Goal: Task Accomplishment & Management: Manage account settings

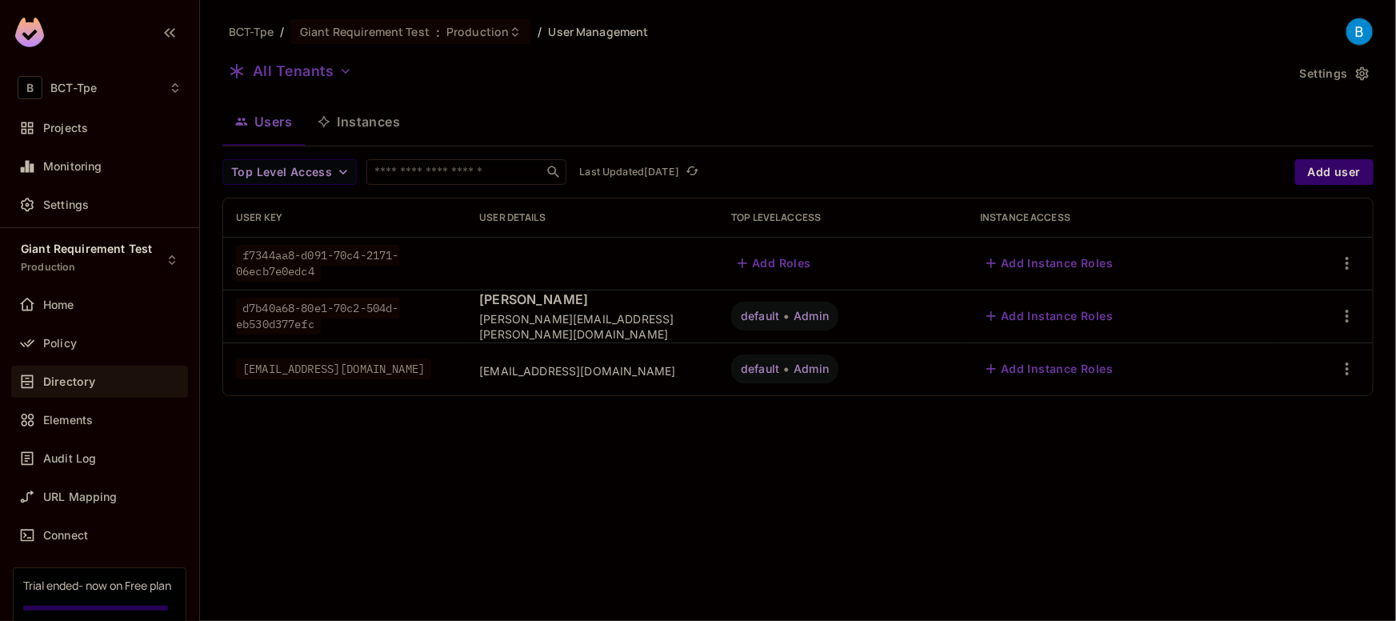
click at [1031, 87] on div "All Tenants" at bounding box center [753, 73] width 1063 height 30
click at [433, 34] on div "Giant Requirement Test : Production" at bounding box center [401, 31] width 202 height 15
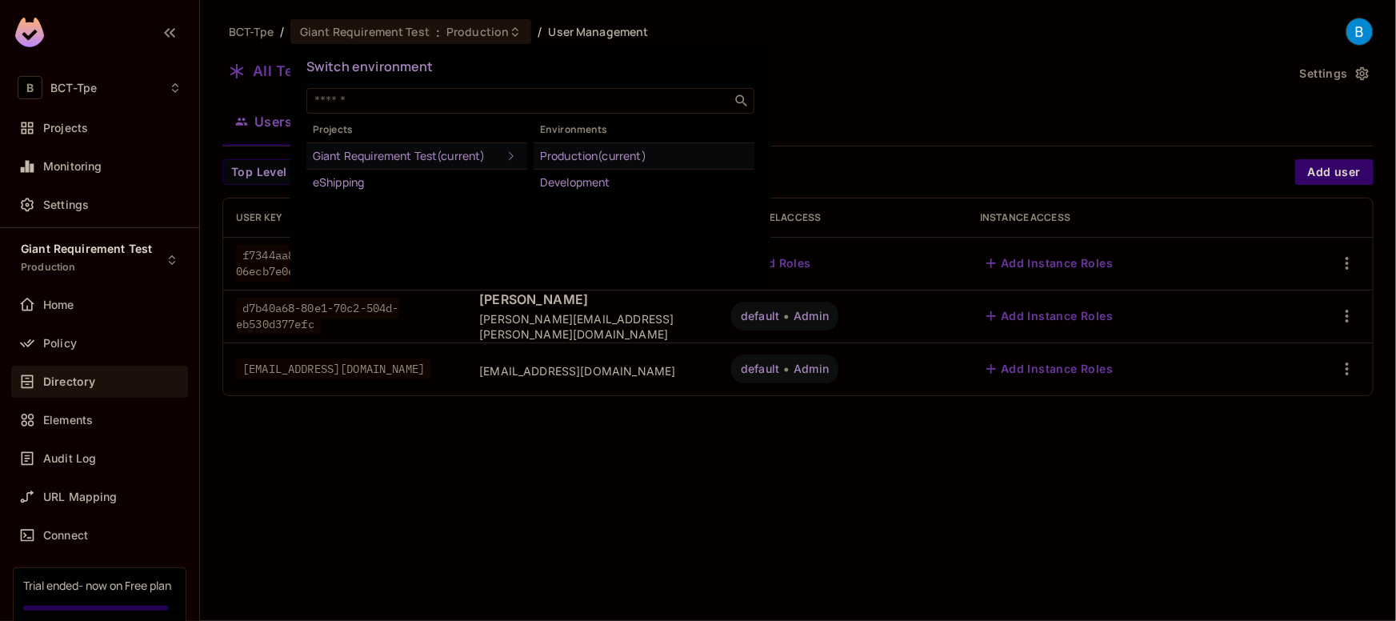
click at [573, 156] on div "Production (current)" at bounding box center [644, 155] width 208 height 19
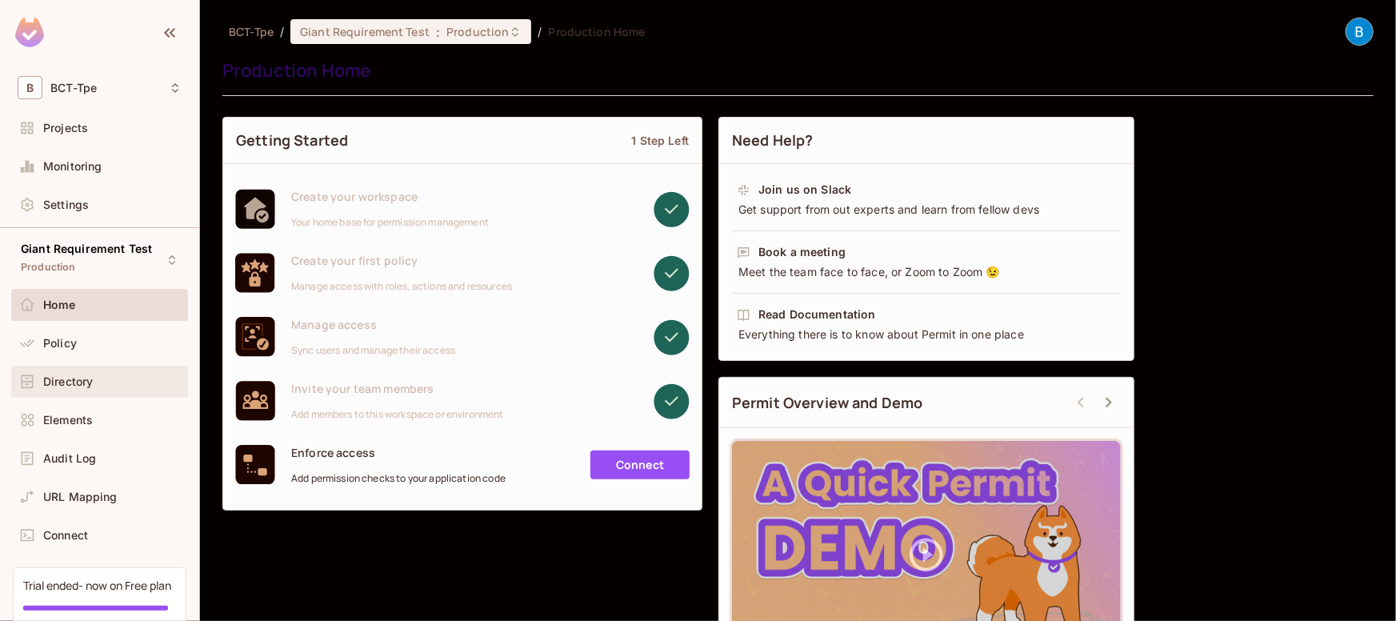
click at [63, 378] on span "Directory" at bounding box center [68, 381] width 50 height 13
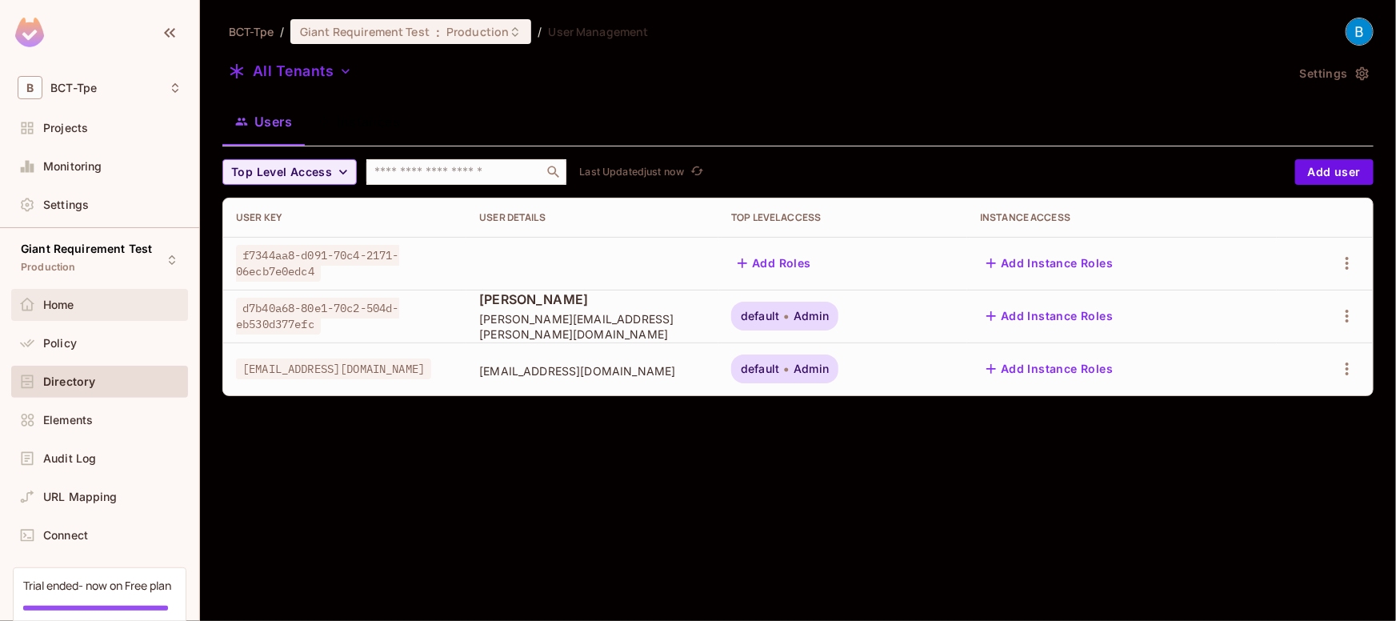
click at [60, 305] on span "Home" at bounding box center [58, 304] width 31 height 13
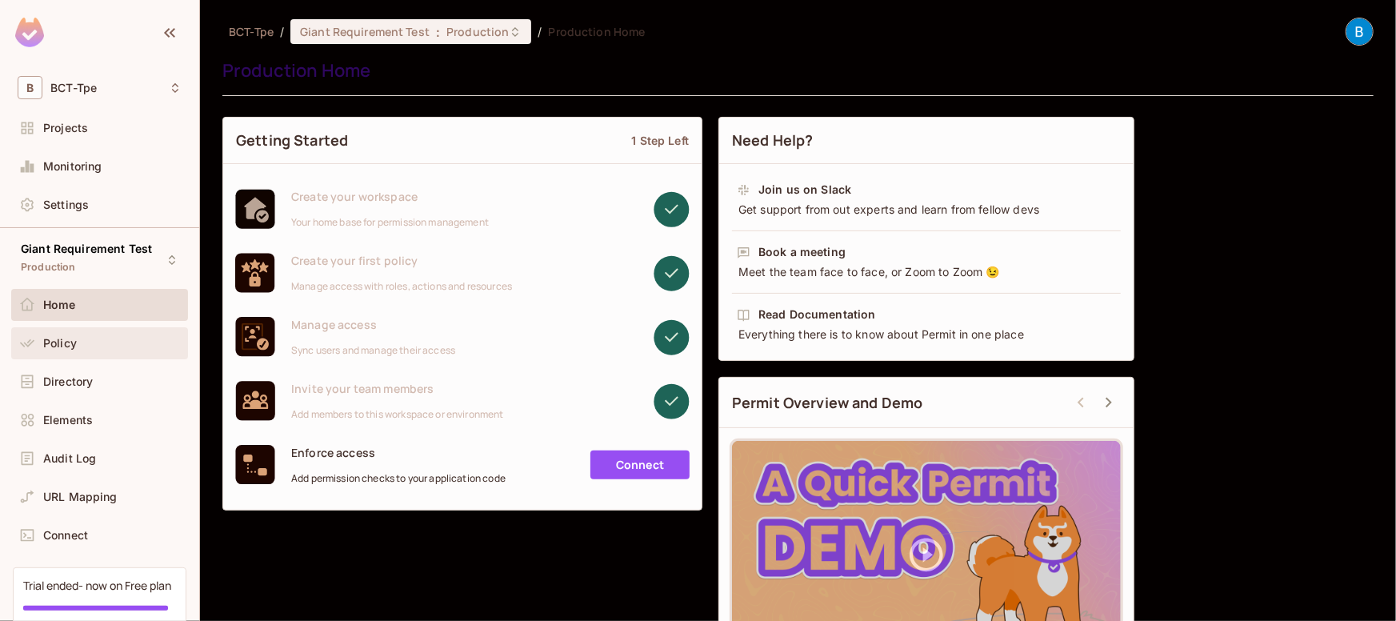
click at [34, 342] on icon at bounding box center [27, 343] width 16 height 16
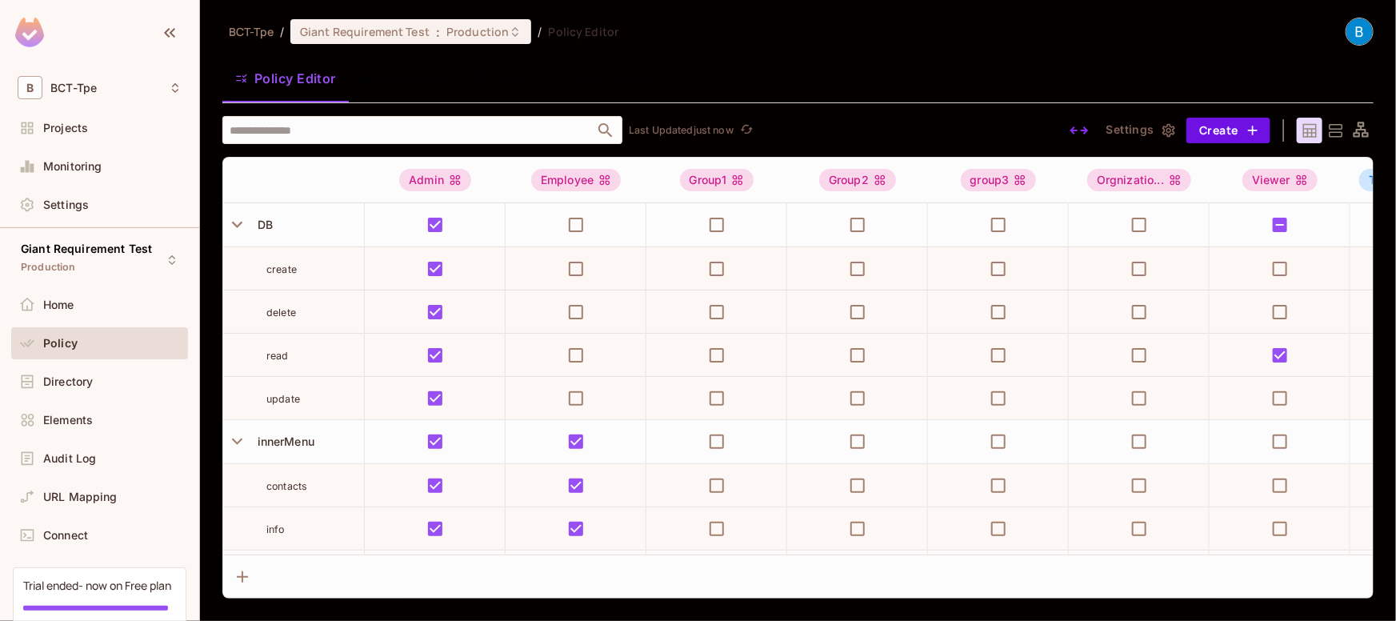
click at [514, 80] on button "Roles" at bounding box center [502, 78] width 80 height 40
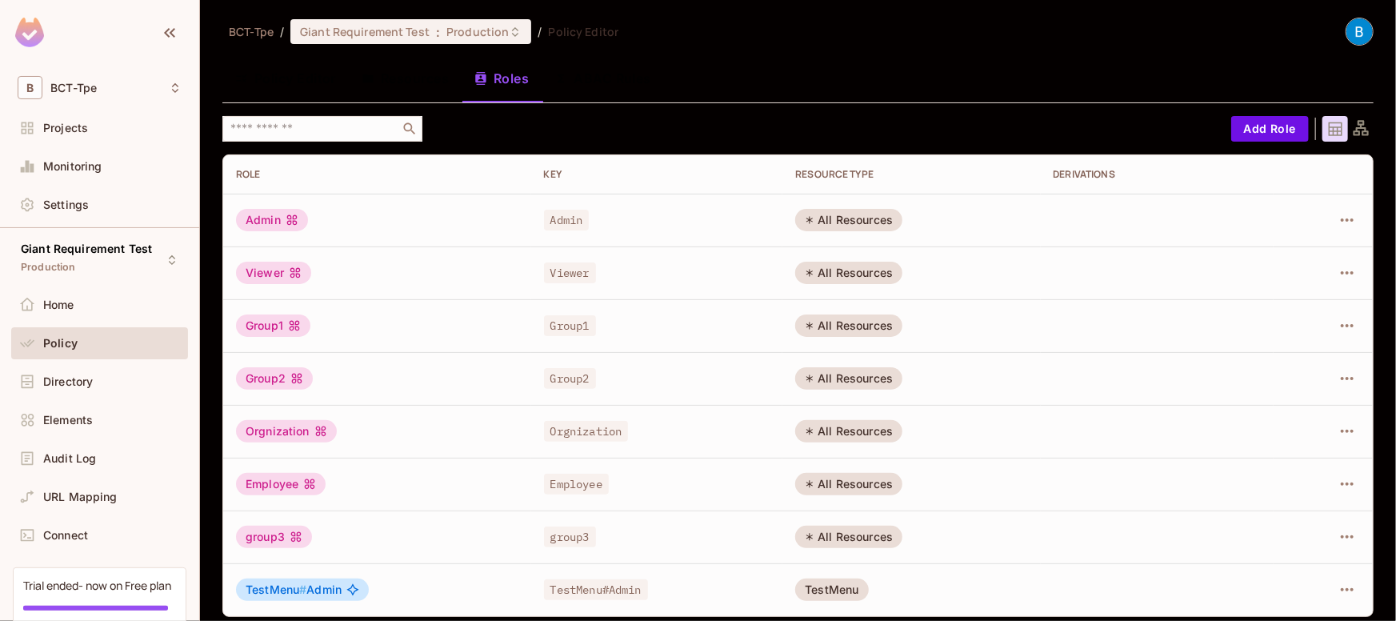
scroll to position [8, 0]
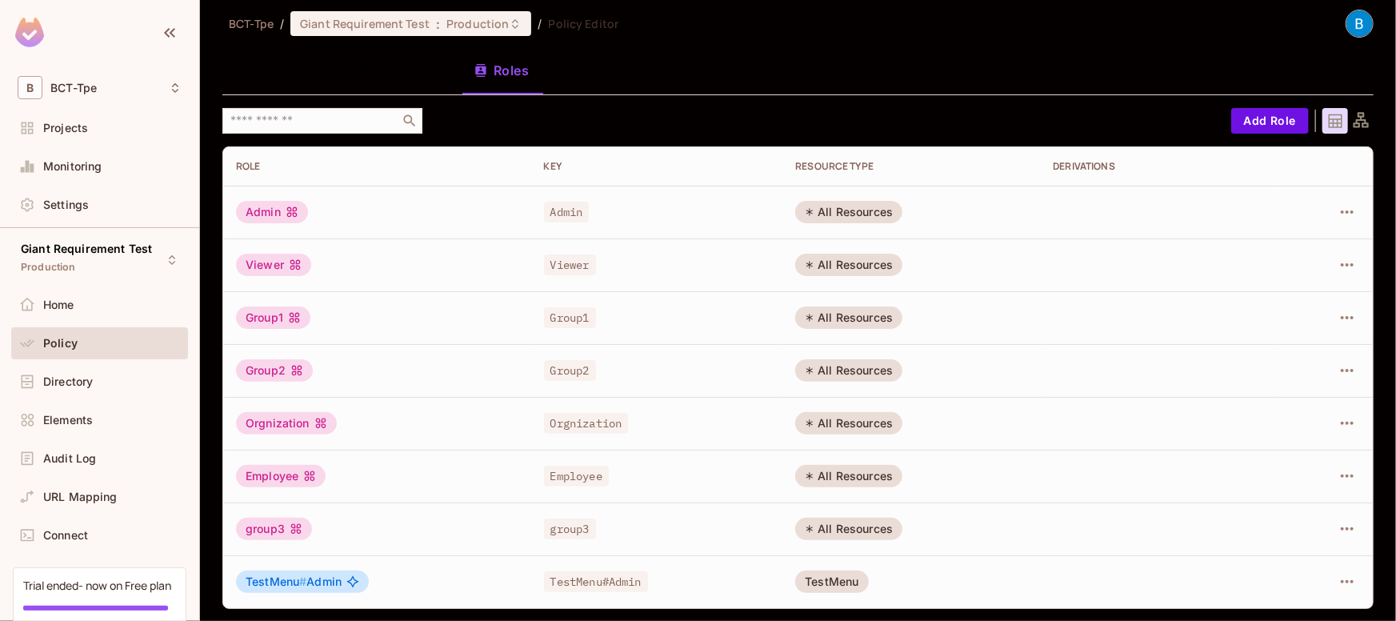
click at [353, 585] on icon at bounding box center [352, 581] width 13 height 13
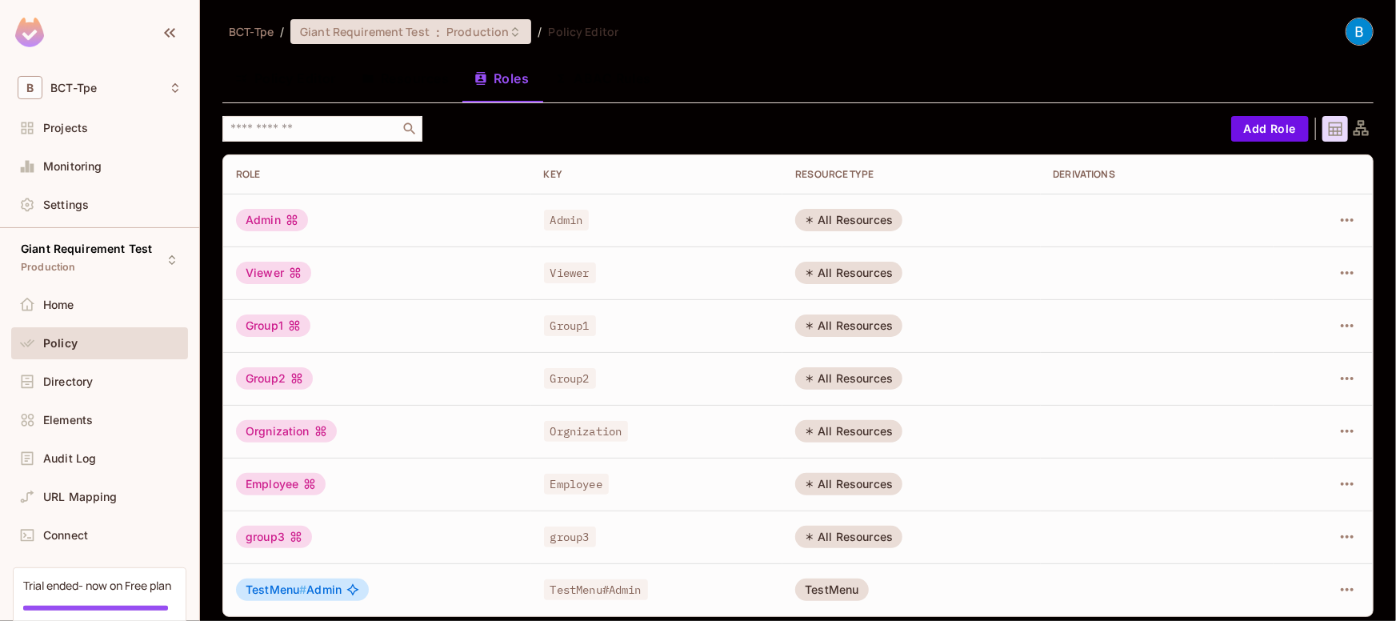
click at [402, 34] on span "Giant Requirement Test" at bounding box center [365, 31] width 130 height 15
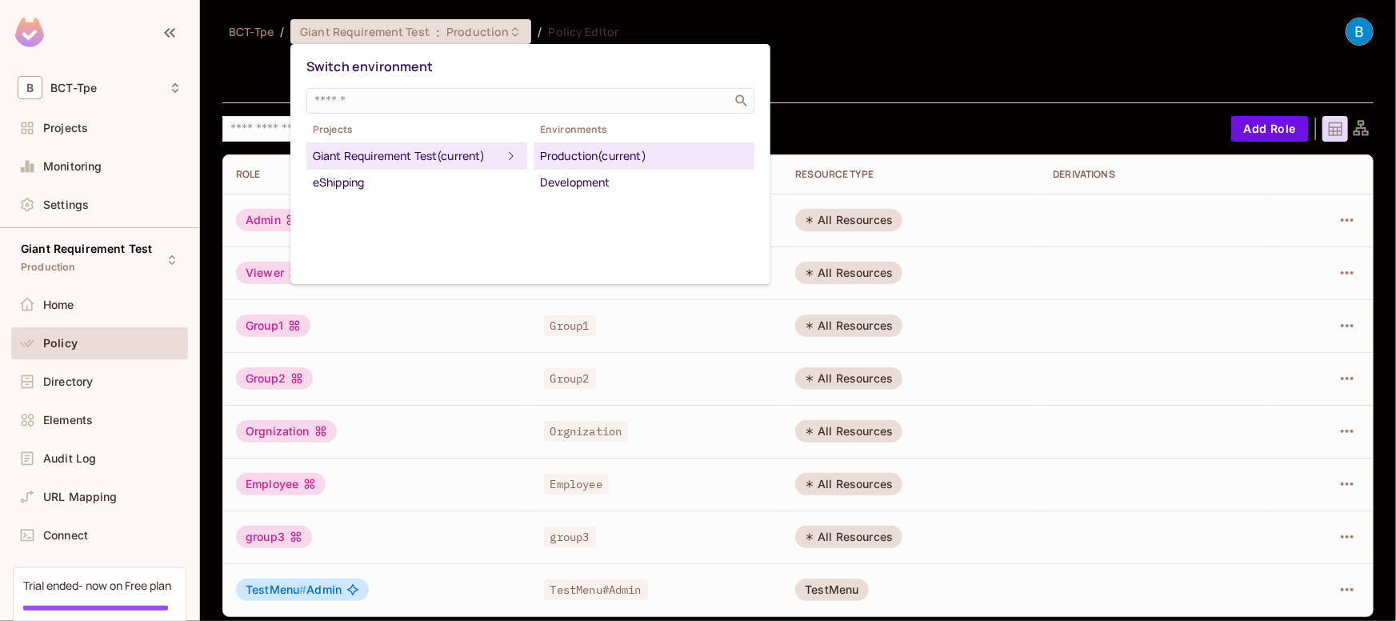
click at [83, 125] on div at bounding box center [698, 310] width 1396 height 621
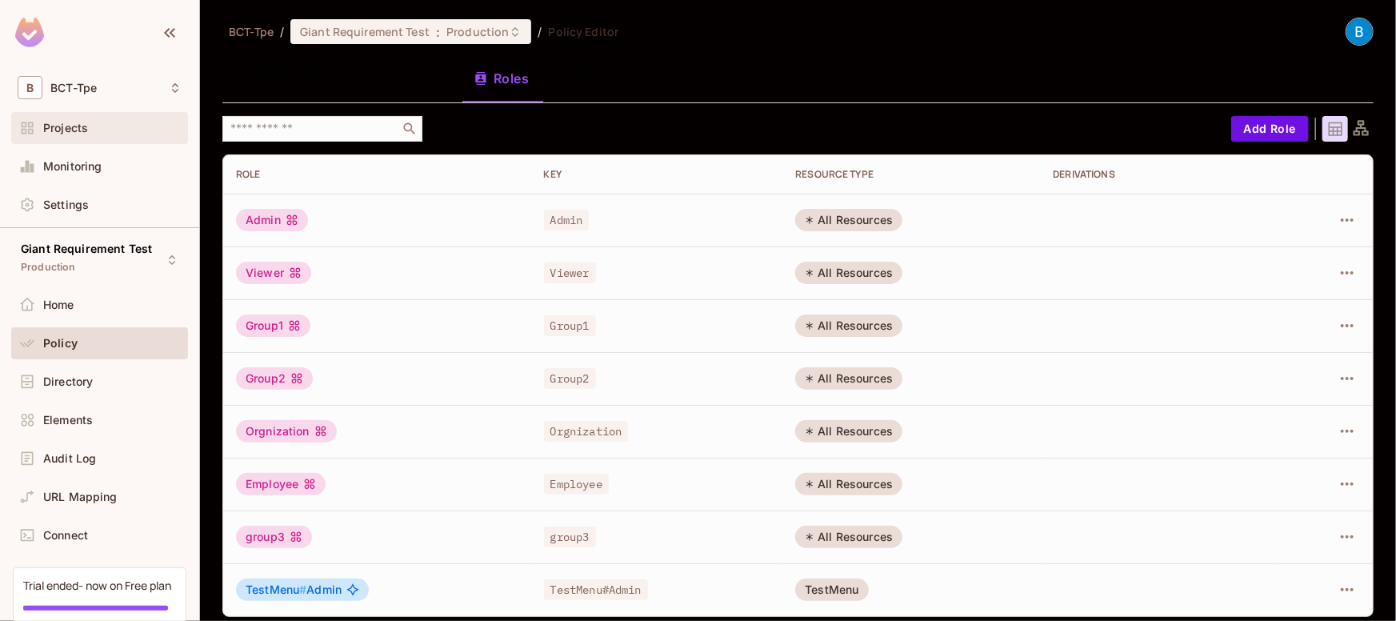
click at [55, 130] on span "Projects" at bounding box center [65, 128] width 45 height 13
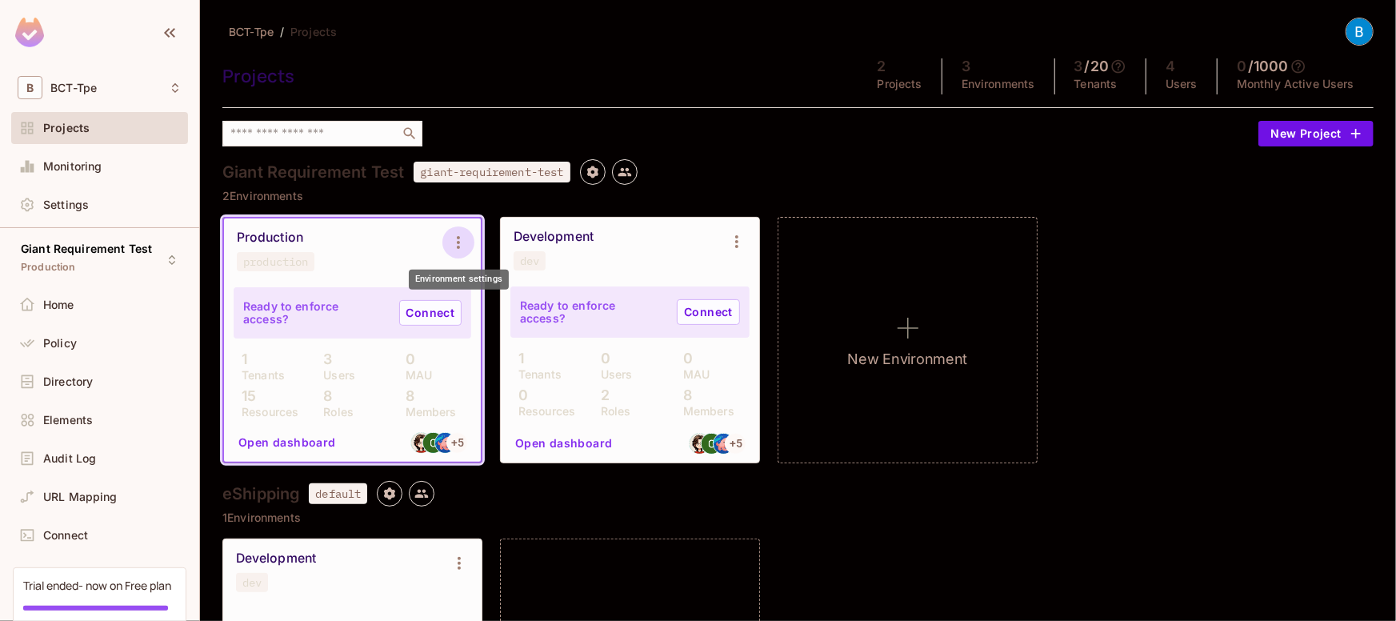
click at [459, 241] on icon "Environment settings" at bounding box center [458, 242] width 19 height 19
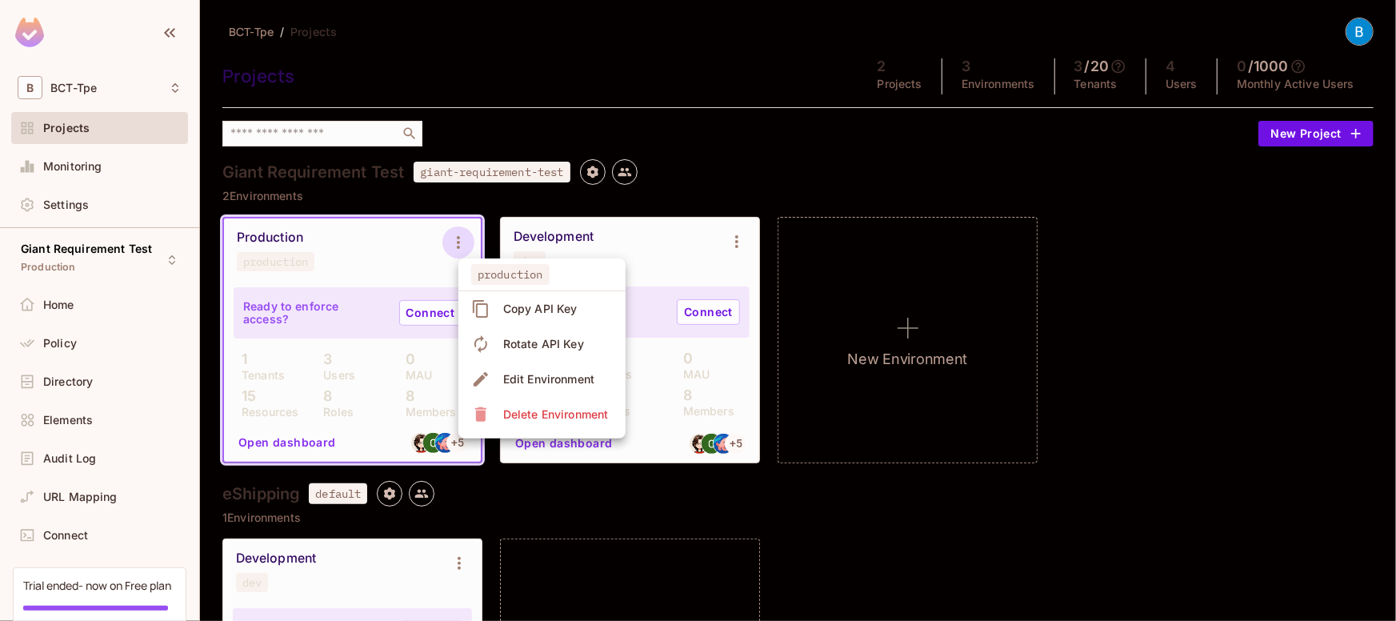
click at [355, 266] on div at bounding box center [698, 310] width 1396 height 621
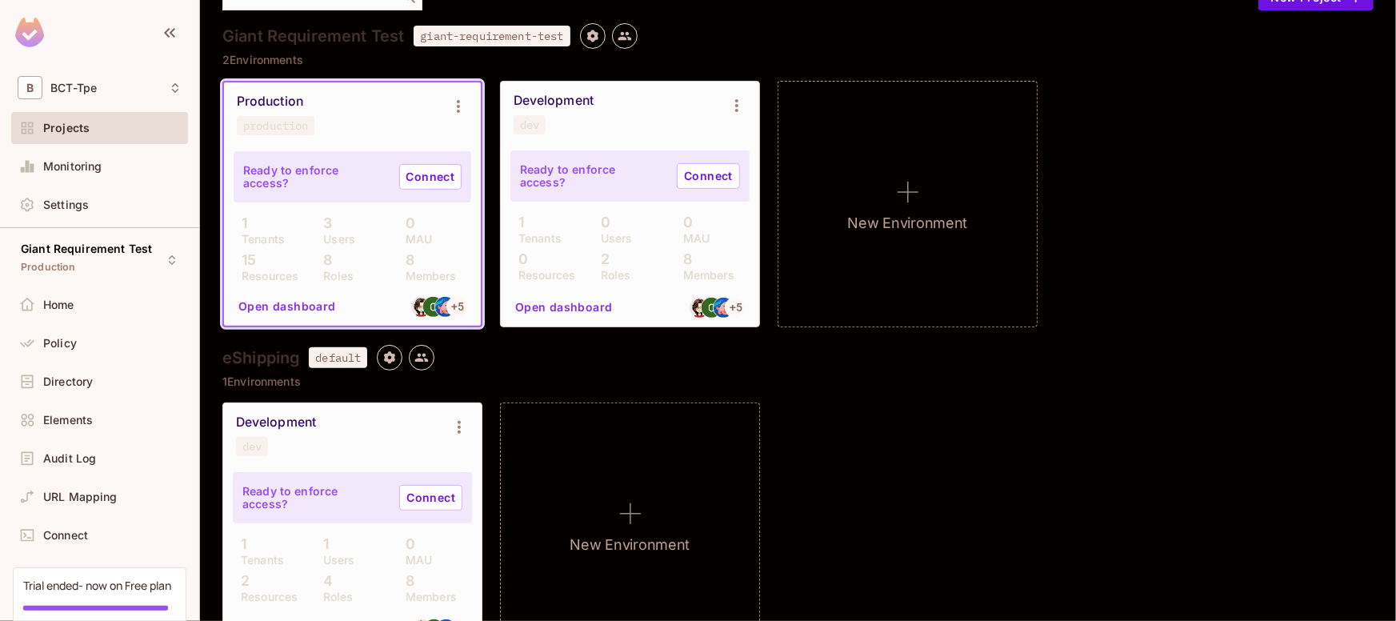
scroll to position [160, 0]
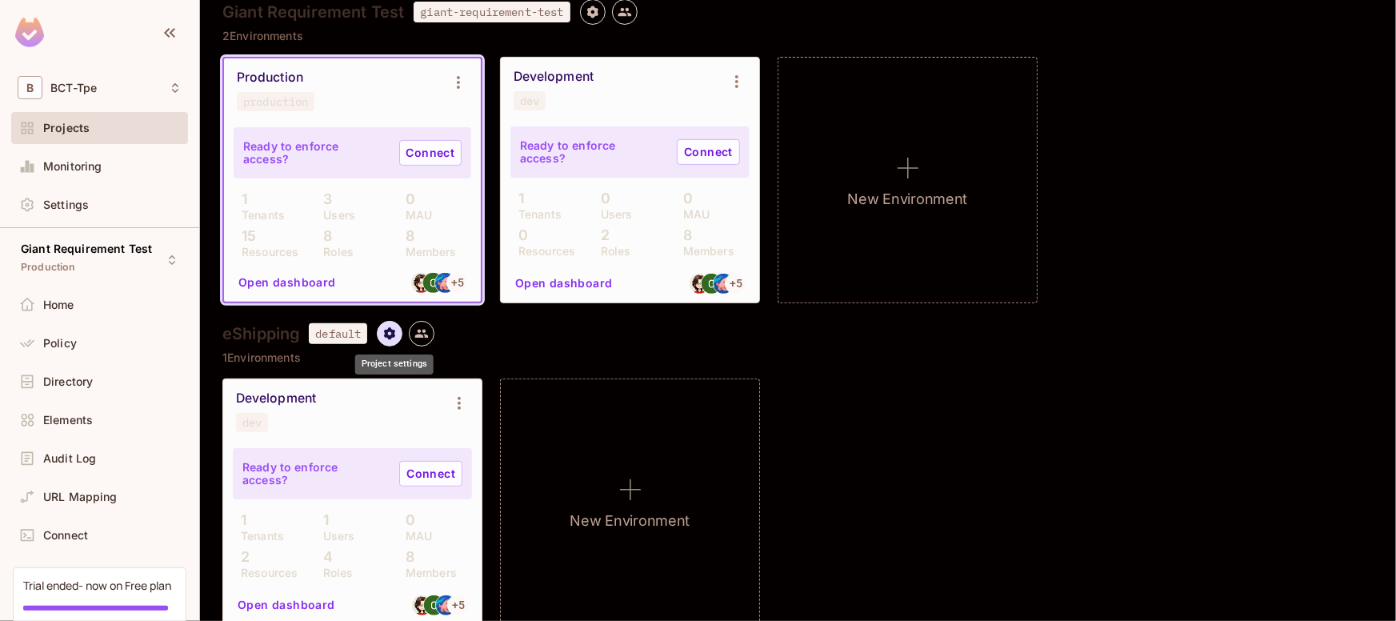
click at [395, 333] on icon "Project settings" at bounding box center [389, 333] width 11 height 12
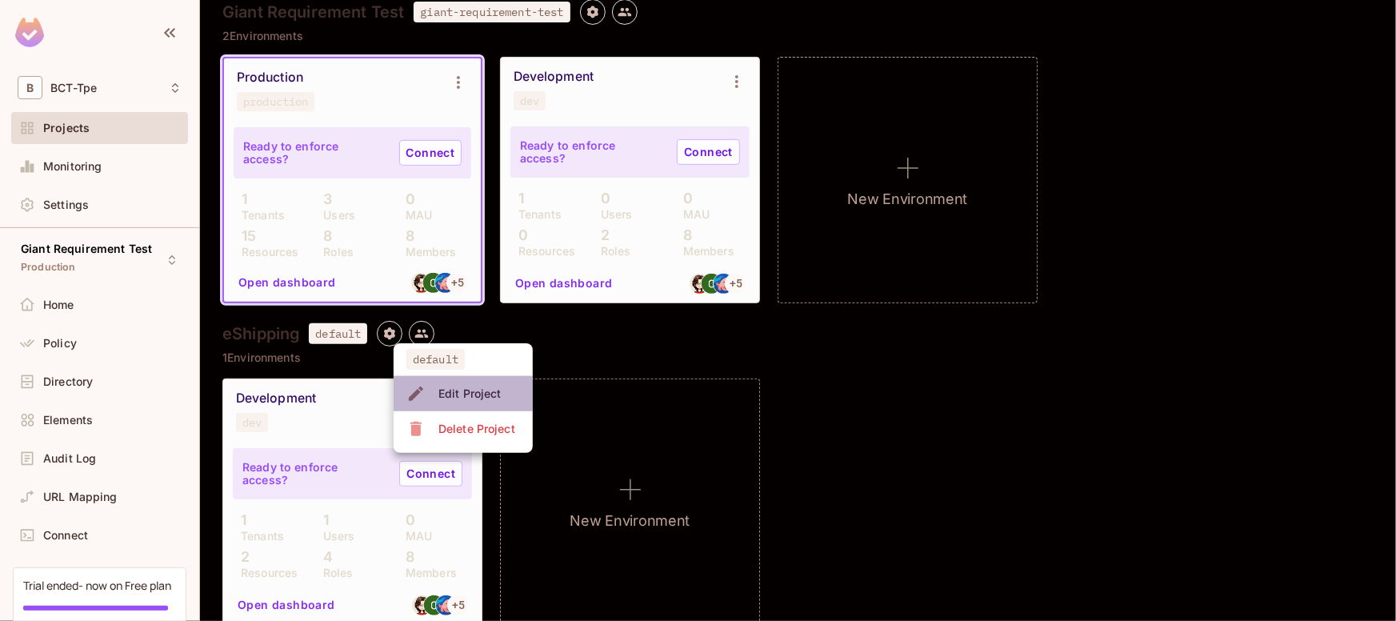
click at [462, 391] on div "Edit Project" at bounding box center [469, 394] width 63 height 16
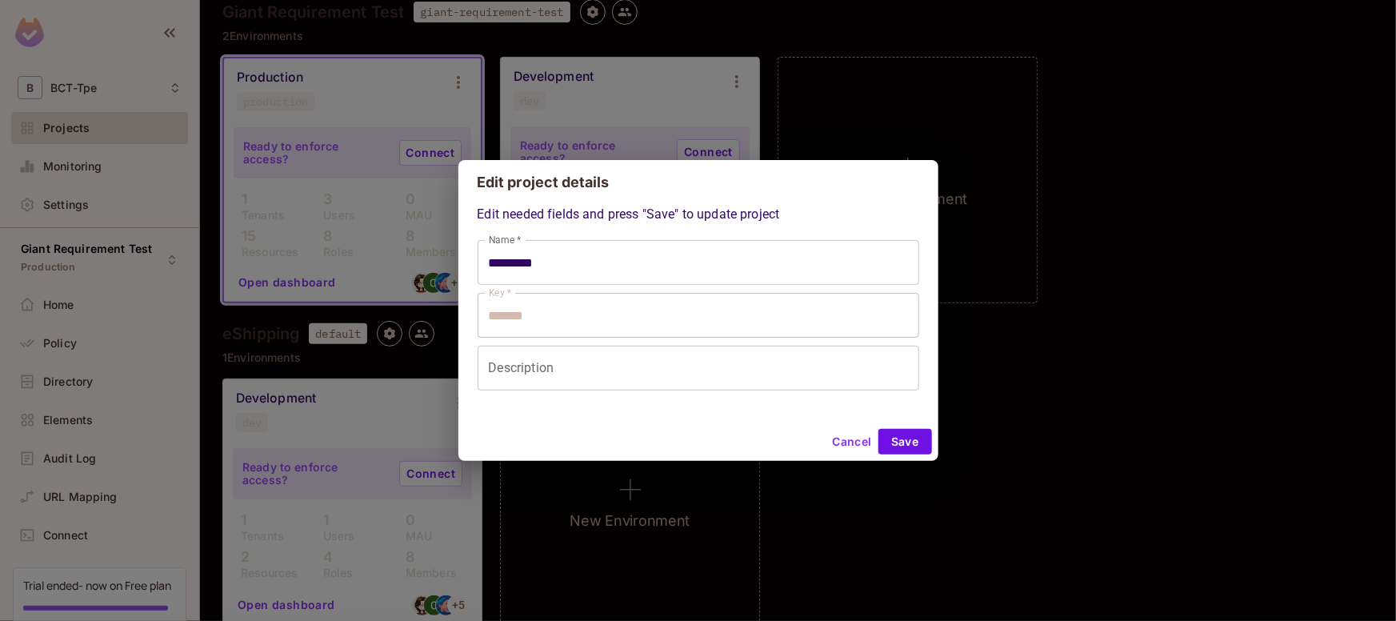
click at [855, 443] on button "Cancel" at bounding box center [852, 442] width 52 height 26
type input "*********"
type input "*******"
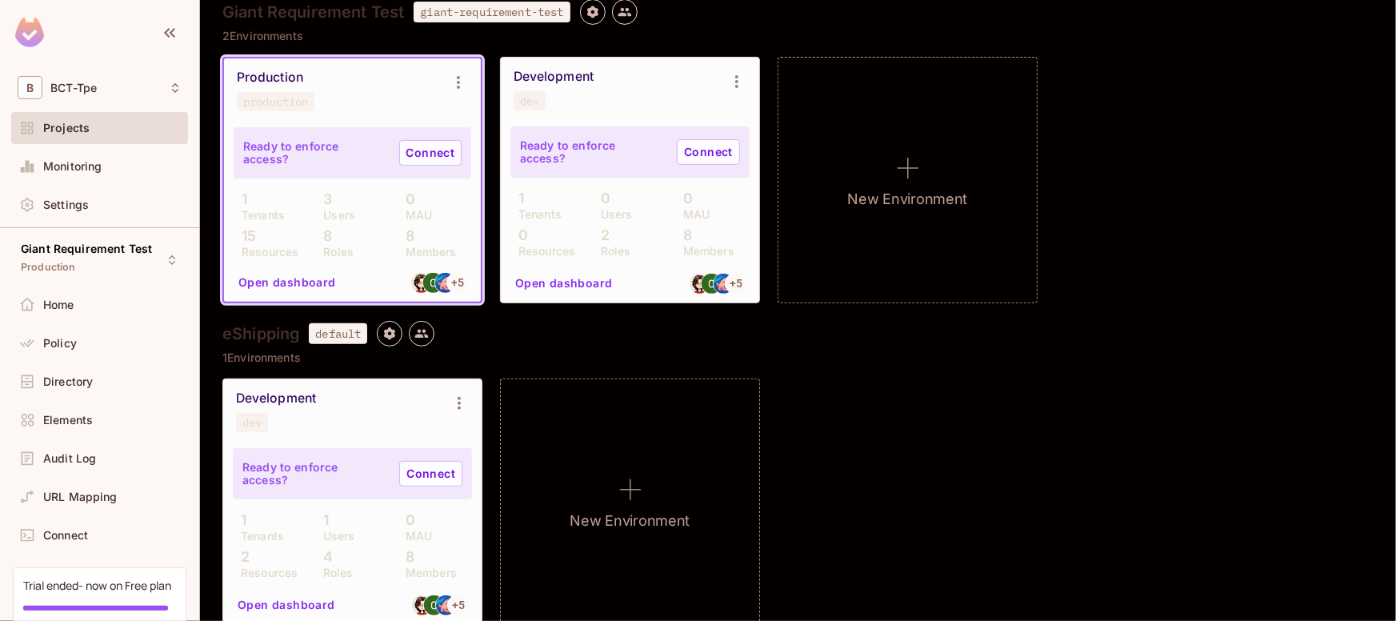
scroll to position [181, 0]
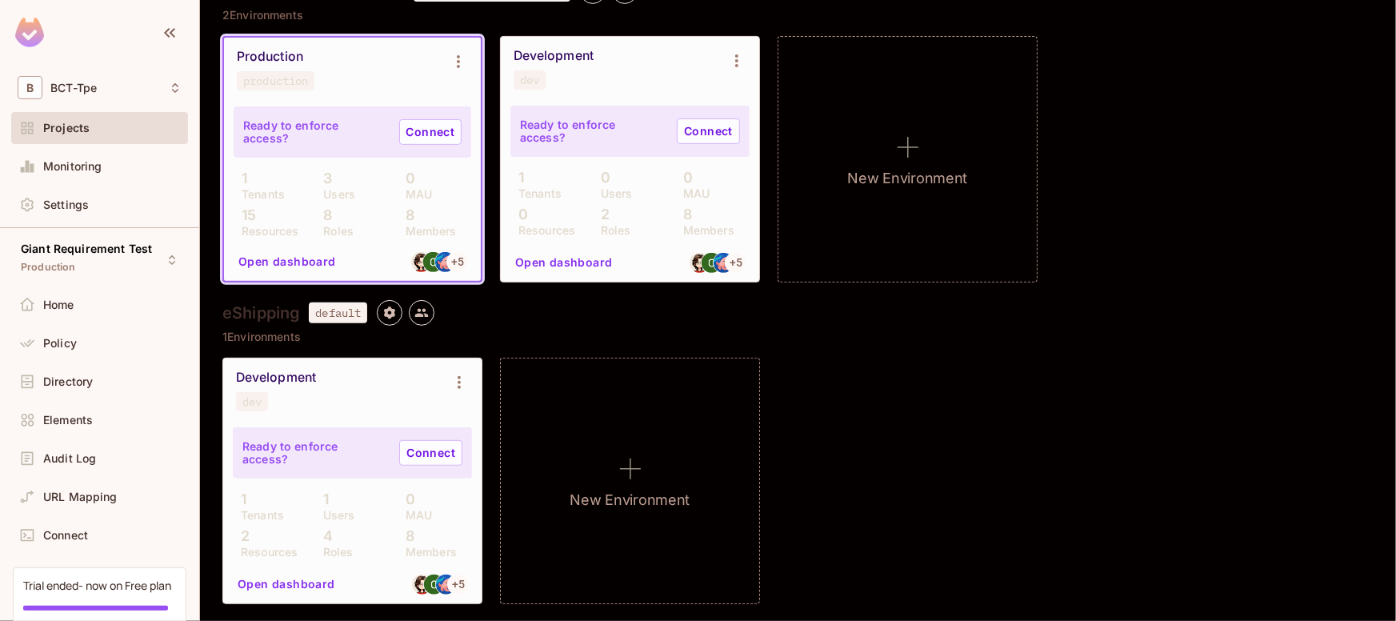
click at [264, 578] on button "Open dashboard" at bounding box center [286, 584] width 110 height 26
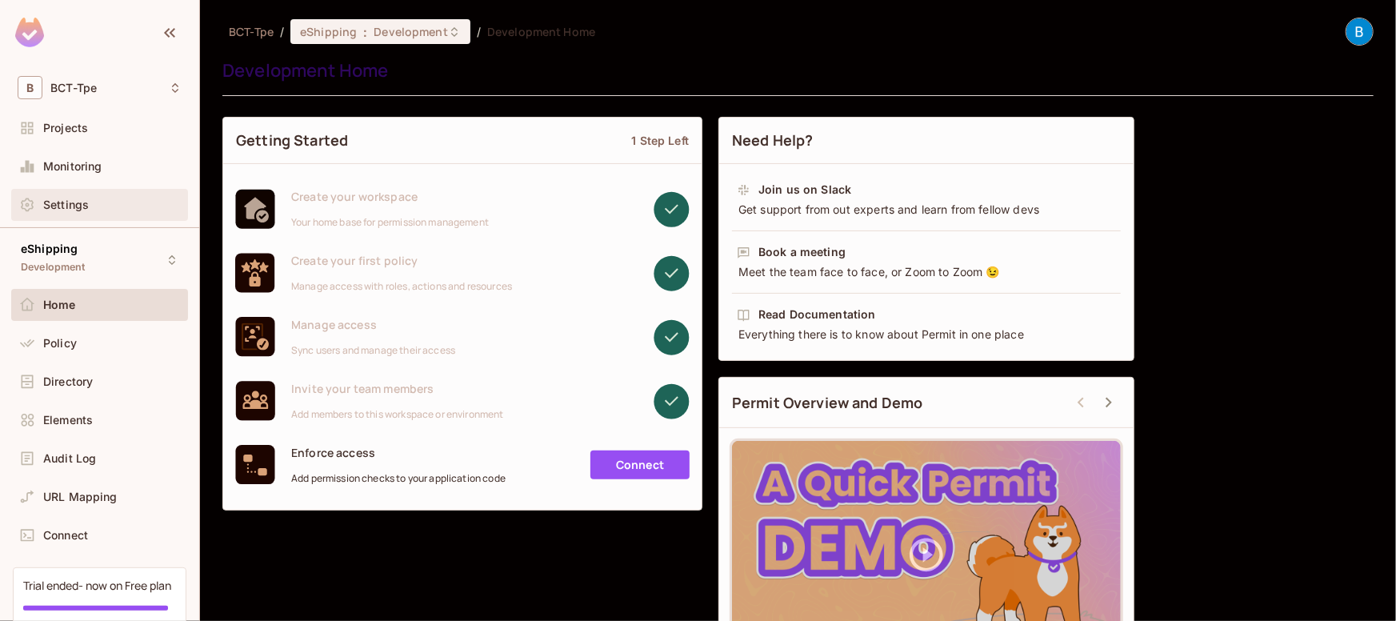
click at [83, 206] on span "Settings" at bounding box center [66, 204] width 46 height 13
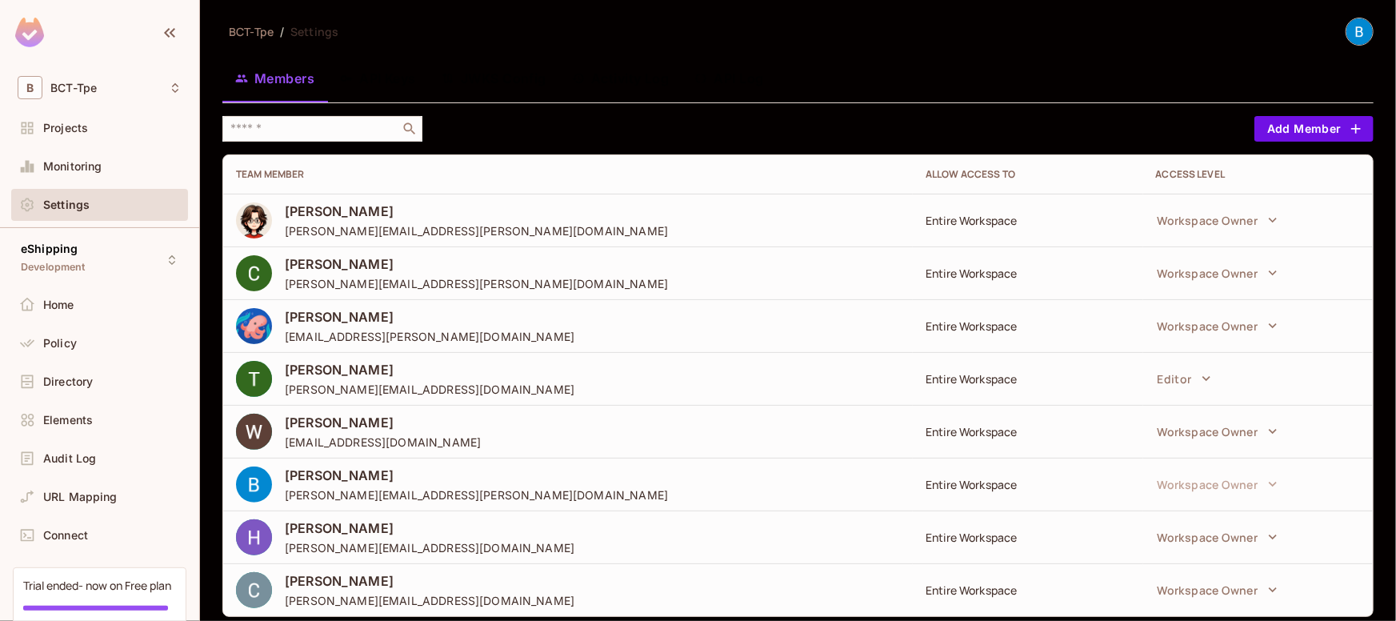
click at [380, 78] on button "API Keys" at bounding box center [378, 78] width 102 height 40
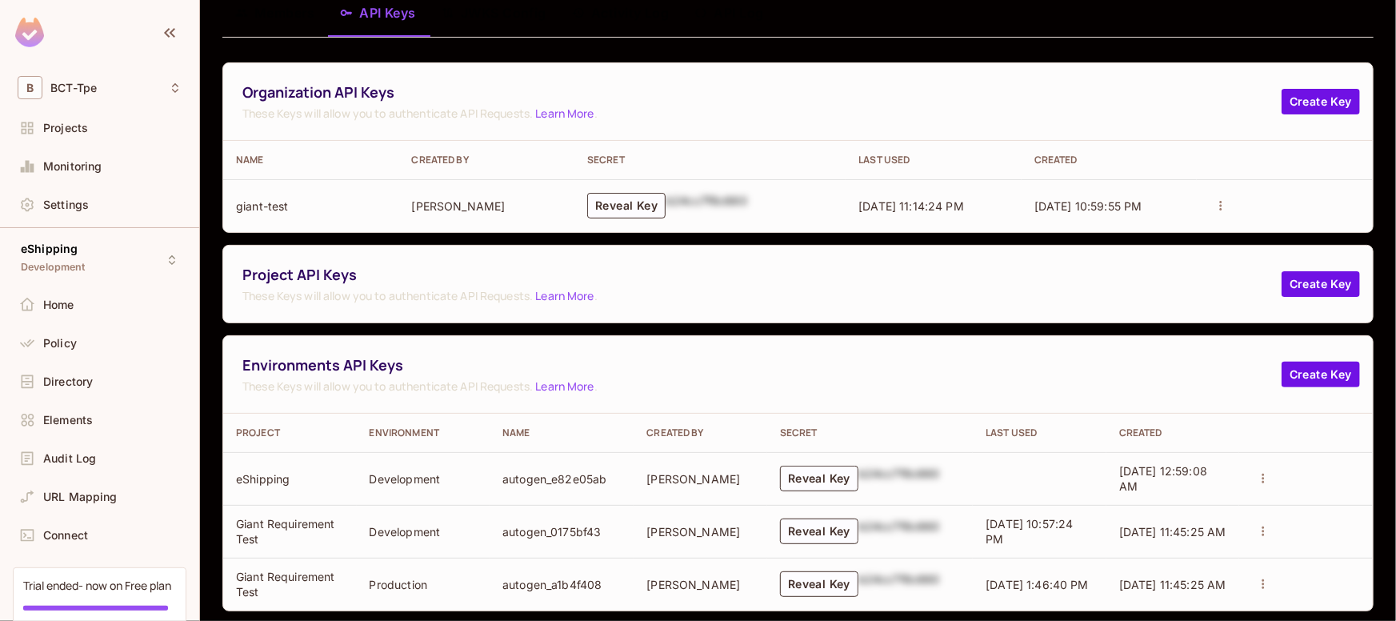
scroll to position [90, 0]
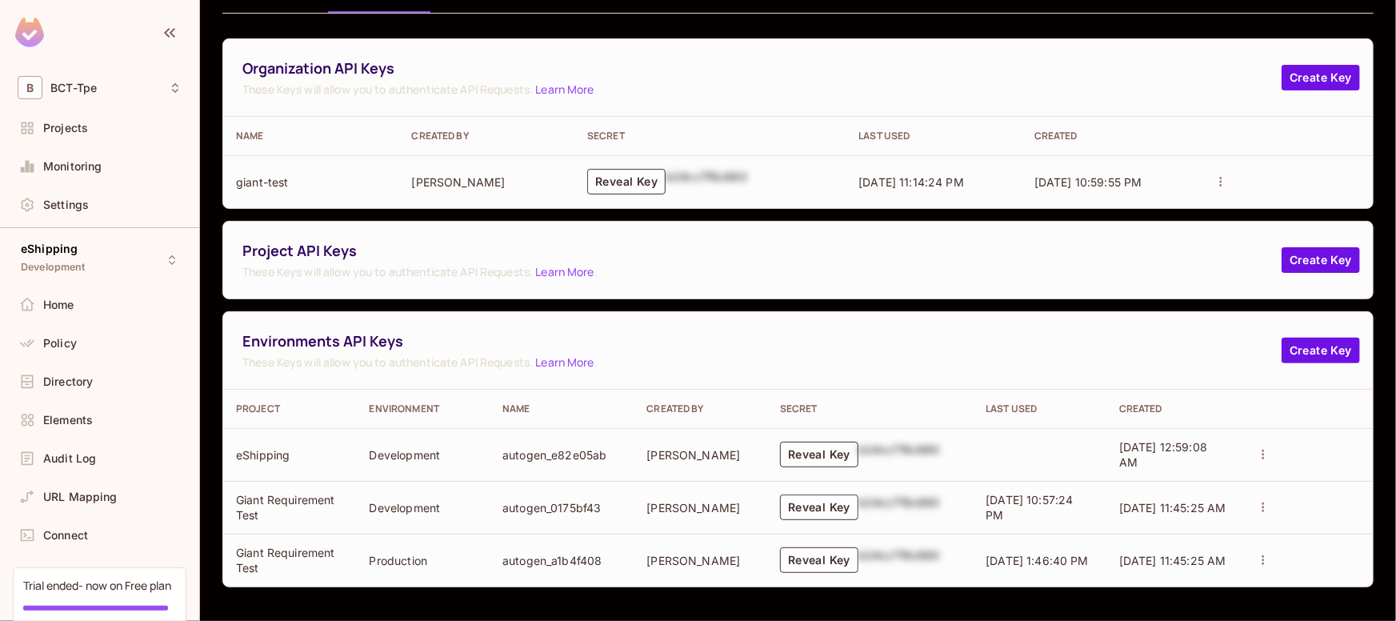
click at [813, 457] on button "Reveal Key" at bounding box center [819, 455] width 78 height 26
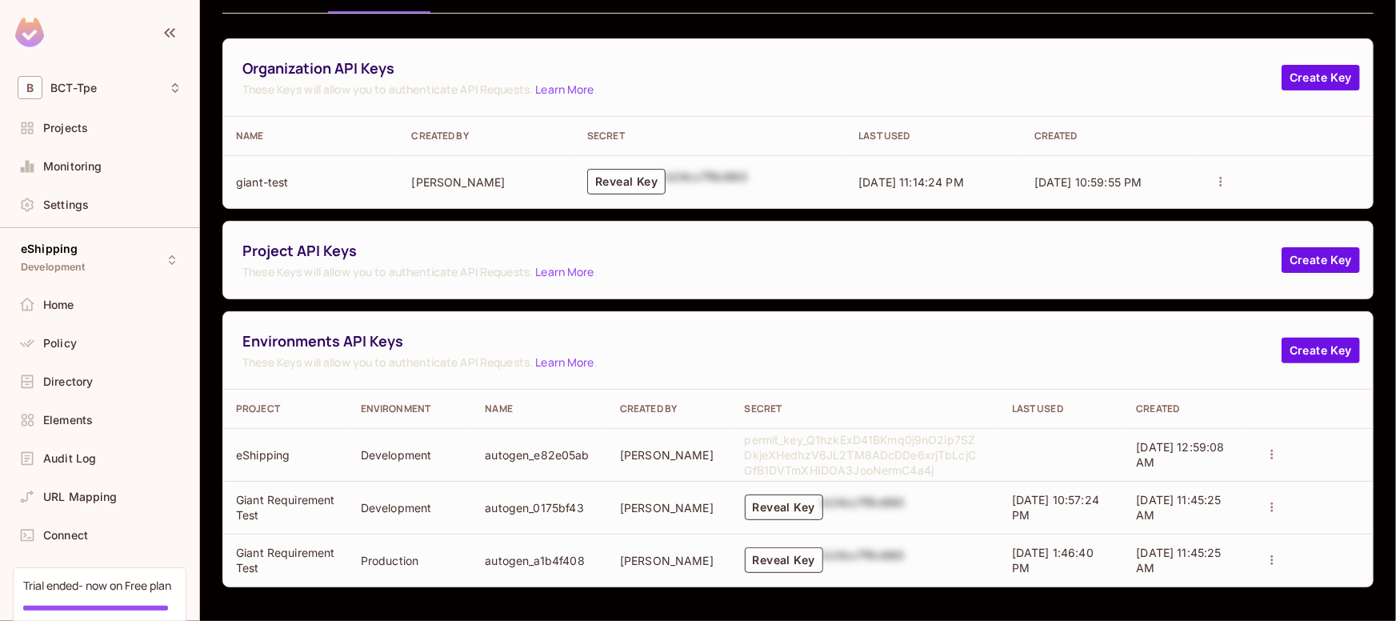
click at [794, 508] on button "Reveal Key" at bounding box center [784, 507] width 78 height 26
click at [782, 552] on button "Reveal Key" at bounding box center [784, 560] width 78 height 26
click at [68, 127] on span "Projects" at bounding box center [65, 128] width 45 height 13
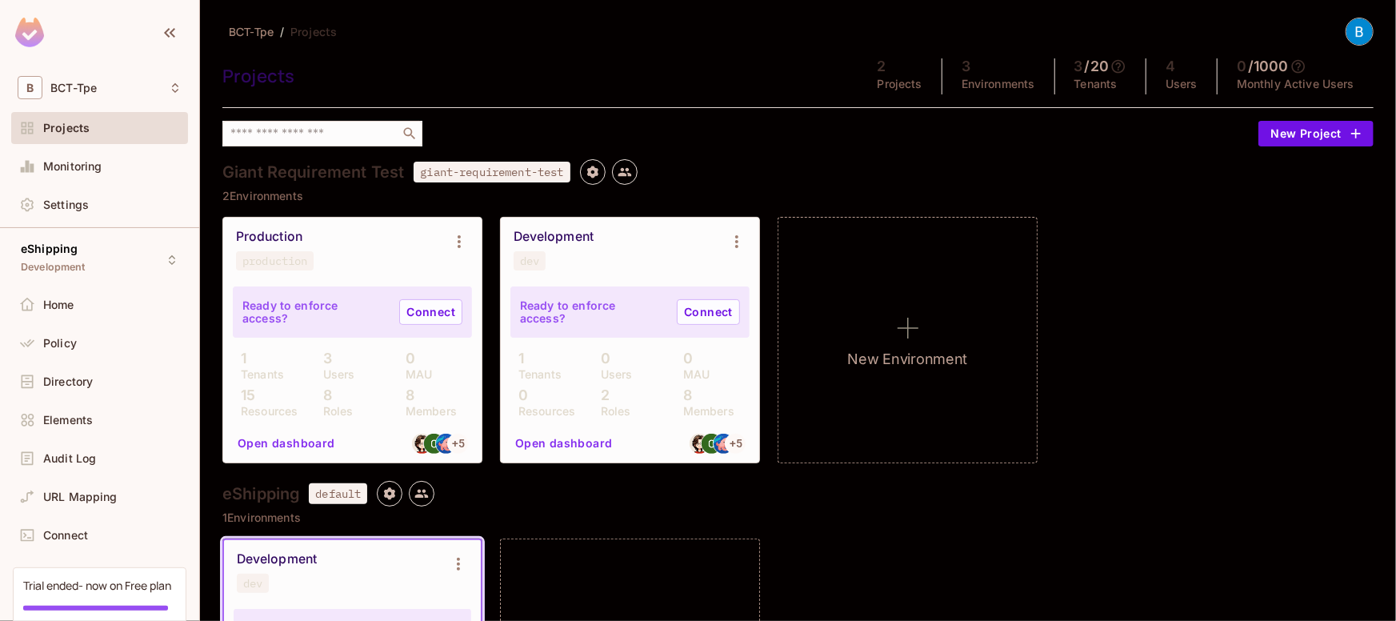
click at [334, 252] on div "Production production" at bounding box center [339, 250] width 207 height 42
click at [63, 258] on div "eShipping Development" at bounding box center [53, 259] width 65 height 34
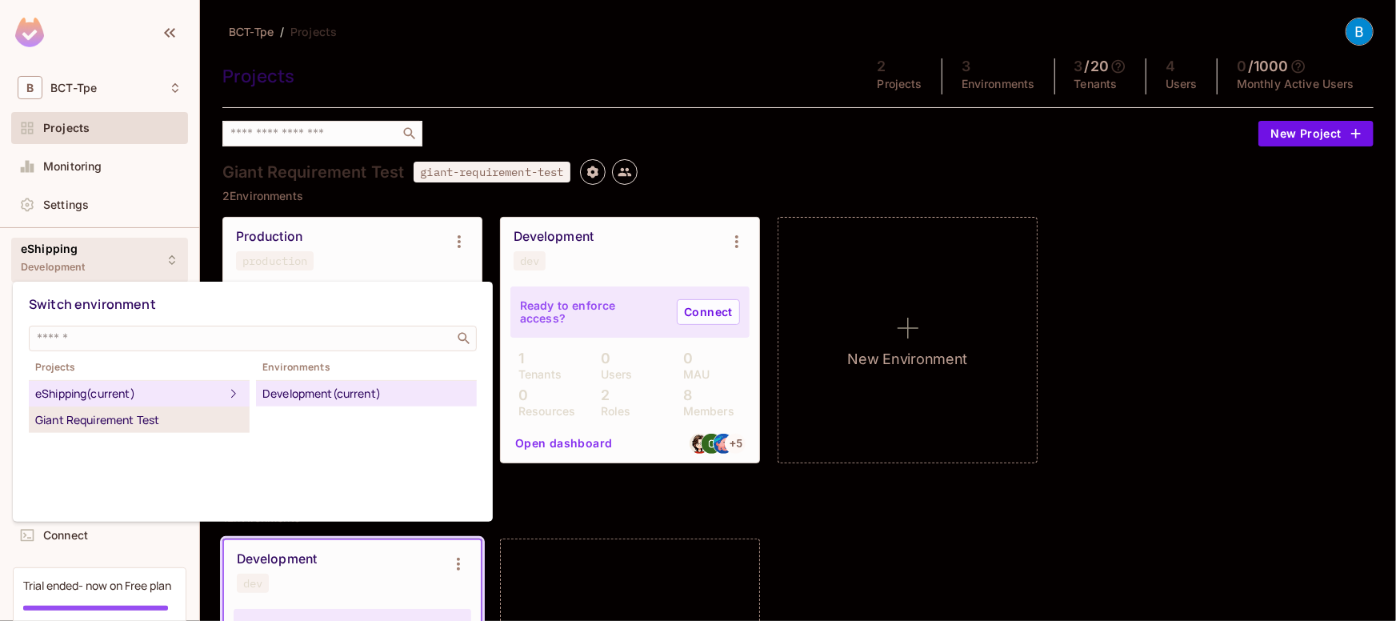
click at [149, 417] on div "Giant Requirement Test" at bounding box center [139, 419] width 208 height 19
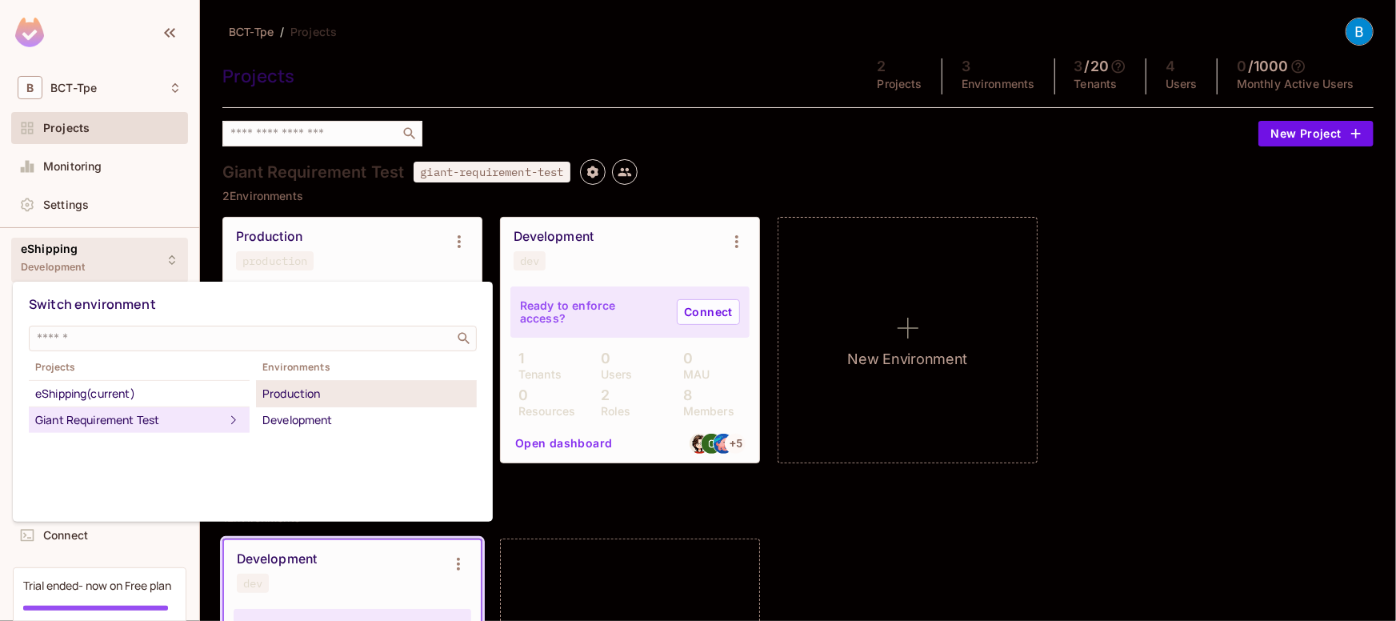
click at [298, 394] on div "Production" at bounding box center [366, 393] width 208 height 19
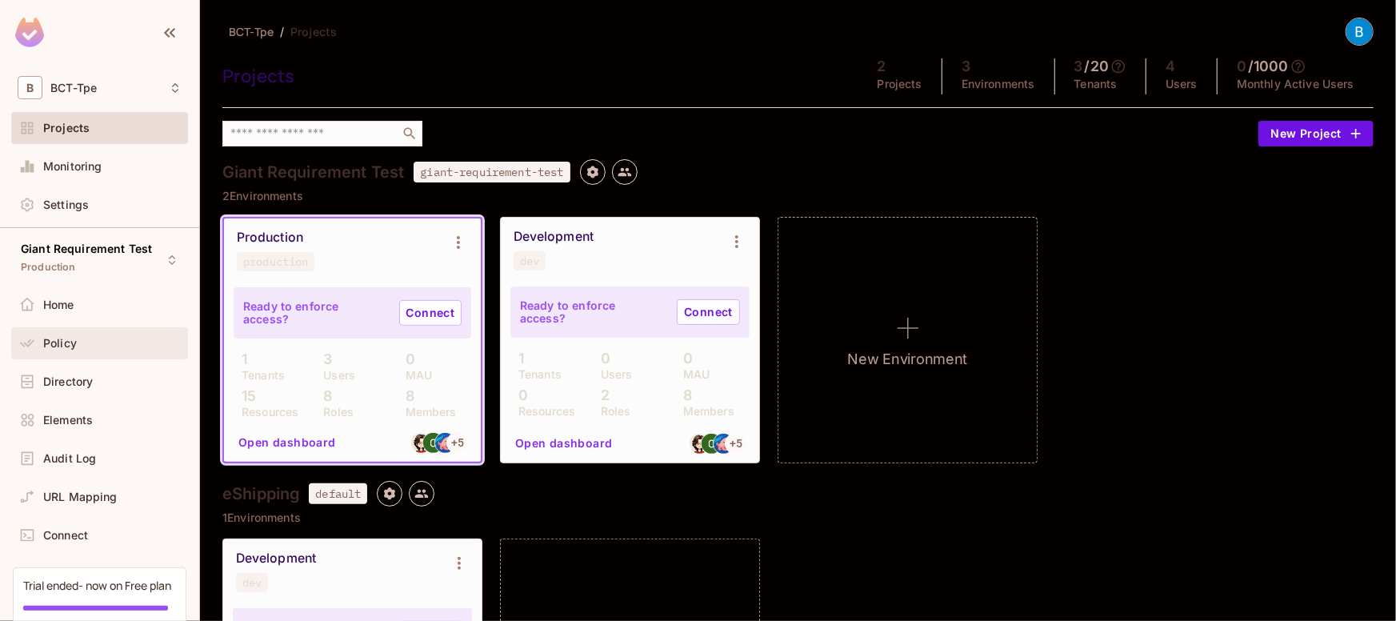
click at [62, 341] on span "Policy" at bounding box center [60, 343] width 34 height 13
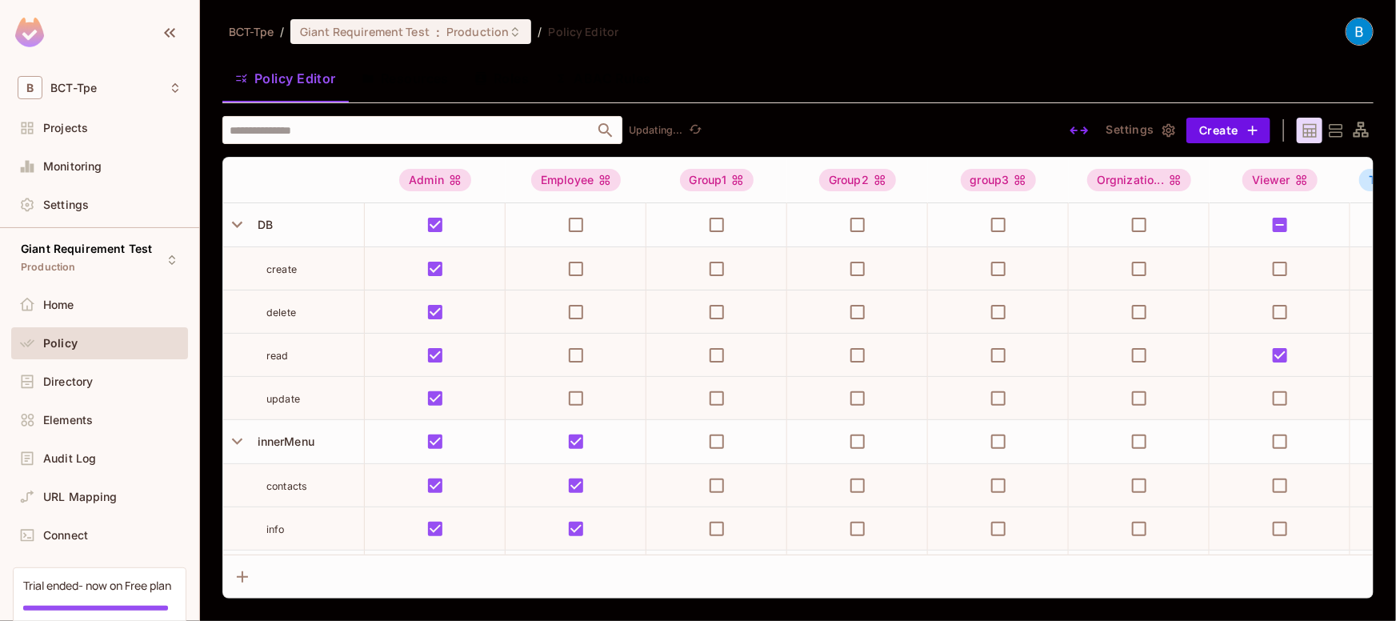
click at [514, 82] on button "Roles" at bounding box center [502, 78] width 80 height 40
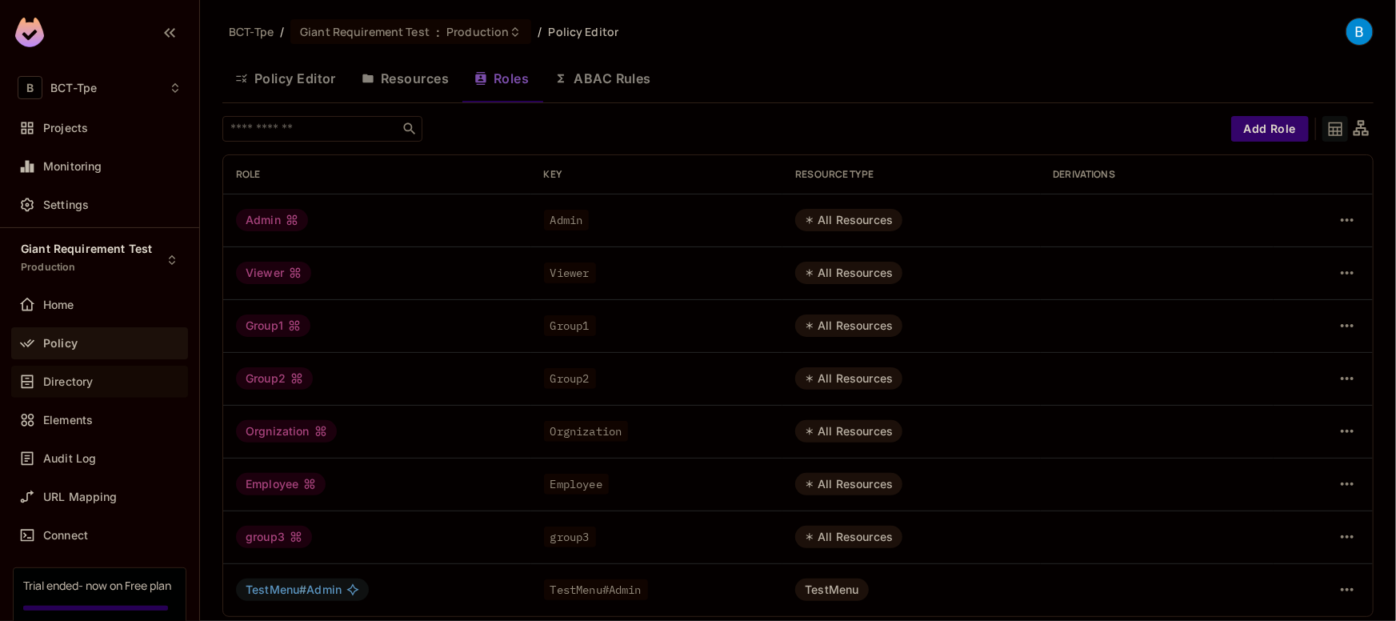
click at [74, 380] on span "Directory" at bounding box center [68, 381] width 50 height 13
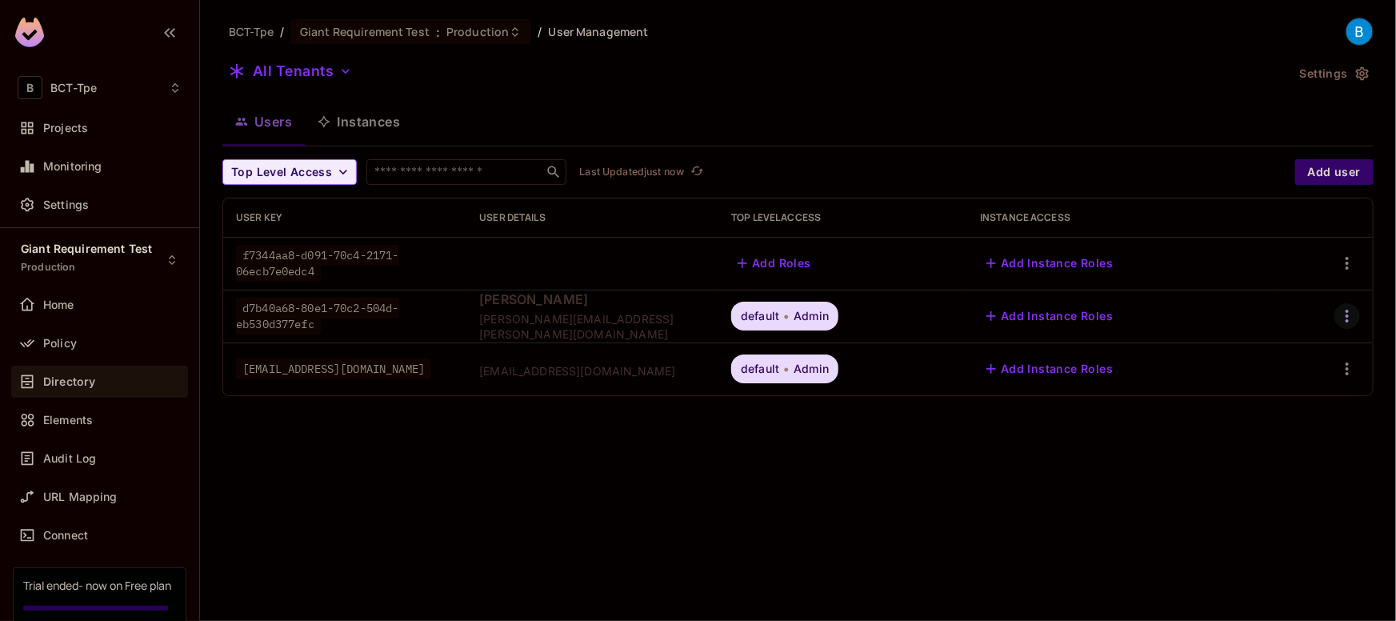
click at [1348, 317] on icon "button" at bounding box center [1347, 315] width 19 height 19
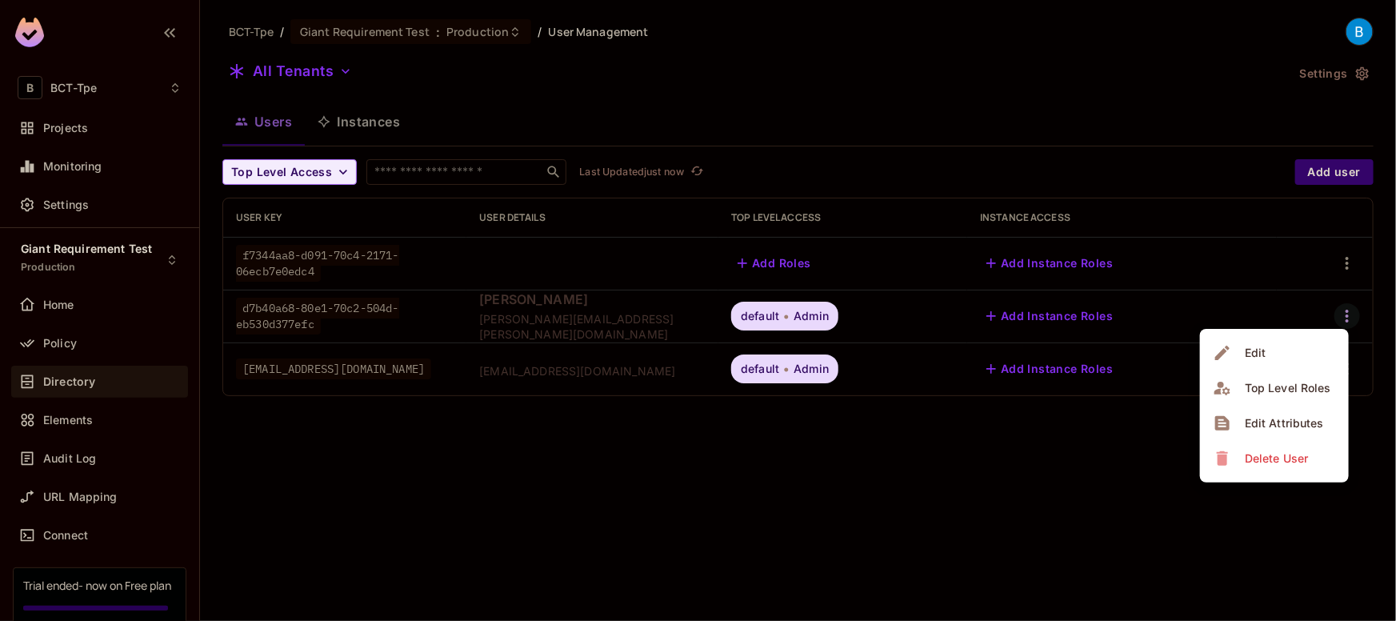
click at [882, 320] on div at bounding box center [698, 310] width 1396 height 621
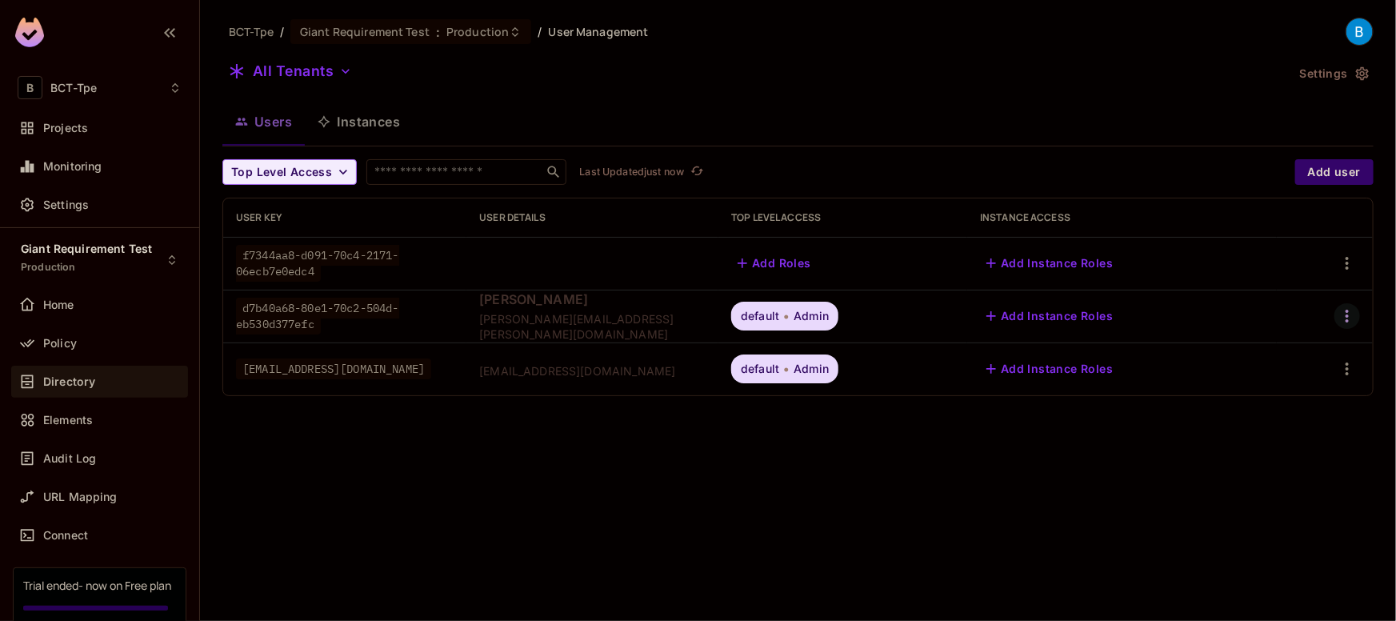
click at [1343, 316] on icon "button" at bounding box center [1347, 315] width 19 height 19
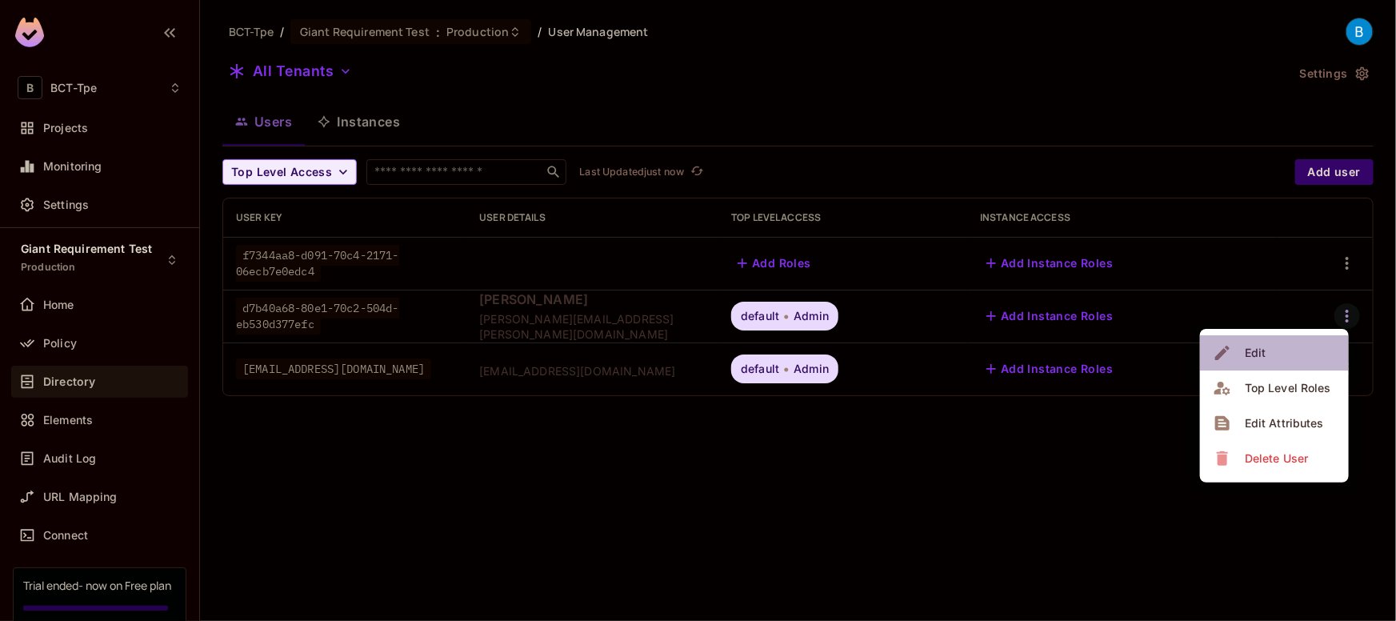
click at [1289, 351] on li "Edit" at bounding box center [1274, 352] width 149 height 35
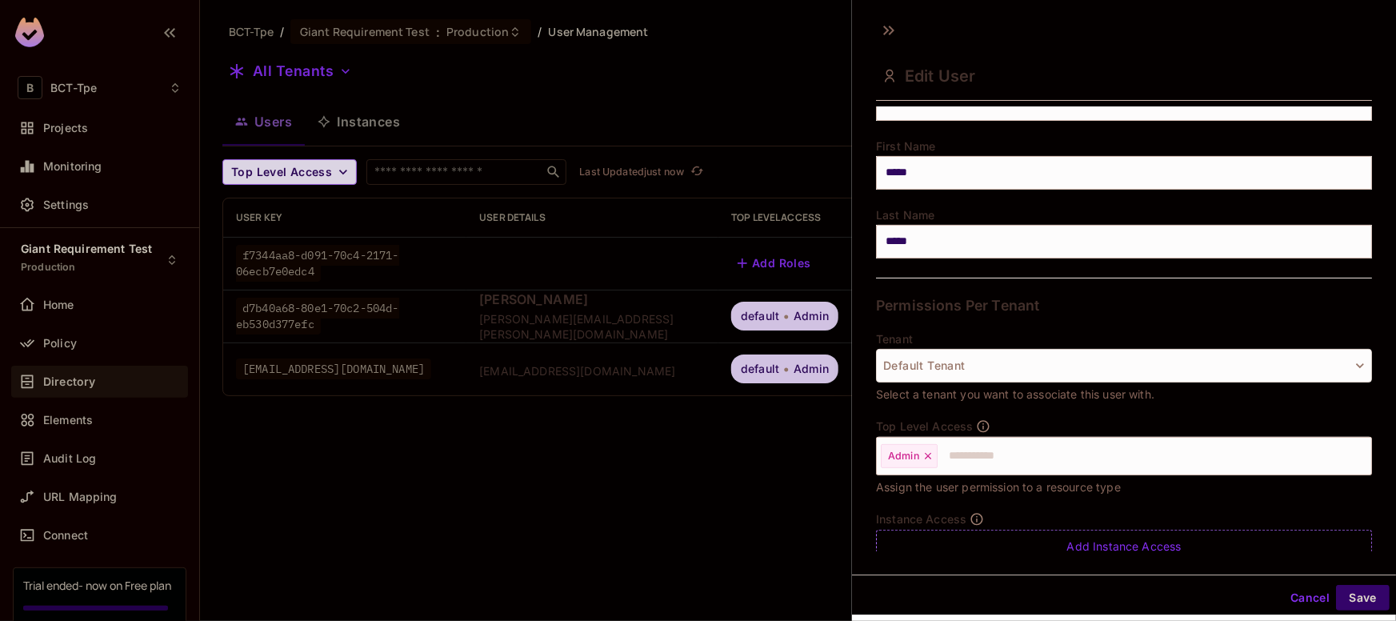
scroll to position [230, 0]
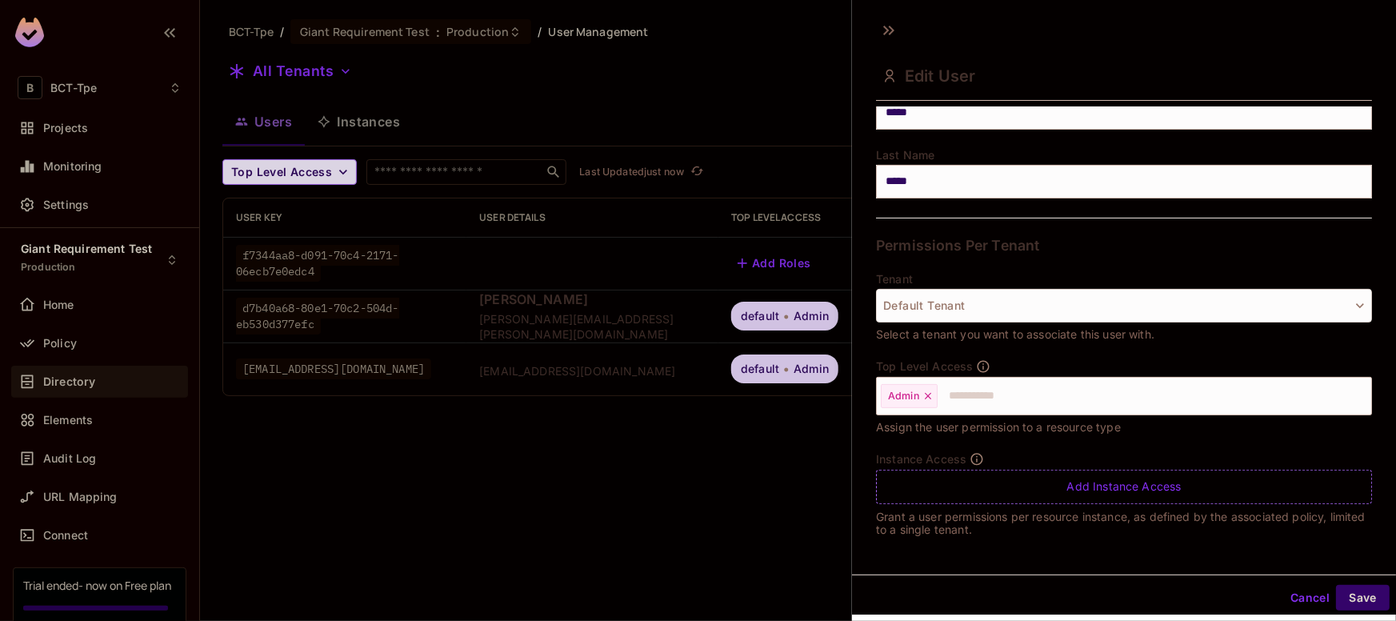
click at [1362, 596] on button "Save" at bounding box center [1363, 598] width 54 height 26
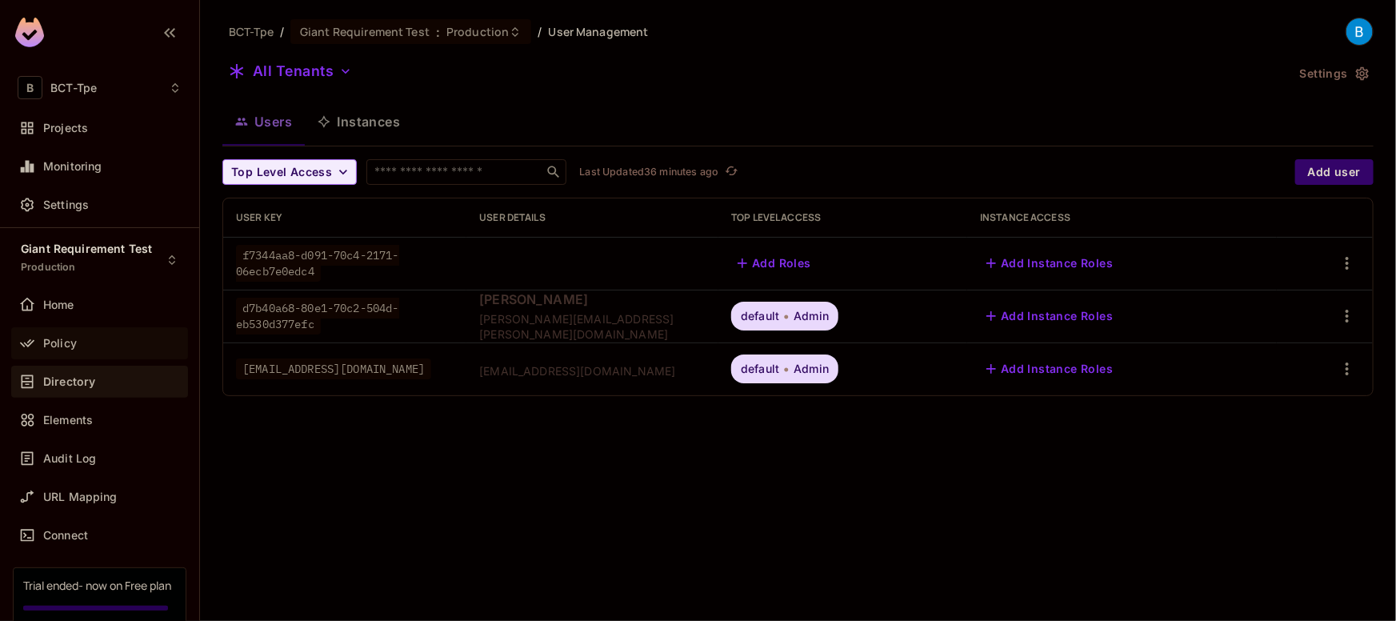
click at [69, 343] on span "Policy" at bounding box center [60, 343] width 34 height 13
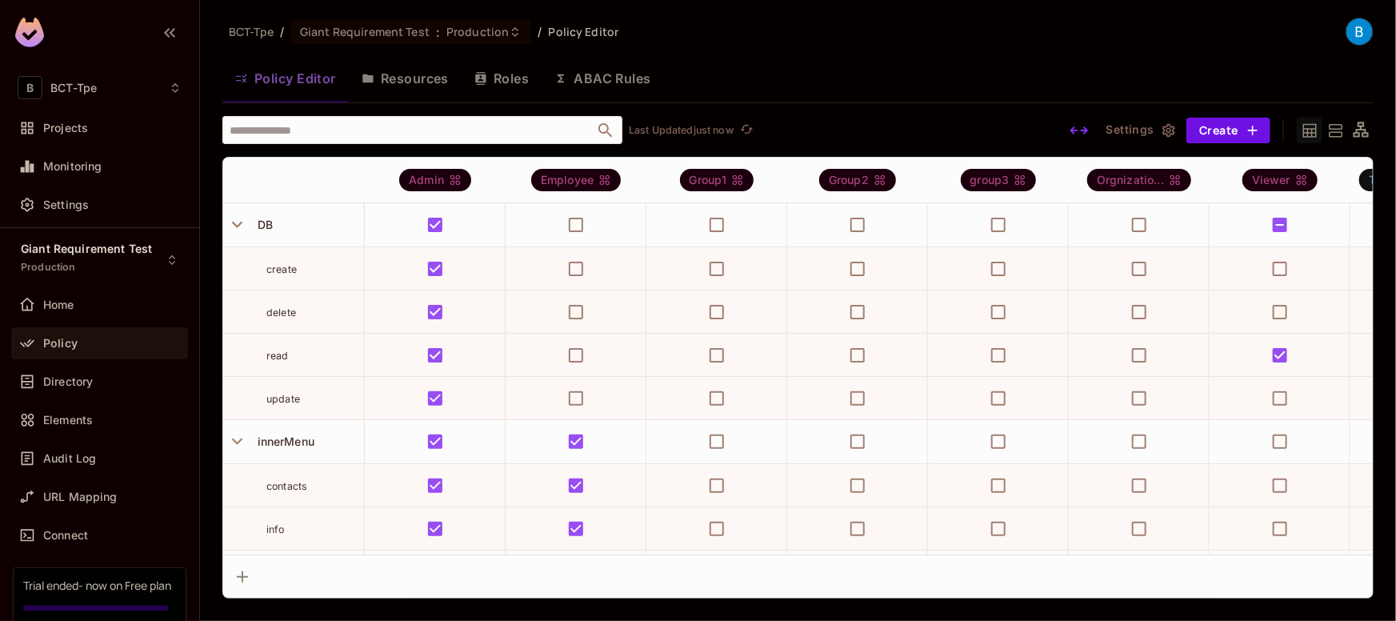
click at [506, 75] on button "Roles" at bounding box center [502, 78] width 80 height 40
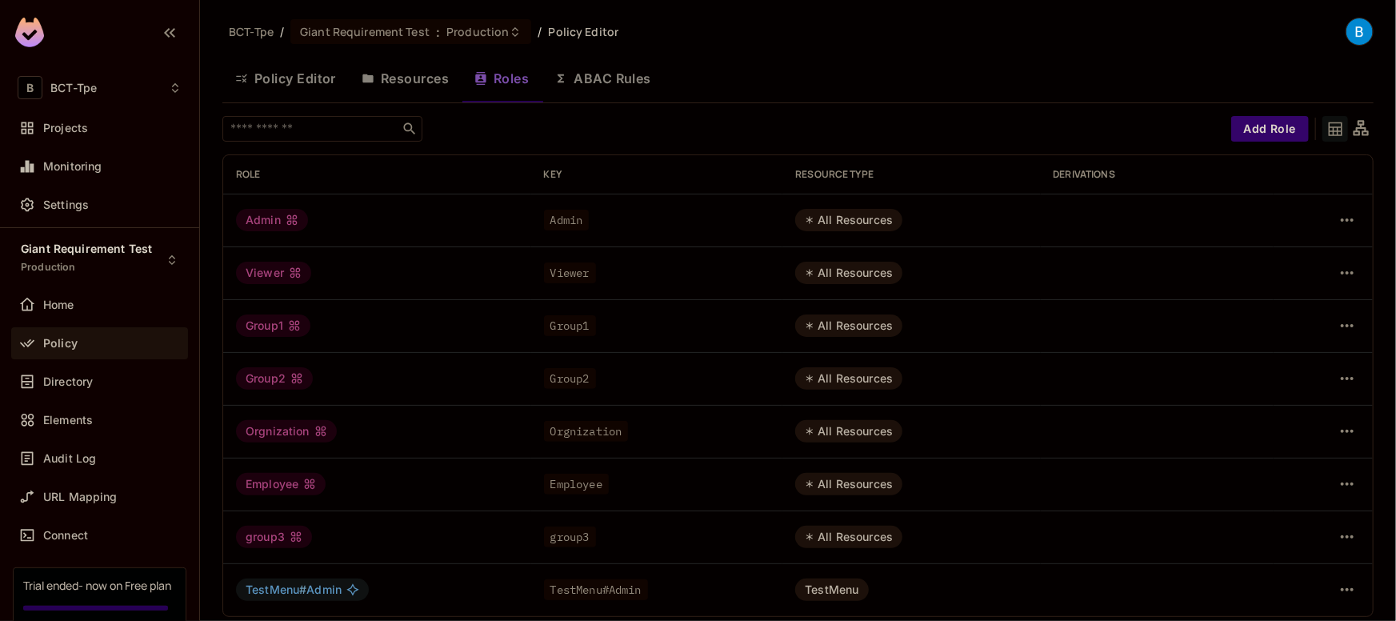
click at [255, 275] on div "Viewer" at bounding box center [273, 273] width 75 height 22
click at [1342, 269] on icon "button" at bounding box center [1347, 272] width 19 height 19
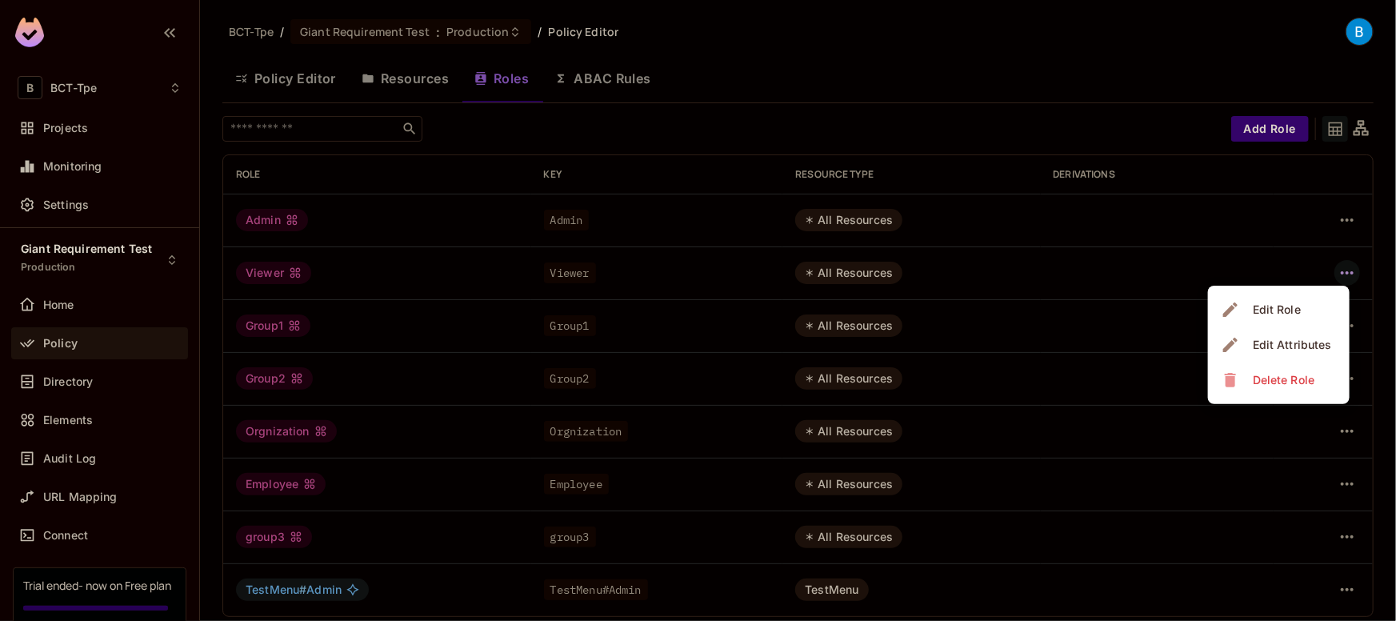
click at [1295, 311] on div "Edit Role" at bounding box center [1277, 310] width 48 height 16
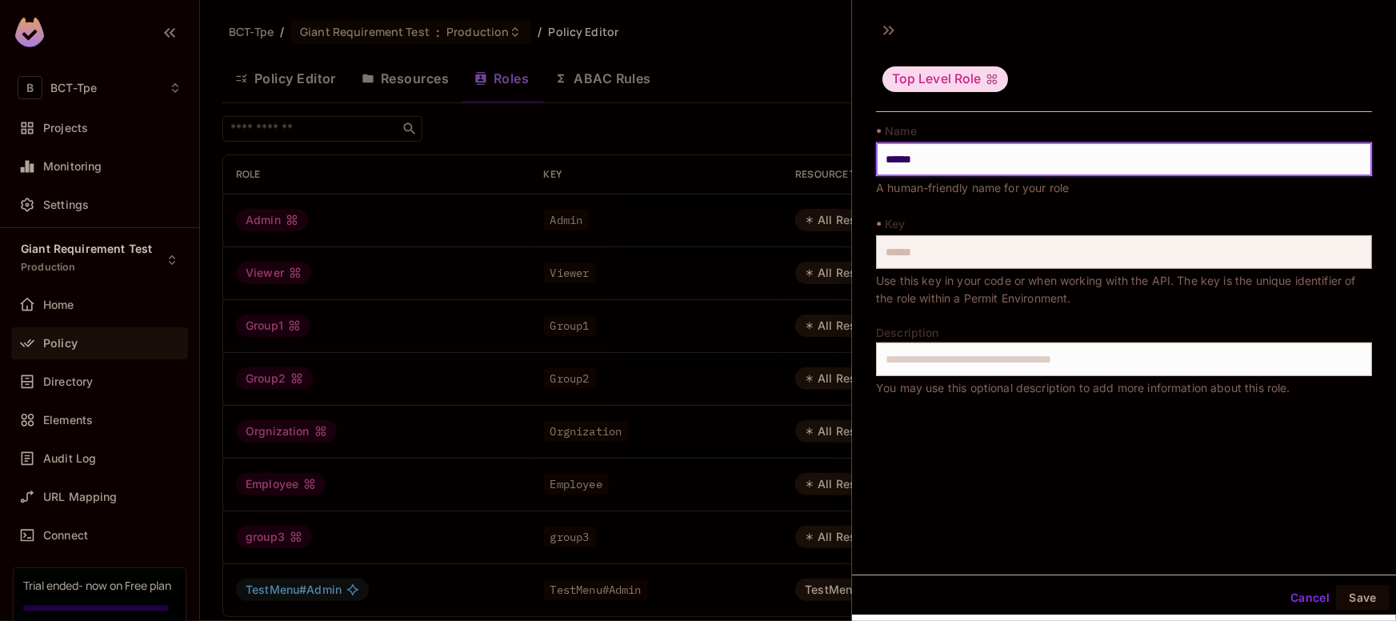
click at [935, 166] on input "******" at bounding box center [1124, 159] width 496 height 34
type input "*****"
click at [1366, 600] on button "Save" at bounding box center [1363, 598] width 54 height 26
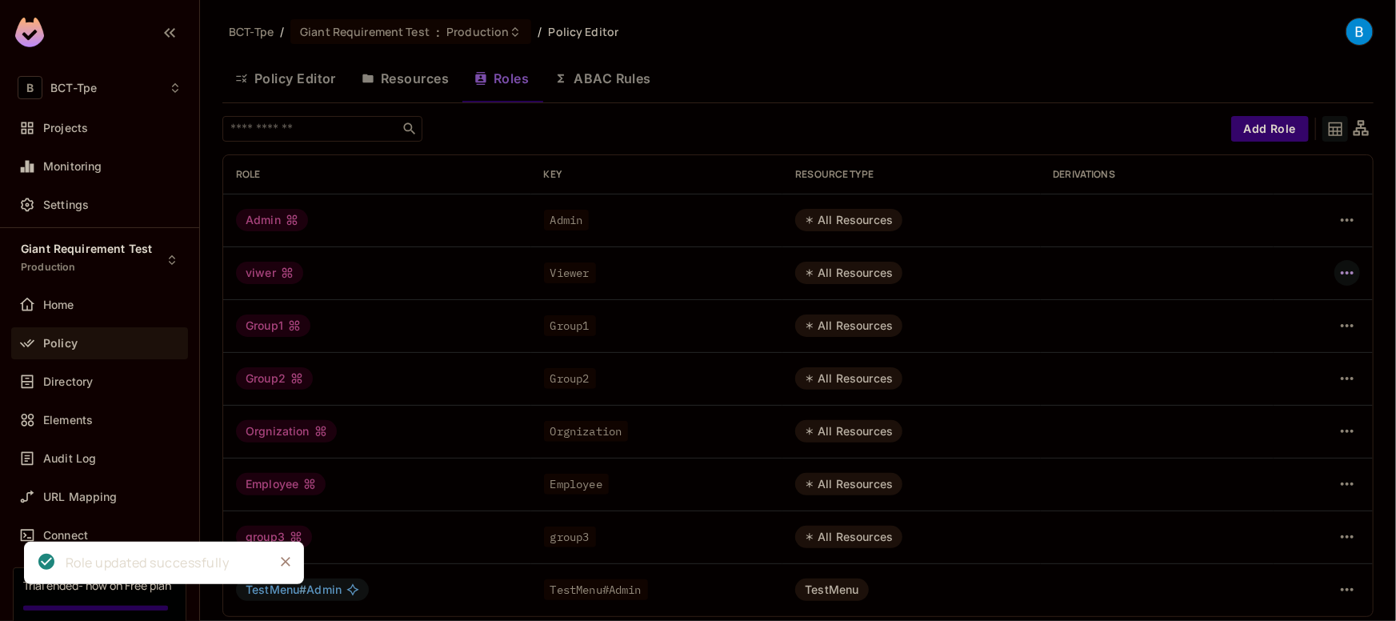
click at [1349, 270] on icon "button" at bounding box center [1347, 272] width 19 height 19
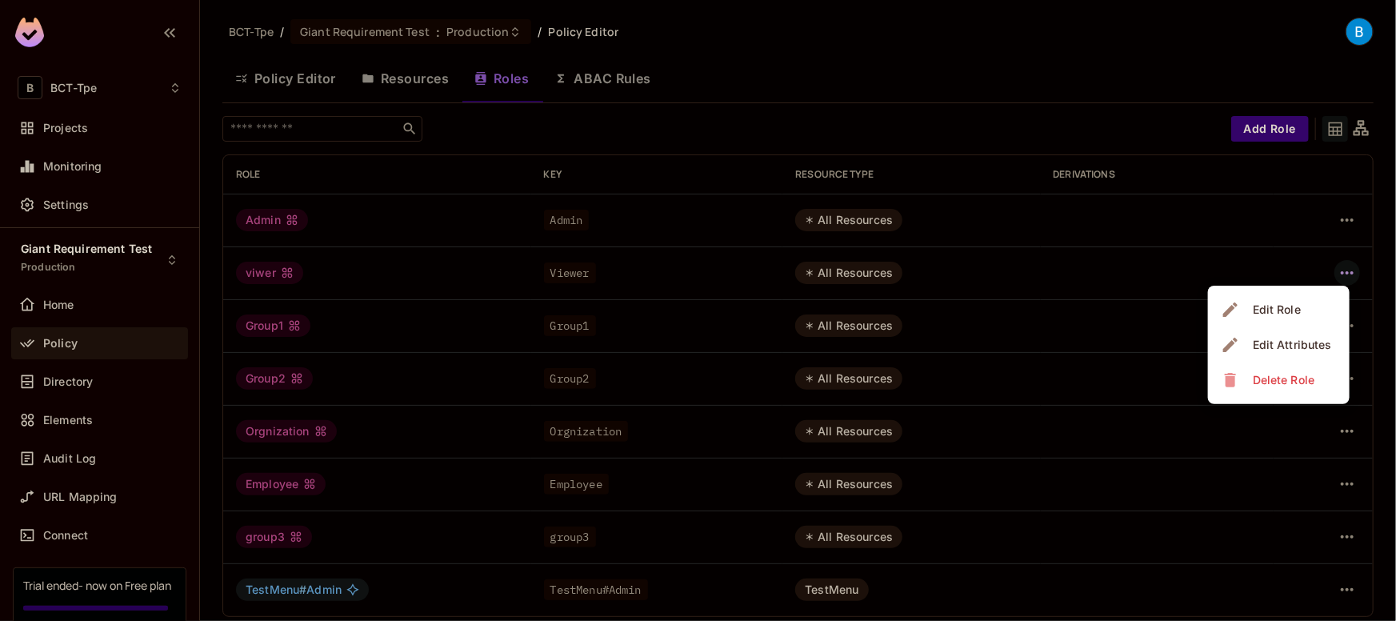
click at [1268, 376] on div "Delete Role" at bounding box center [1284, 380] width 62 height 16
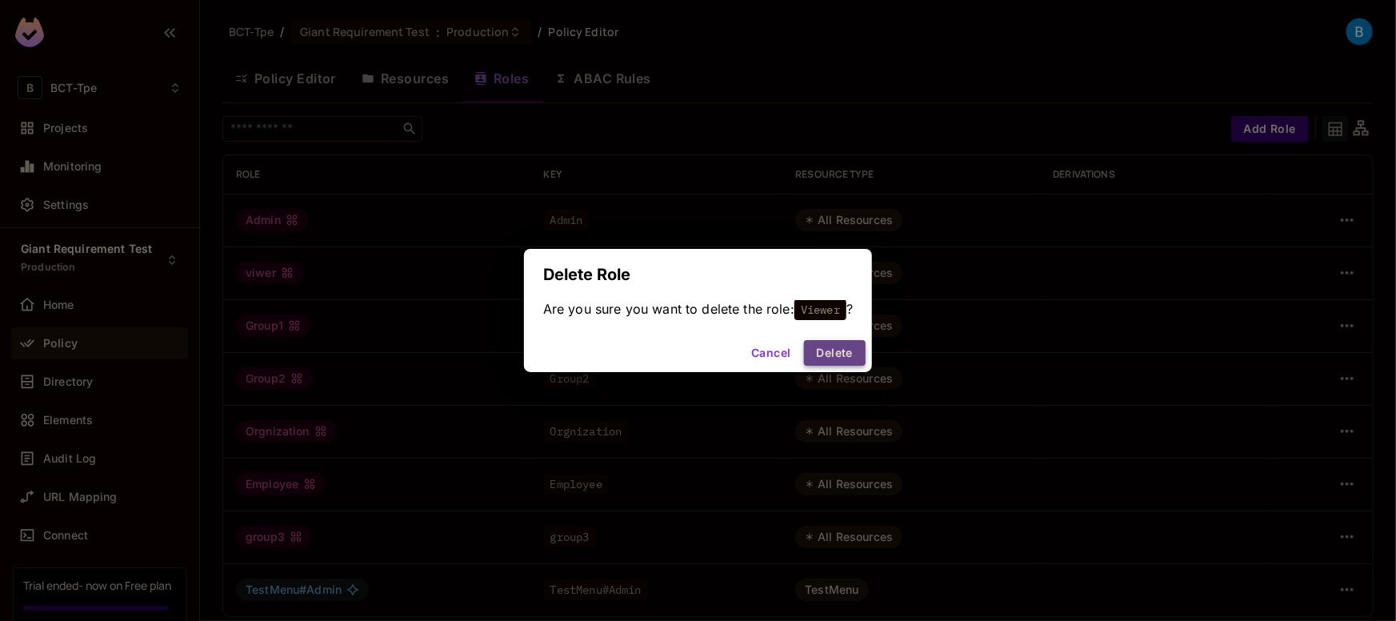
click at [846, 354] on button "Delete" at bounding box center [835, 353] width 62 height 26
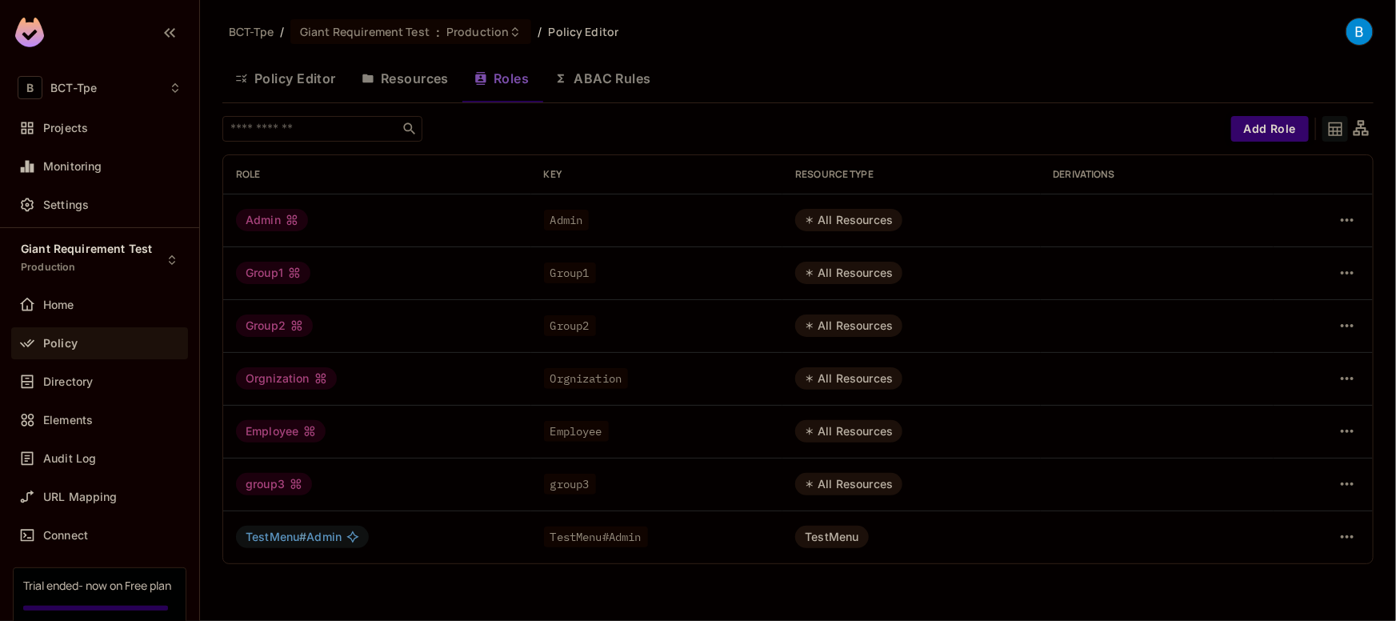
click at [1259, 130] on button "Add Role" at bounding box center [1270, 129] width 78 height 26
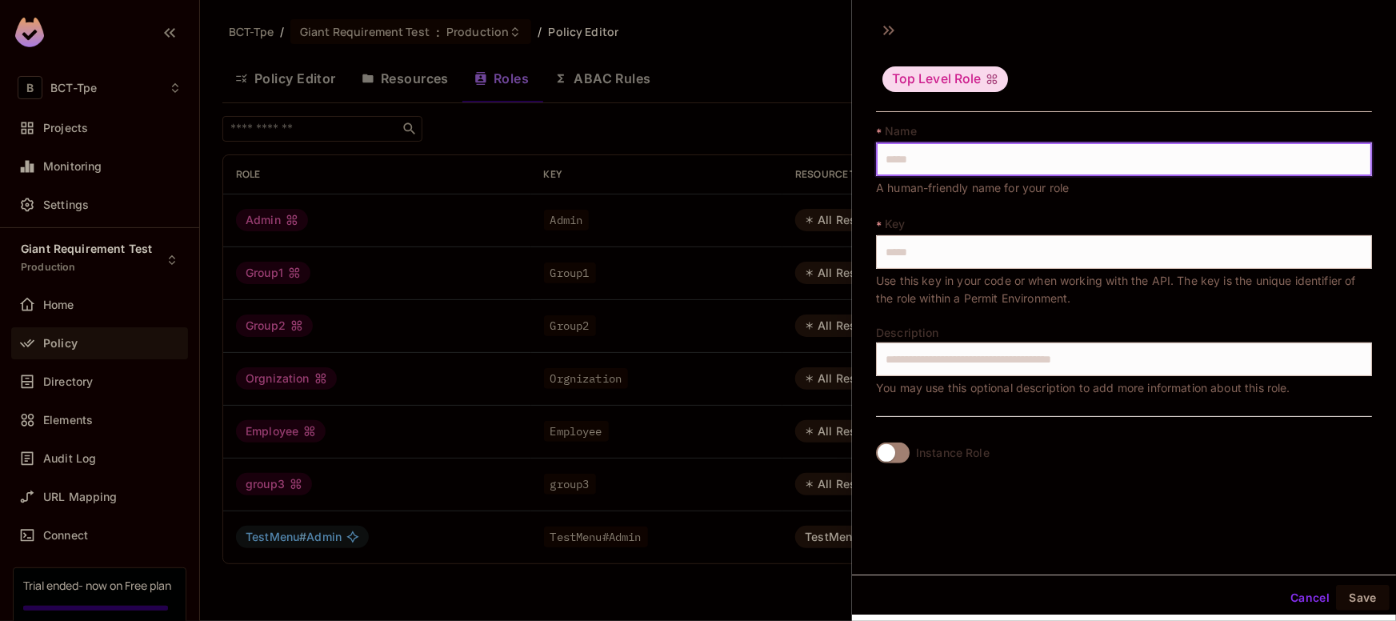
click at [957, 162] on input "text" at bounding box center [1124, 159] width 496 height 34
type input "*"
type input "**"
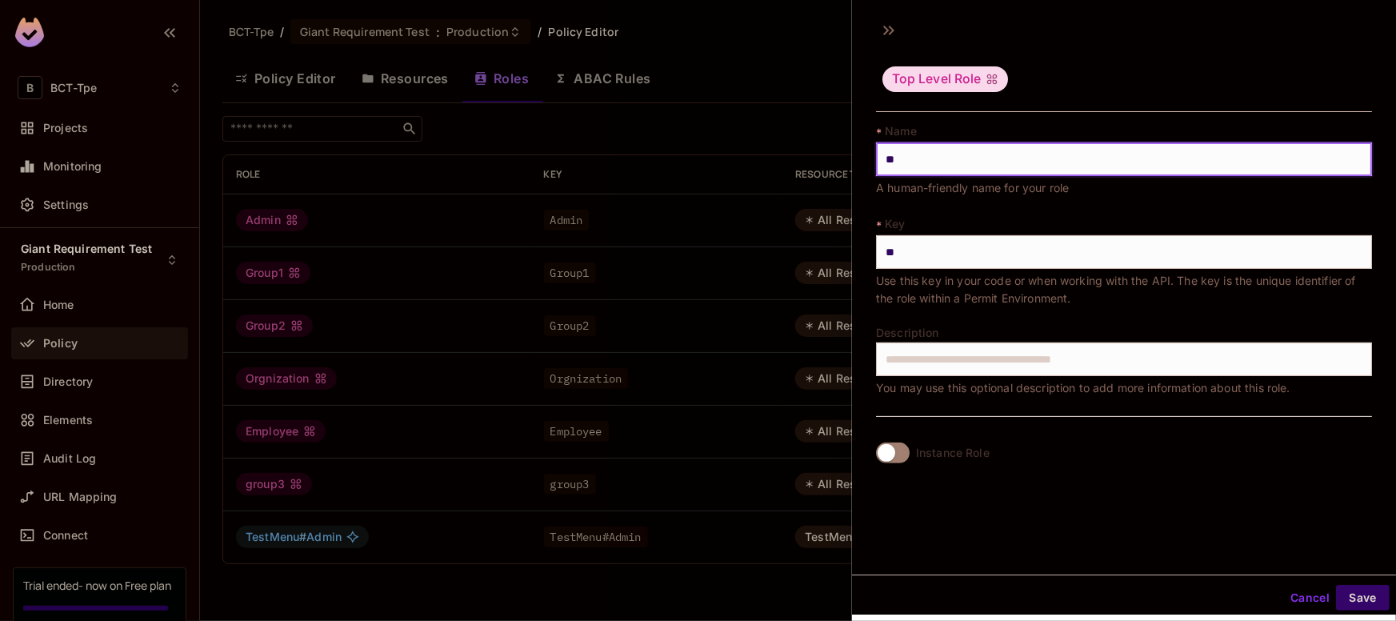
type input "***"
type input "****"
type input "*****"
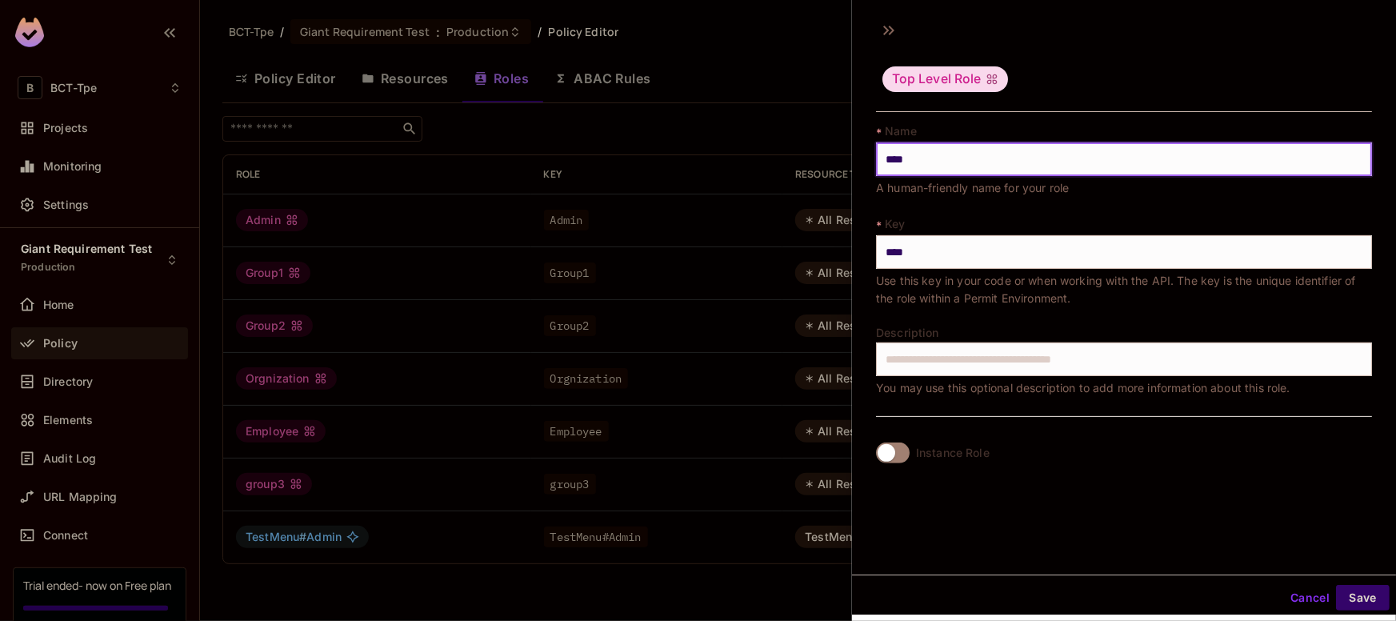
type input "*****"
type input "******"
click at [1366, 592] on button "Save" at bounding box center [1363, 598] width 54 height 26
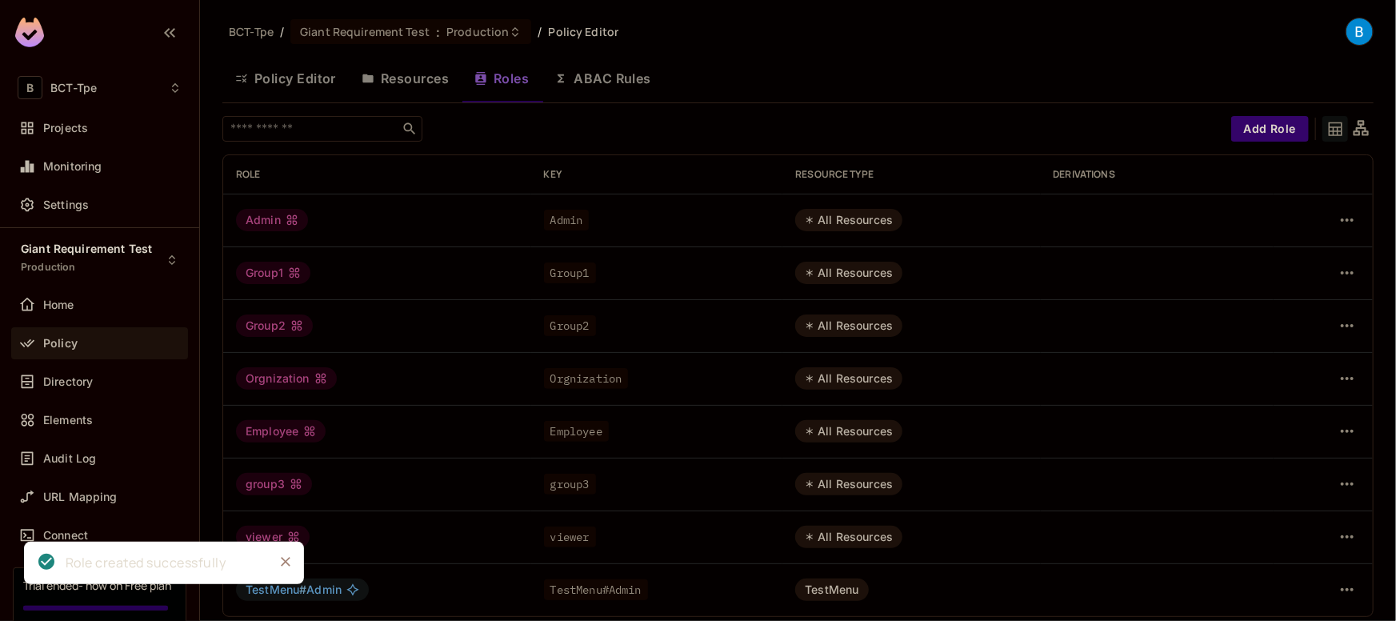
scroll to position [8, 0]
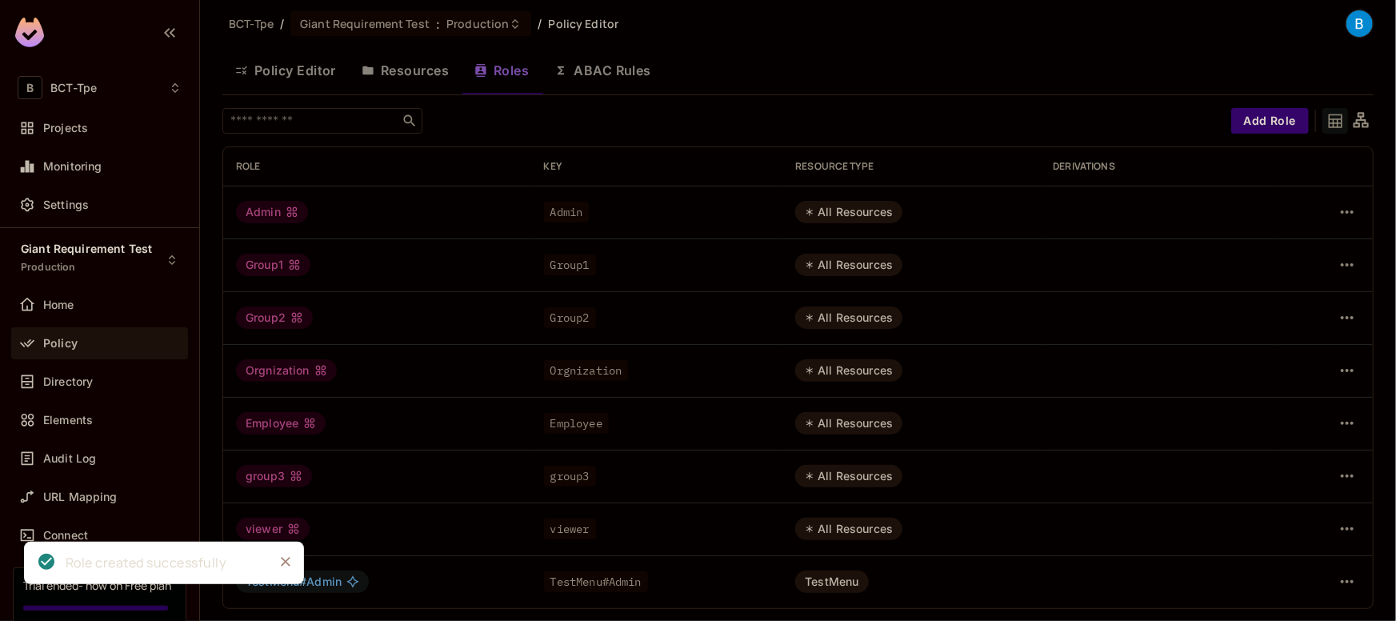
click at [847, 527] on div "All Resources" at bounding box center [848, 529] width 107 height 22
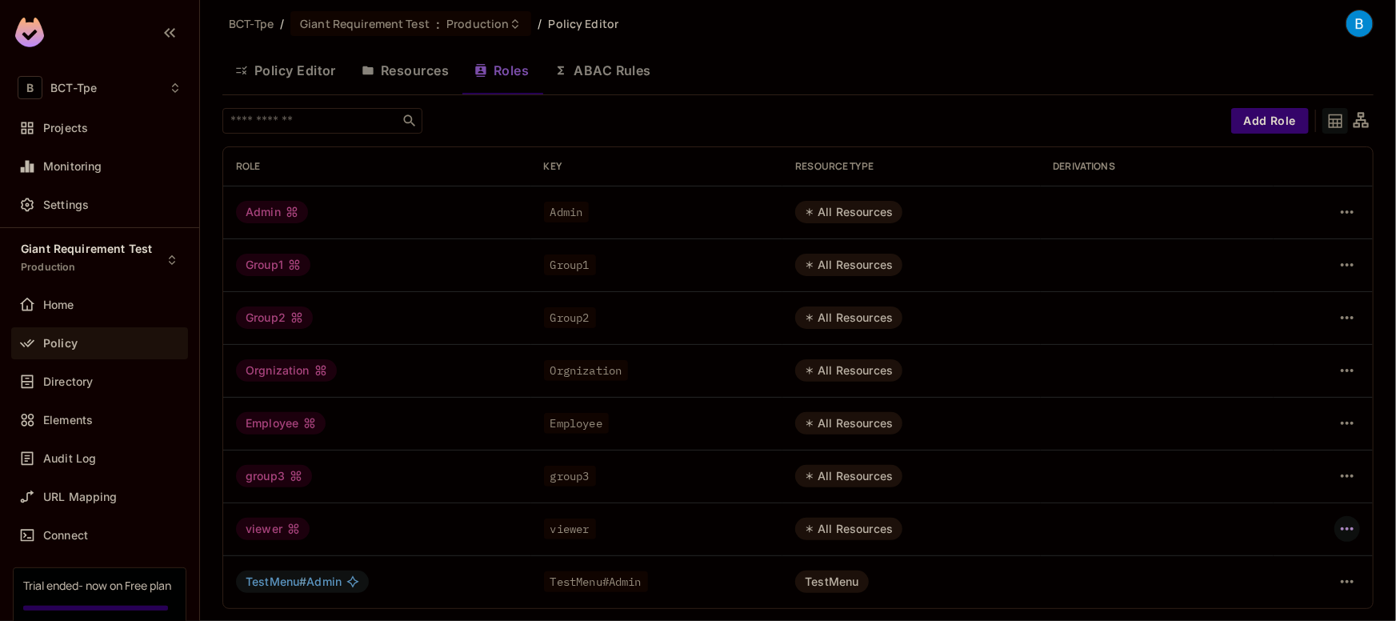
click at [1343, 526] on icon "button" at bounding box center [1347, 528] width 19 height 19
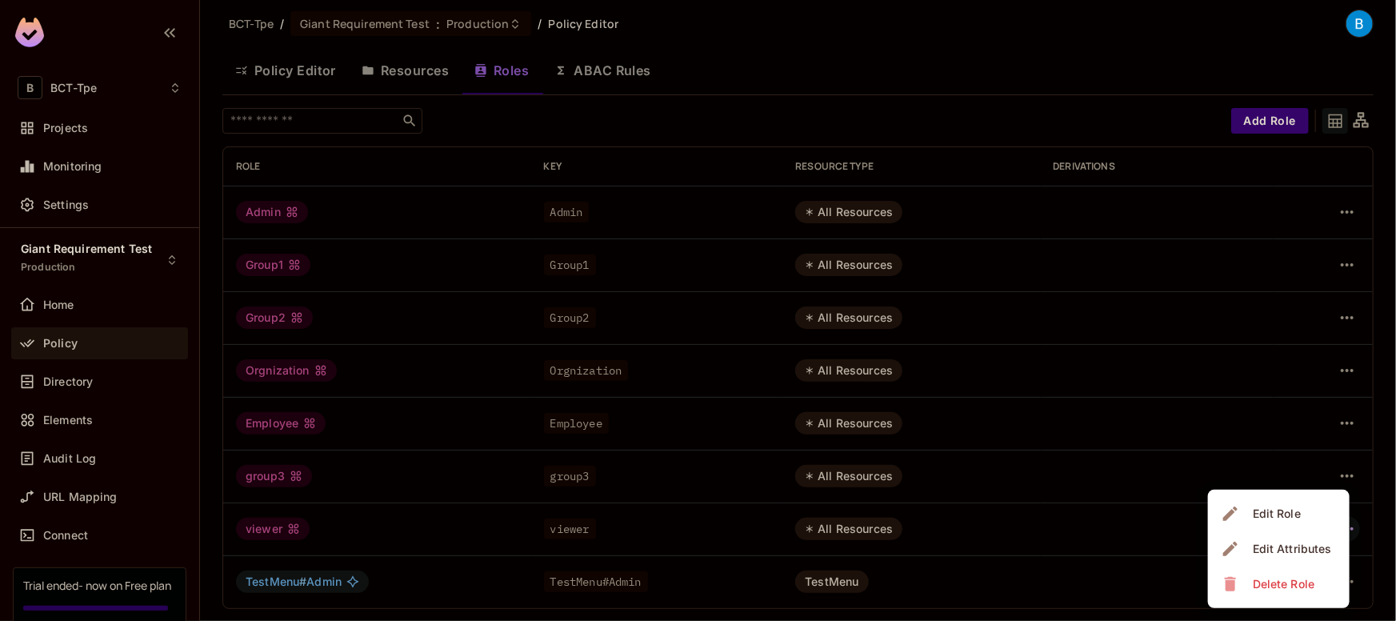
click at [1046, 537] on div at bounding box center [698, 310] width 1396 height 621
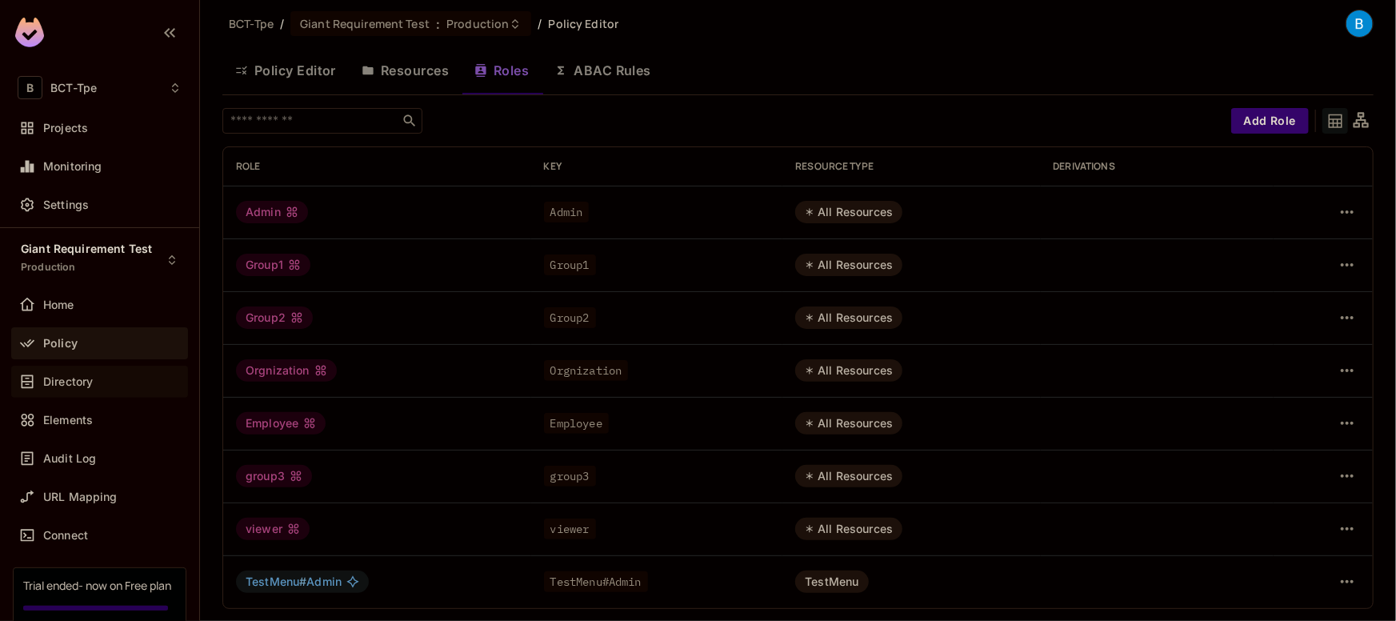
click at [43, 381] on span "Directory" at bounding box center [68, 381] width 50 height 13
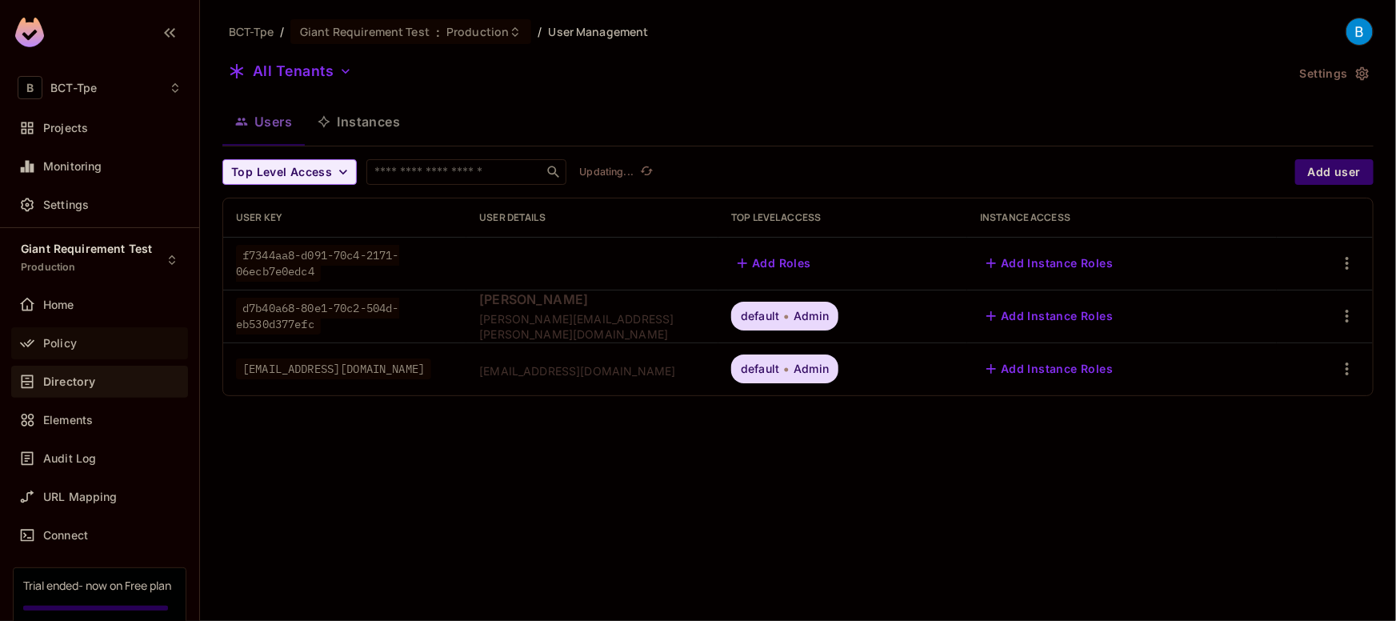
click at [64, 352] on div "Policy" at bounding box center [99, 343] width 177 height 32
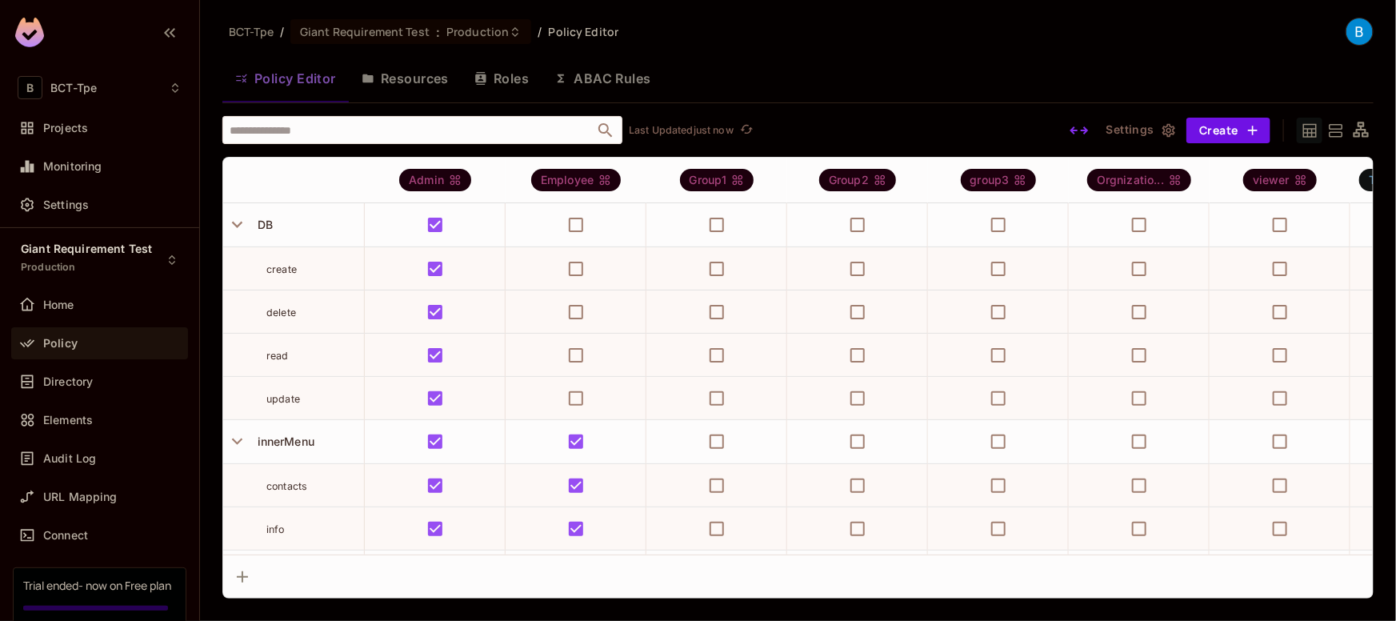
click at [498, 86] on button "Roles" at bounding box center [502, 78] width 80 height 40
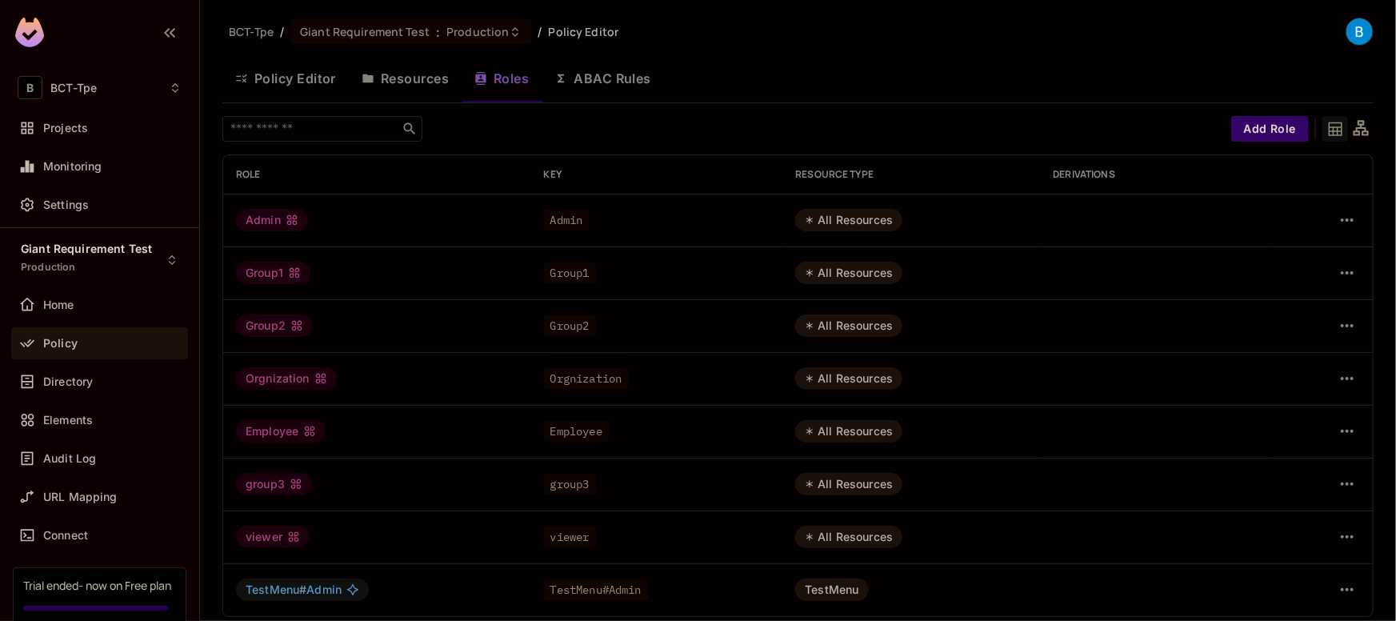
click at [402, 87] on button "Resources" at bounding box center [405, 78] width 113 height 40
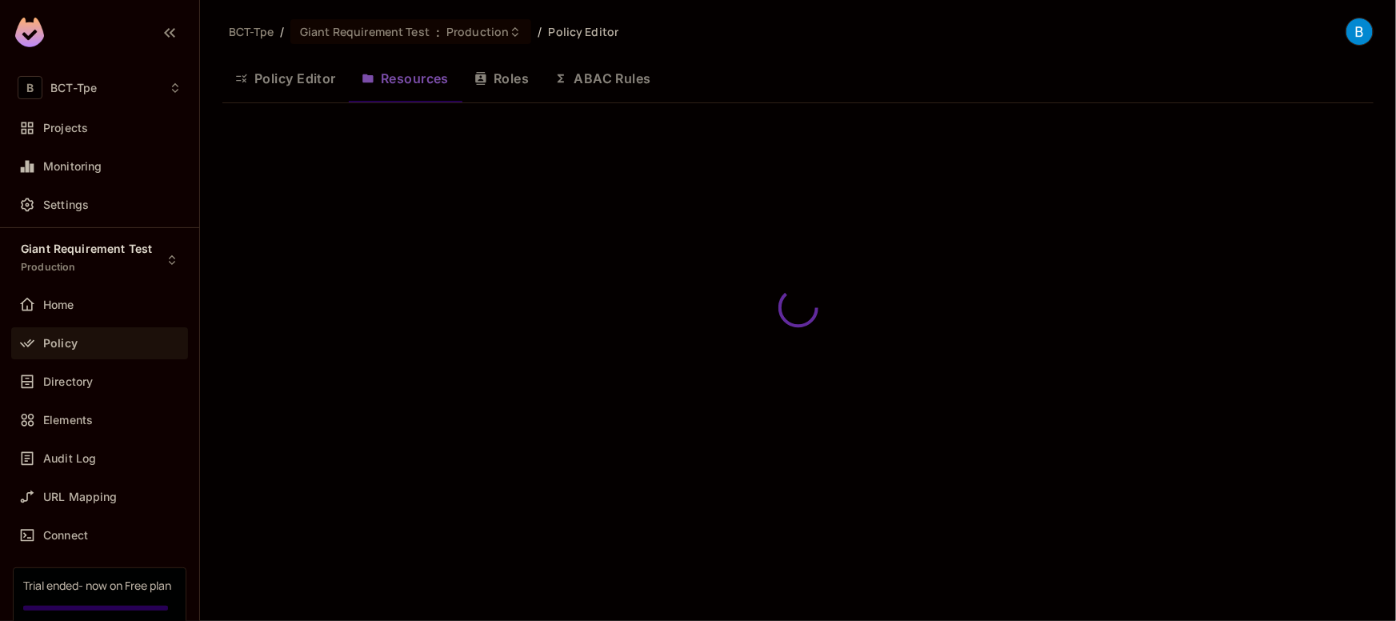
click at [296, 73] on button "Policy Editor" at bounding box center [285, 78] width 126 height 40
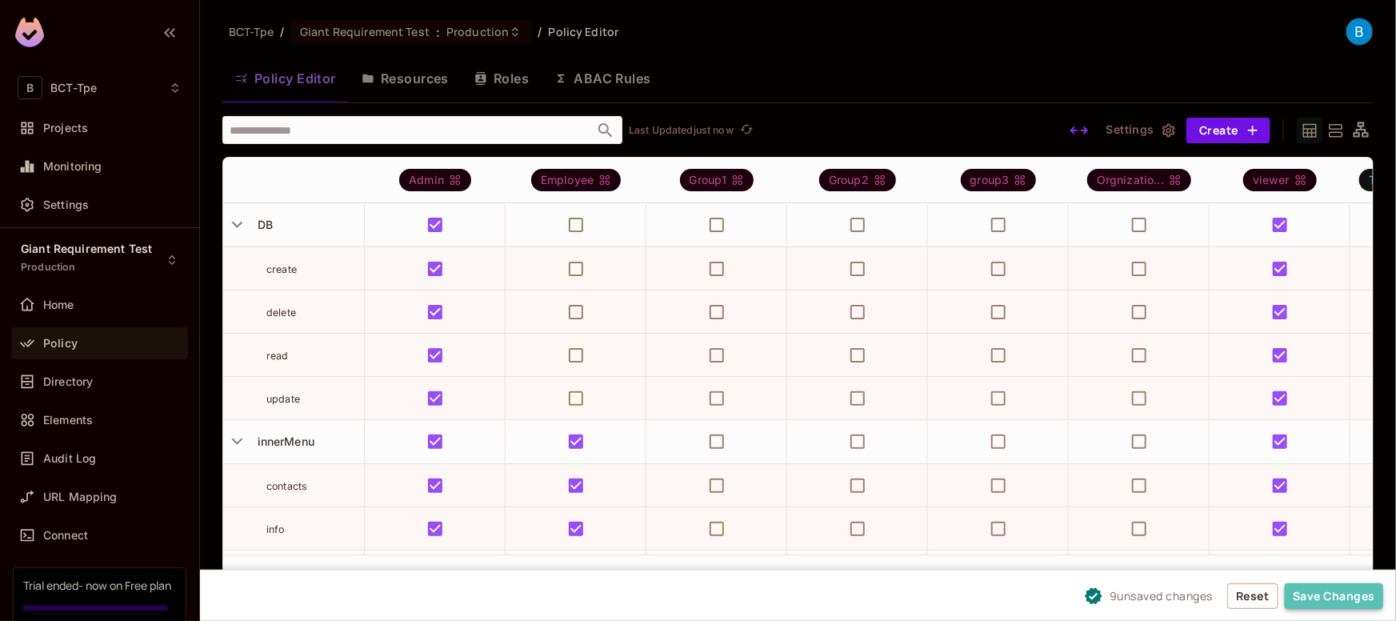
click at [1305, 589] on button "Save Changes" at bounding box center [1334, 596] width 98 height 26
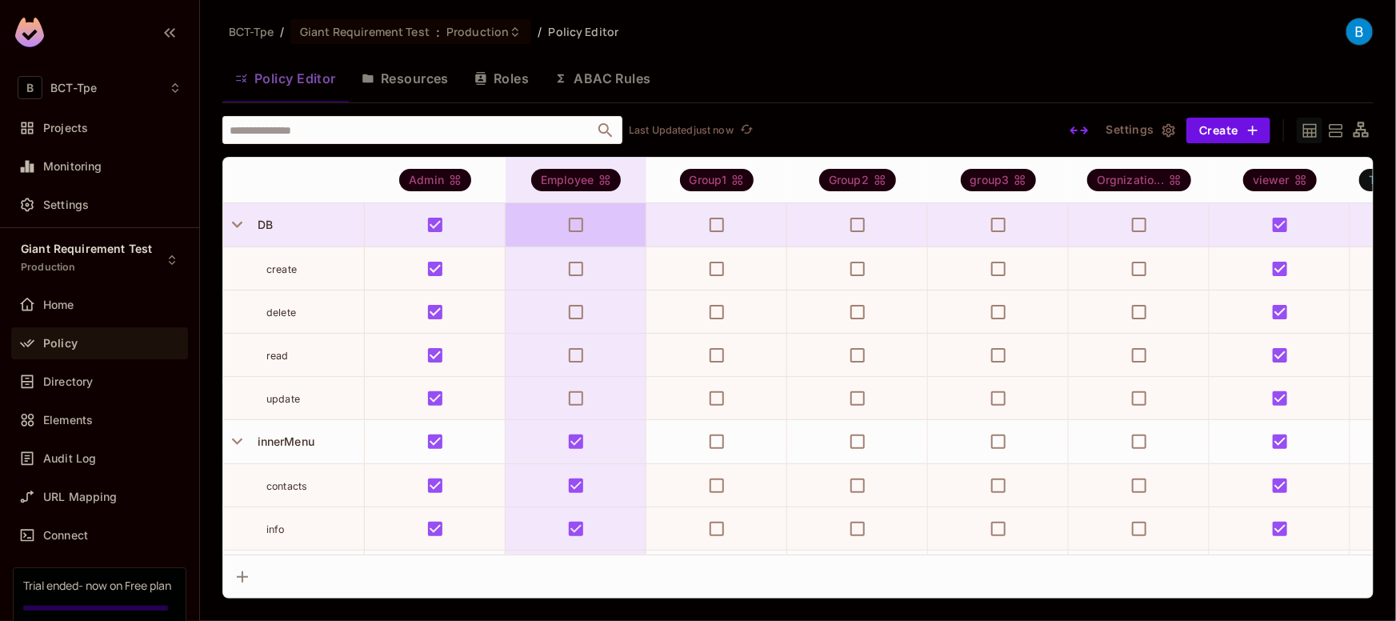
click at [588, 181] on div "Employee" at bounding box center [576, 180] width 90 height 22
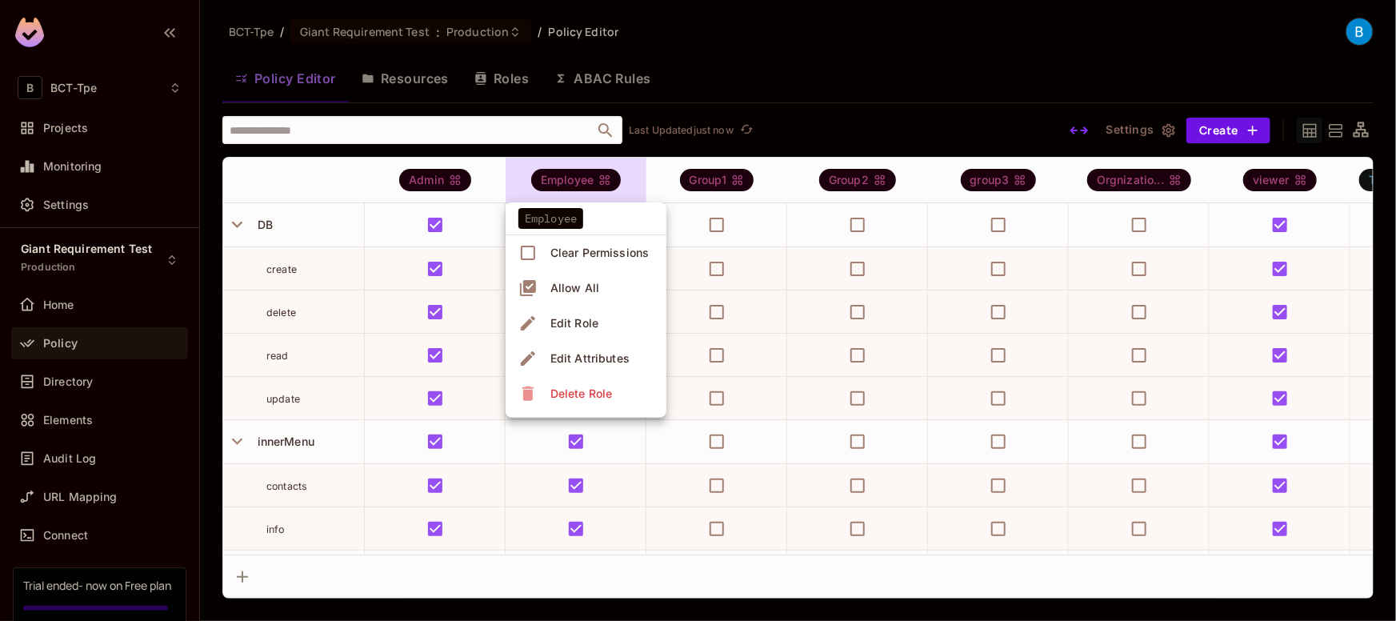
click at [759, 54] on div at bounding box center [698, 310] width 1396 height 621
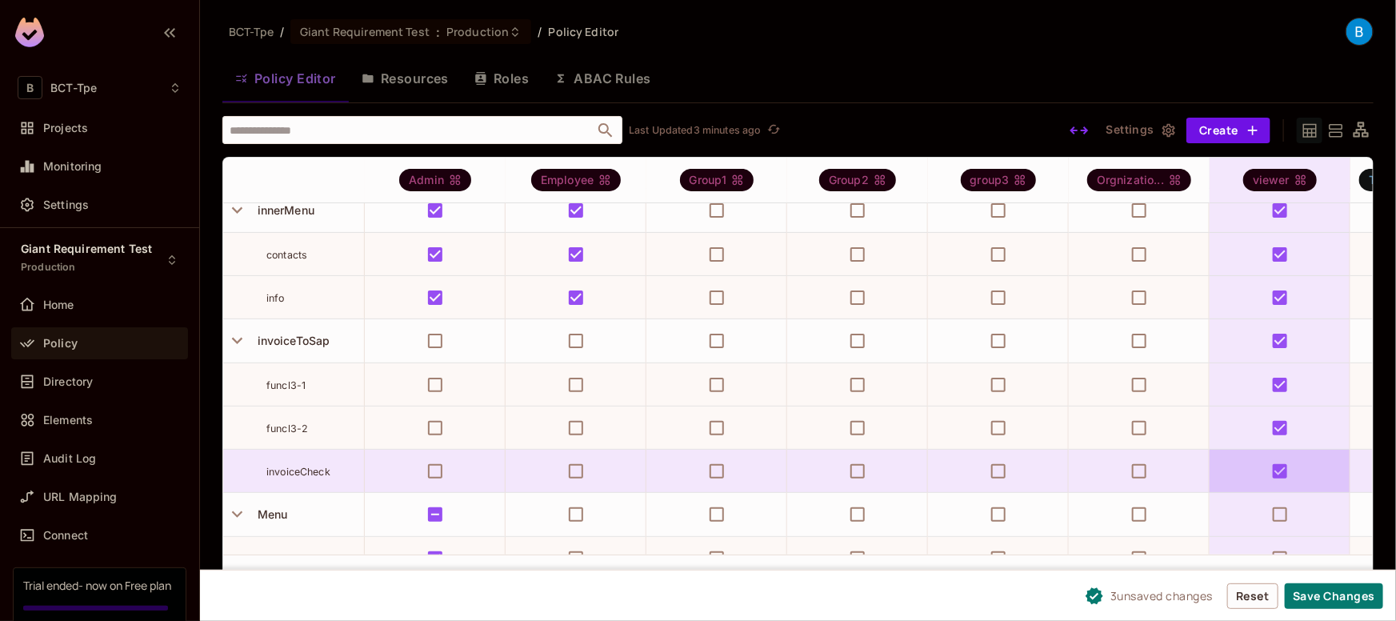
scroll to position [200, 0]
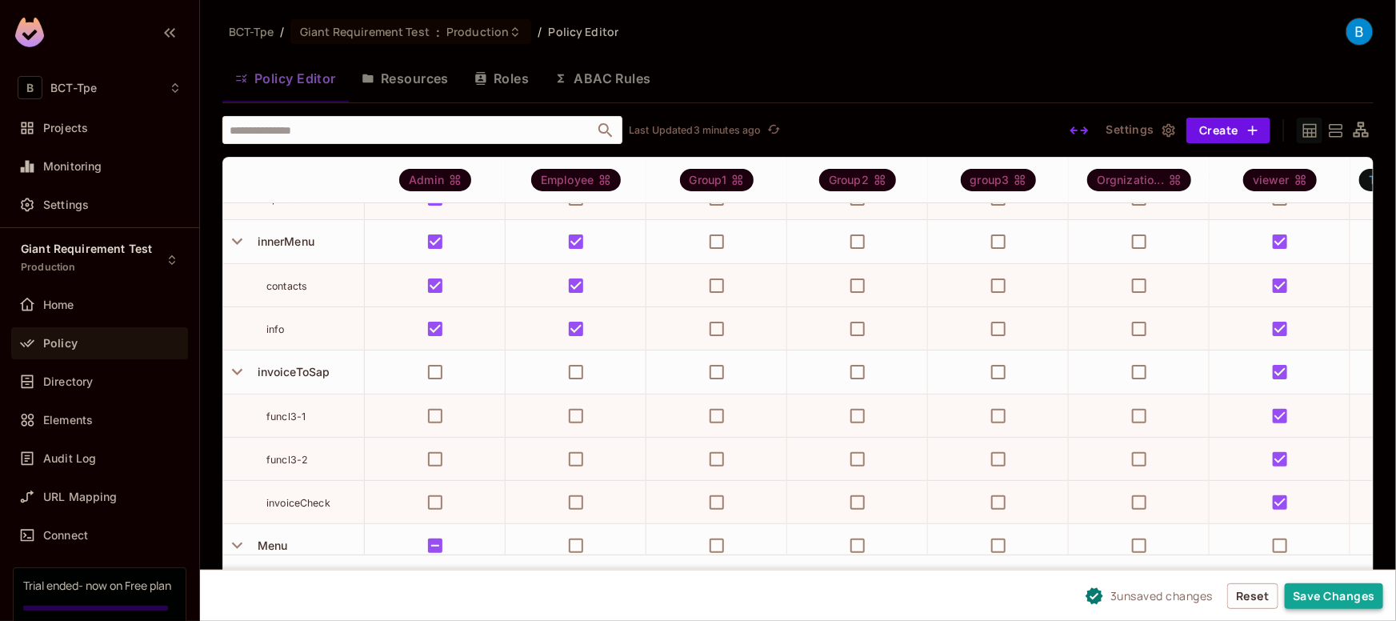
click at [1305, 593] on button "Save Changes" at bounding box center [1334, 596] width 98 height 26
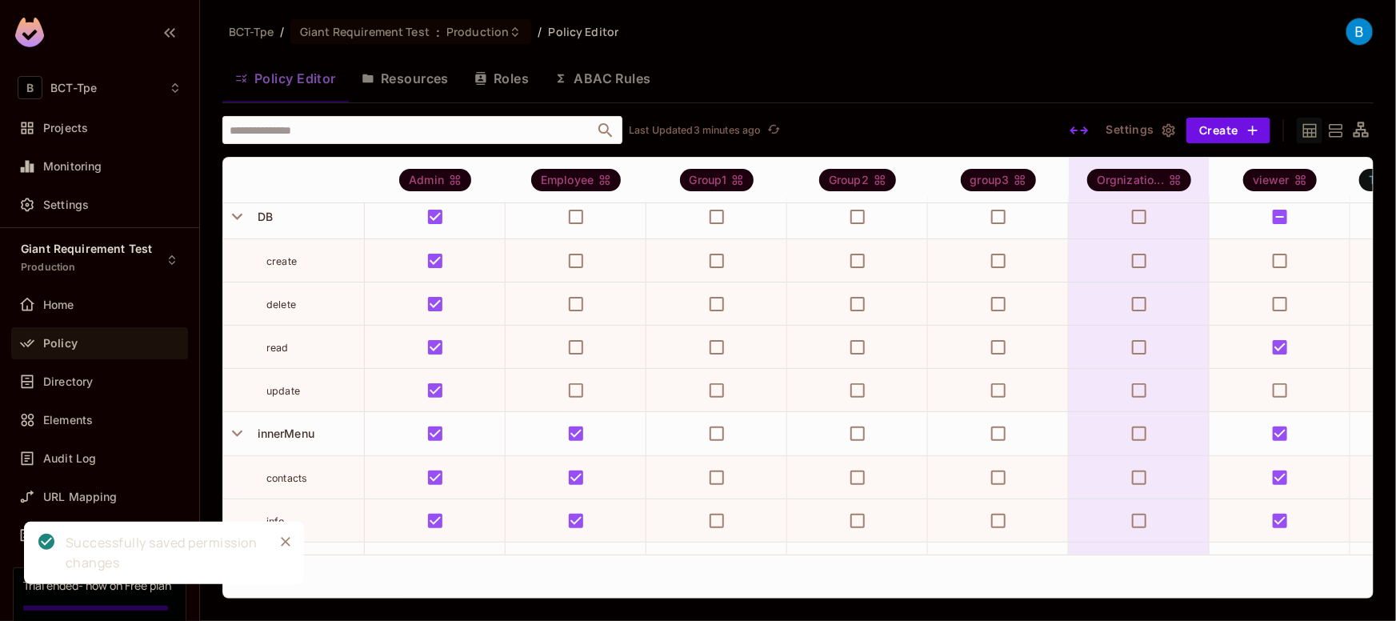
scroll to position [0, 0]
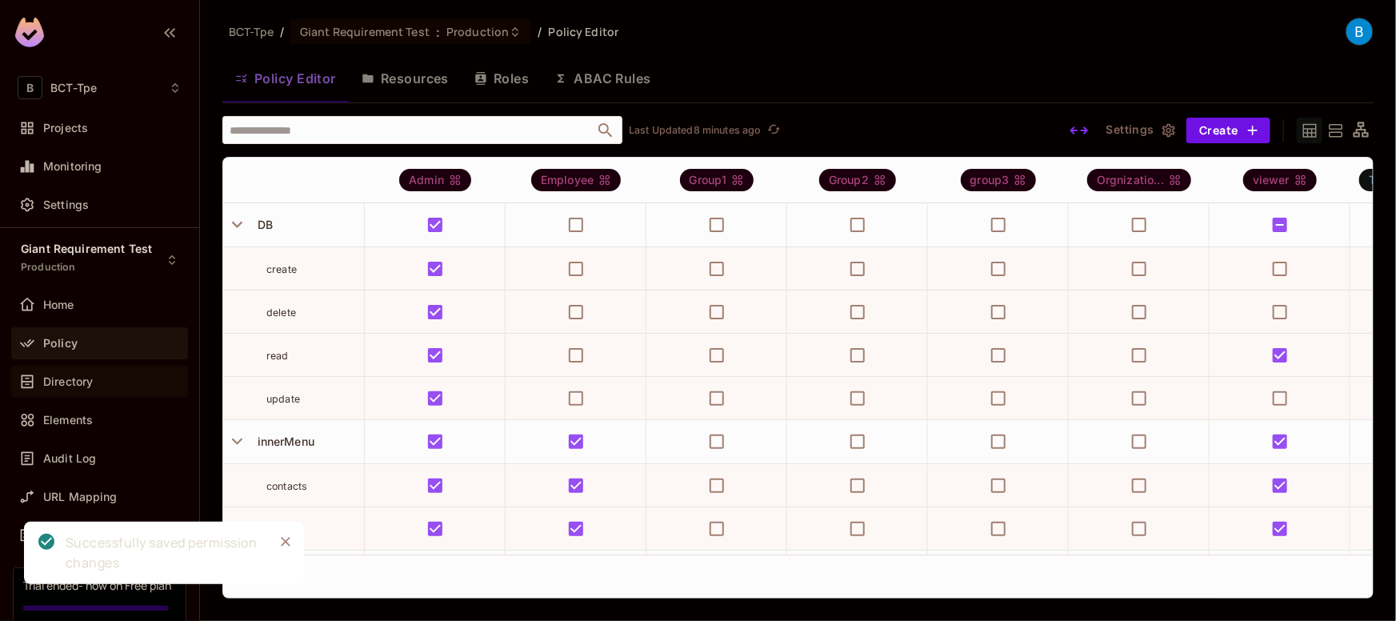
click at [58, 383] on span "Directory" at bounding box center [68, 381] width 50 height 13
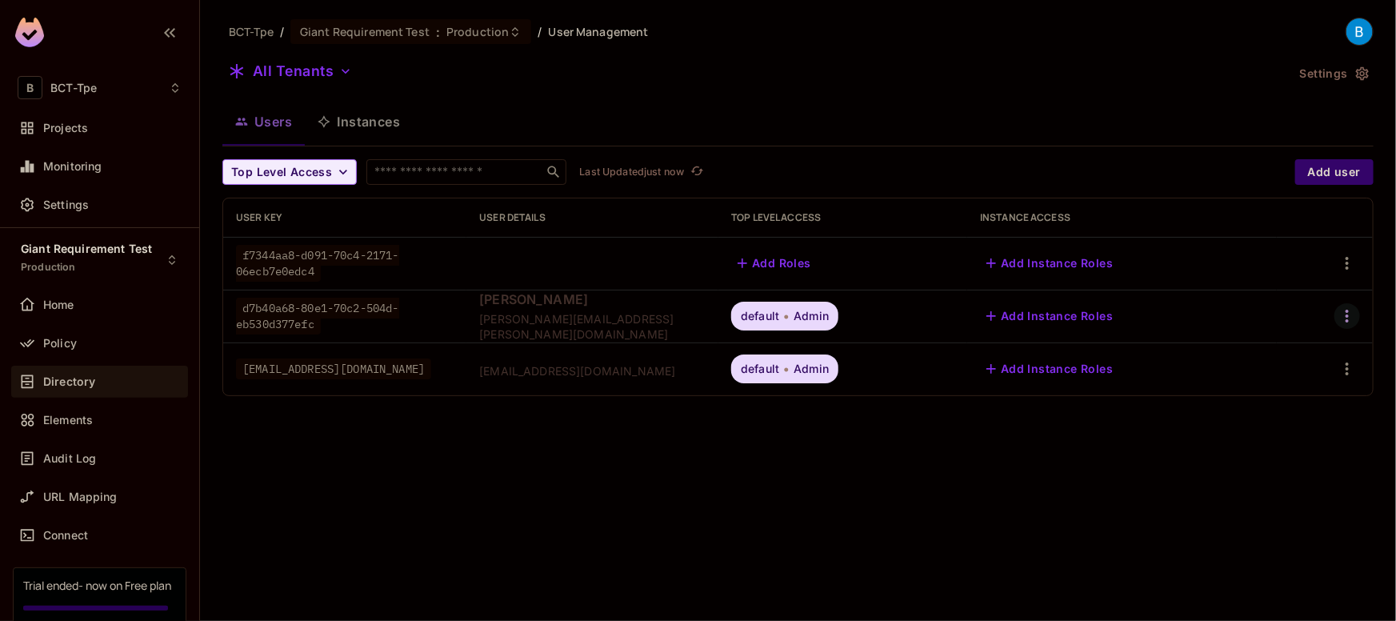
click at [1342, 316] on icon "button" at bounding box center [1347, 315] width 19 height 19
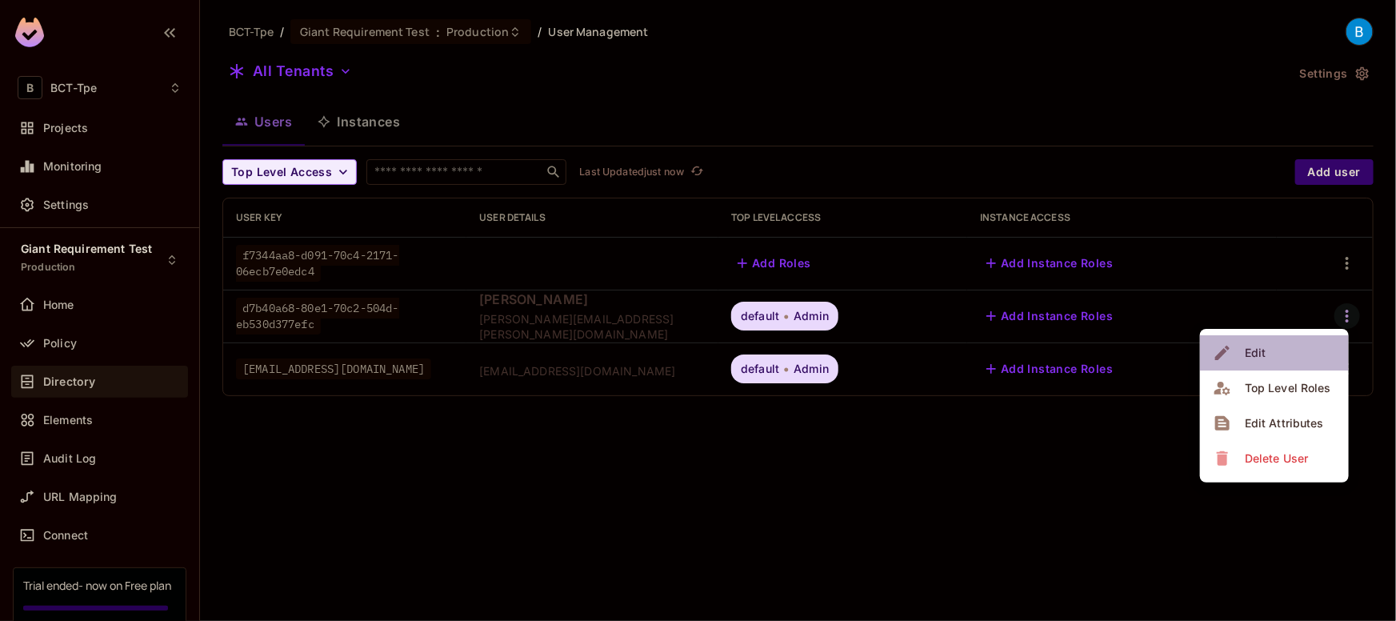
click at [1271, 353] on li "Edit" at bounding box center [1274, 352] width 149 height 35
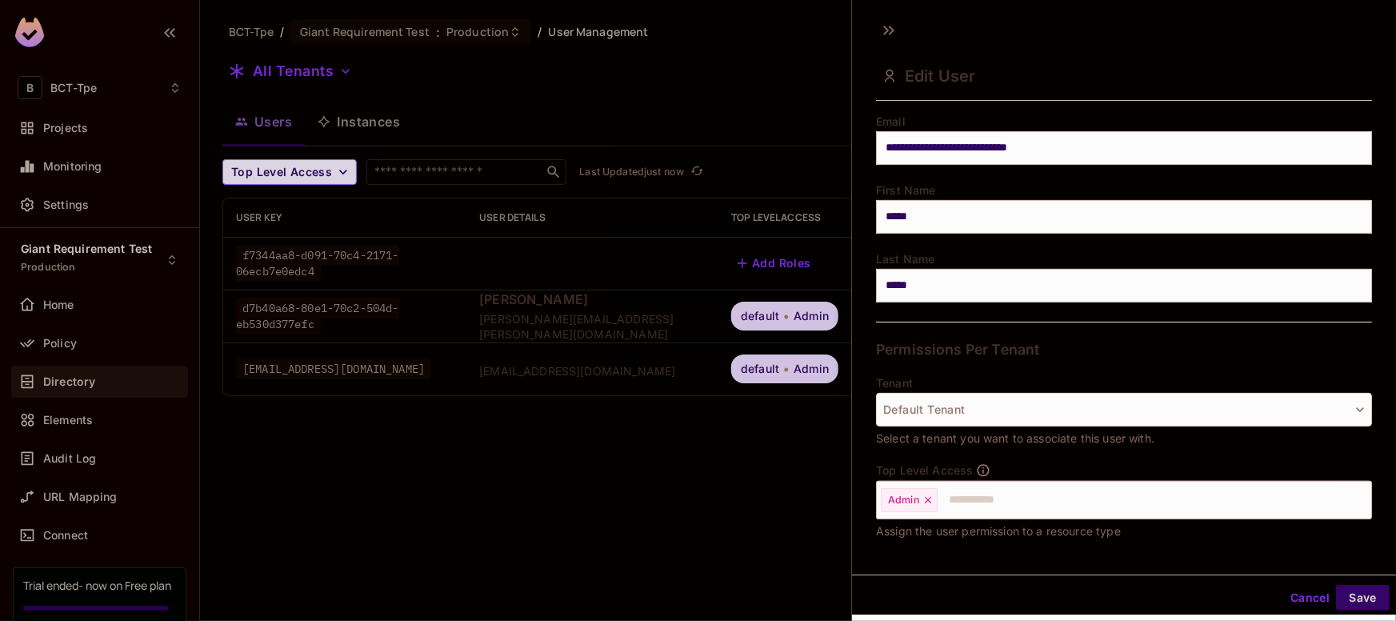
scroll to position [204, 0]
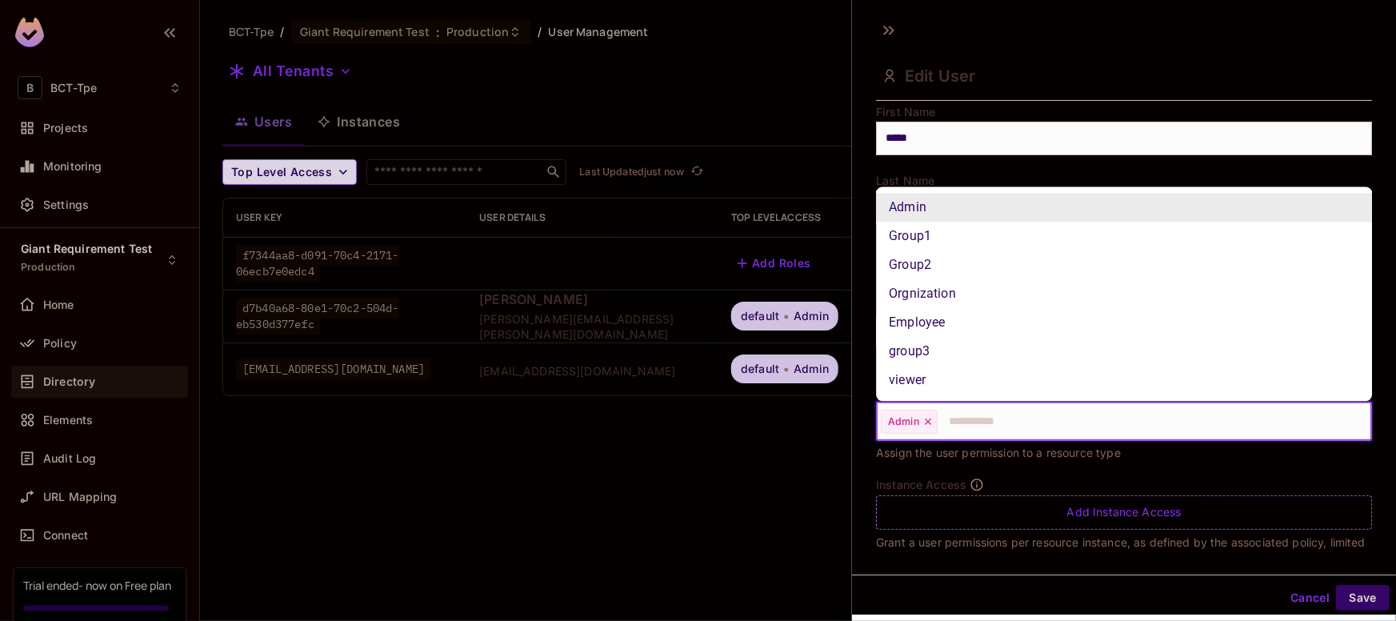
click at [957, 416] on input "text" at bounding box center [1140, 422] width 402 height 32
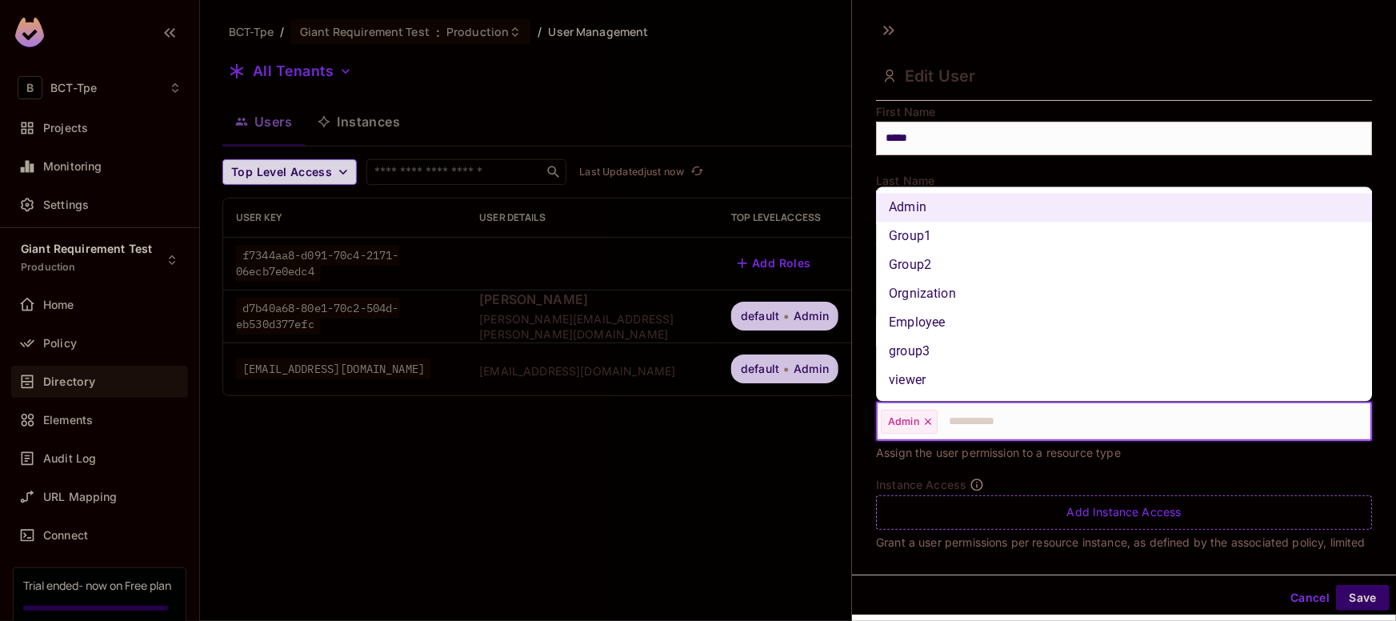
click at [915, 385] on li "viewer" at bounding box center [1124, 380] width 496 height 29
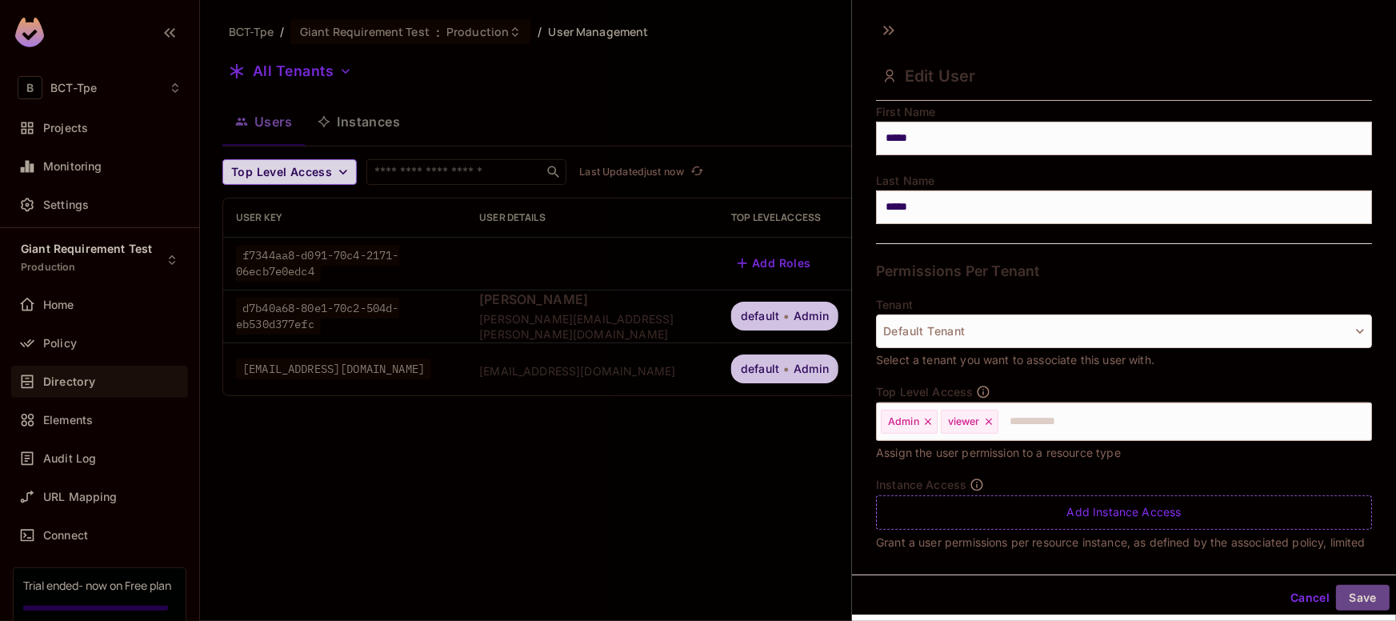
click at [1357, 599] on button "Save" at bounding box center [1363, 598] width 54 height 26
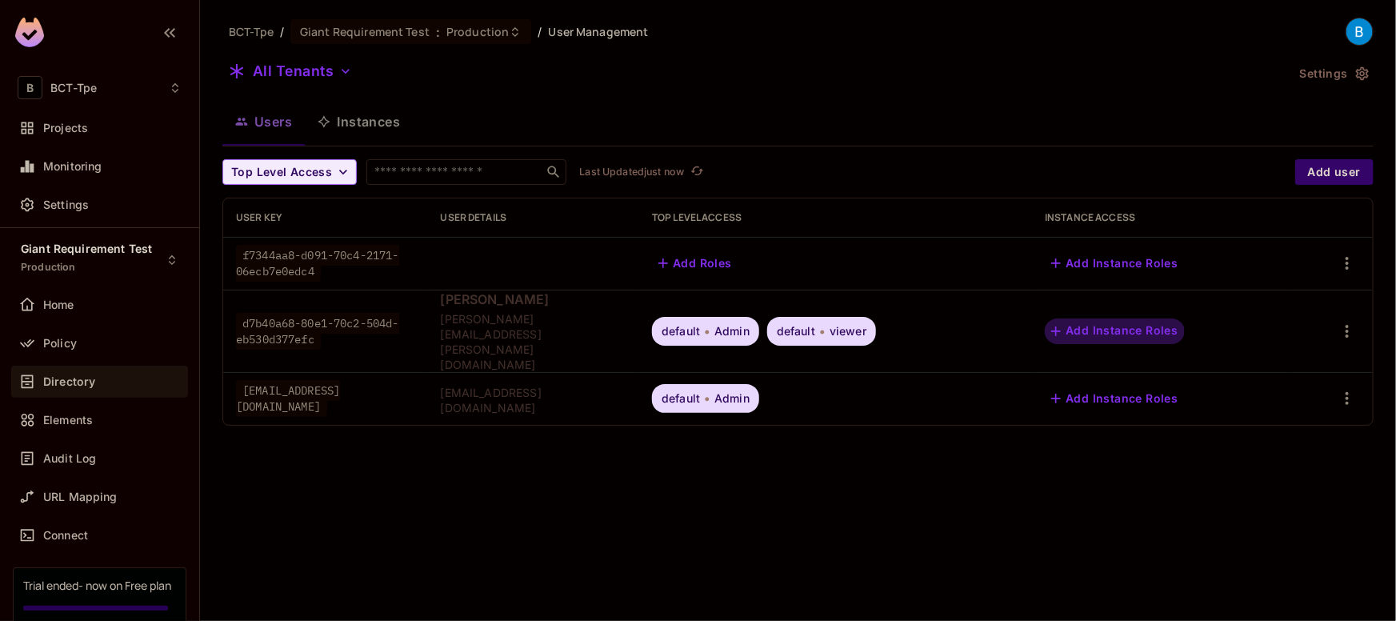
click at [1139, 318] on button "Add Instance Roles" at bounding box center [1114, 331] width 139 height 26
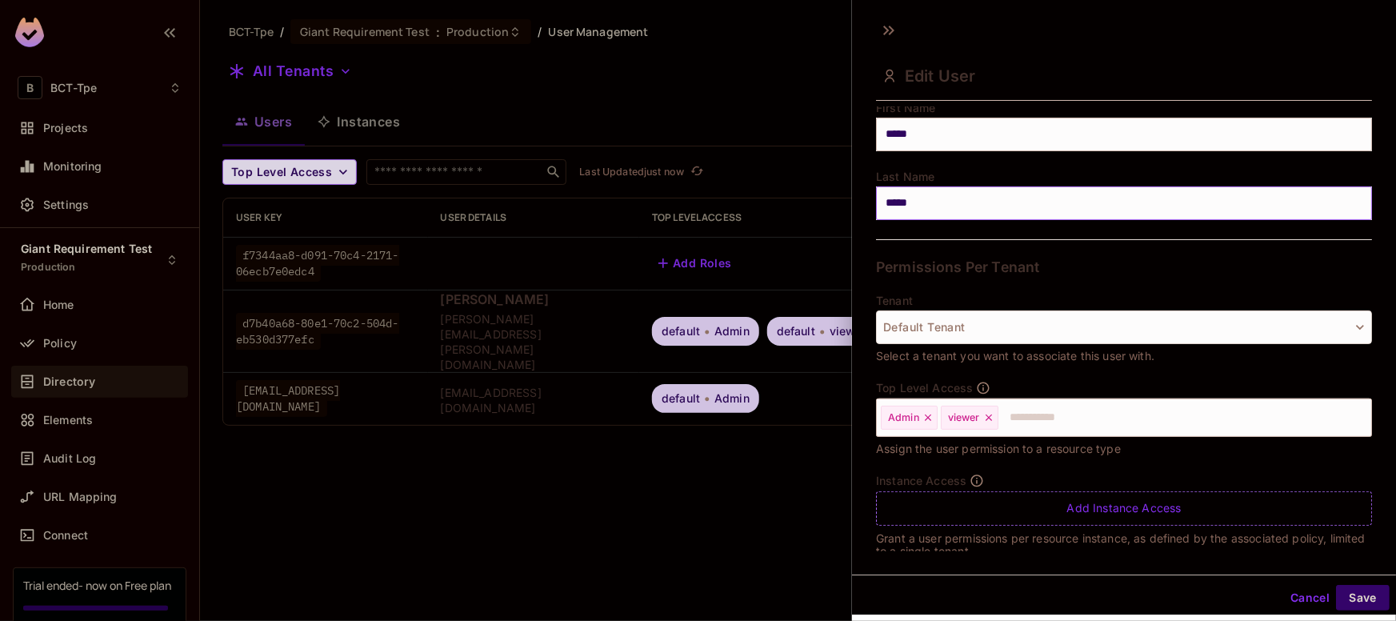
scroll to position [225, 0]
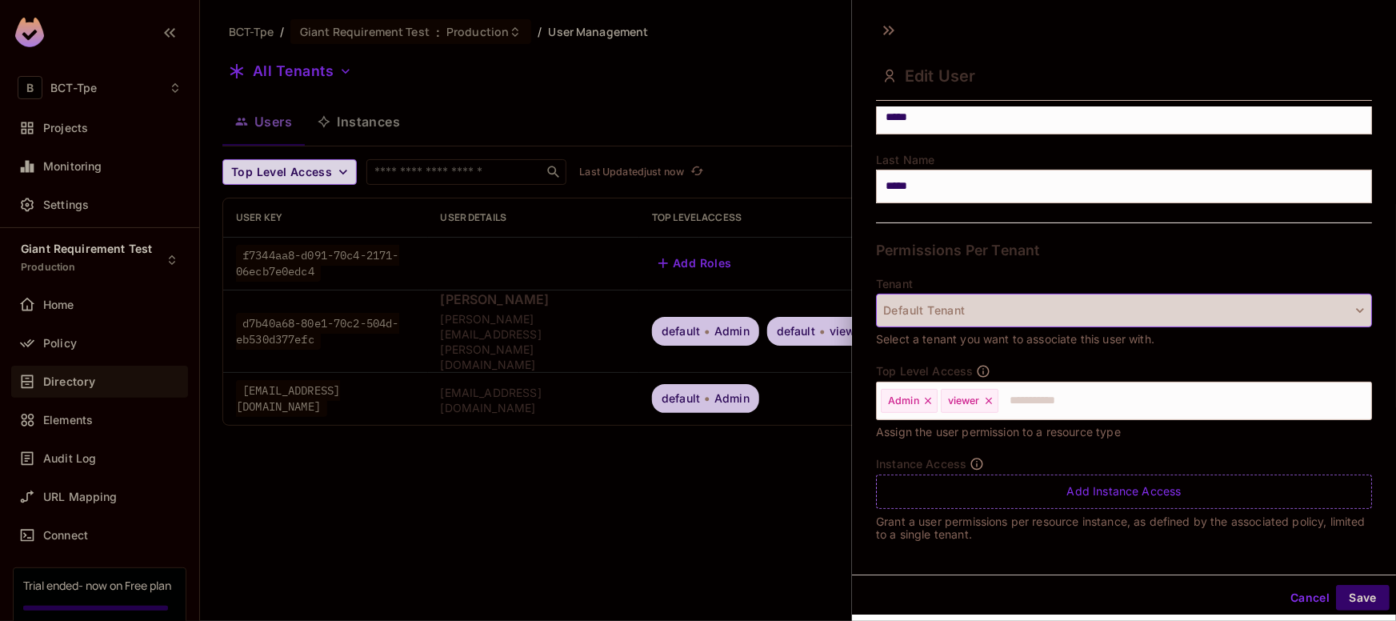
click at [1006, 309] on button "Default Tenant" at bounding box center [1124, 311] width 496 height 34
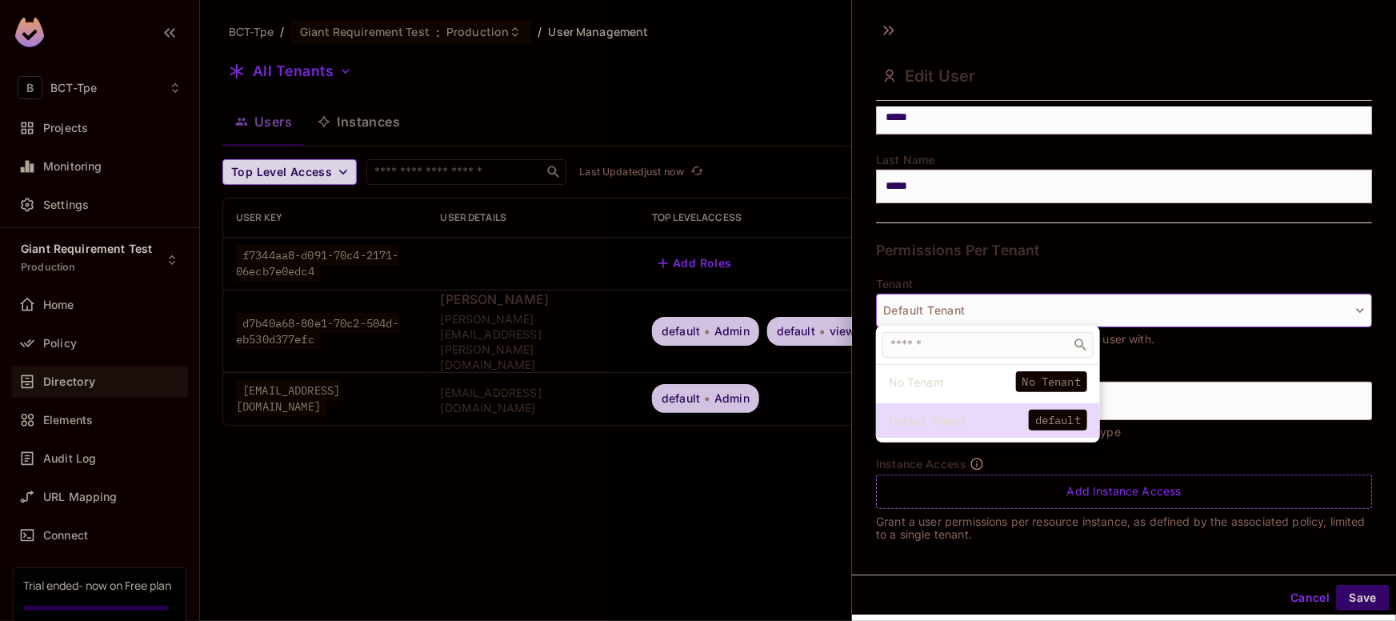
click at [788, 426] on div at bounding box center [698, 310] width 1396 height 621
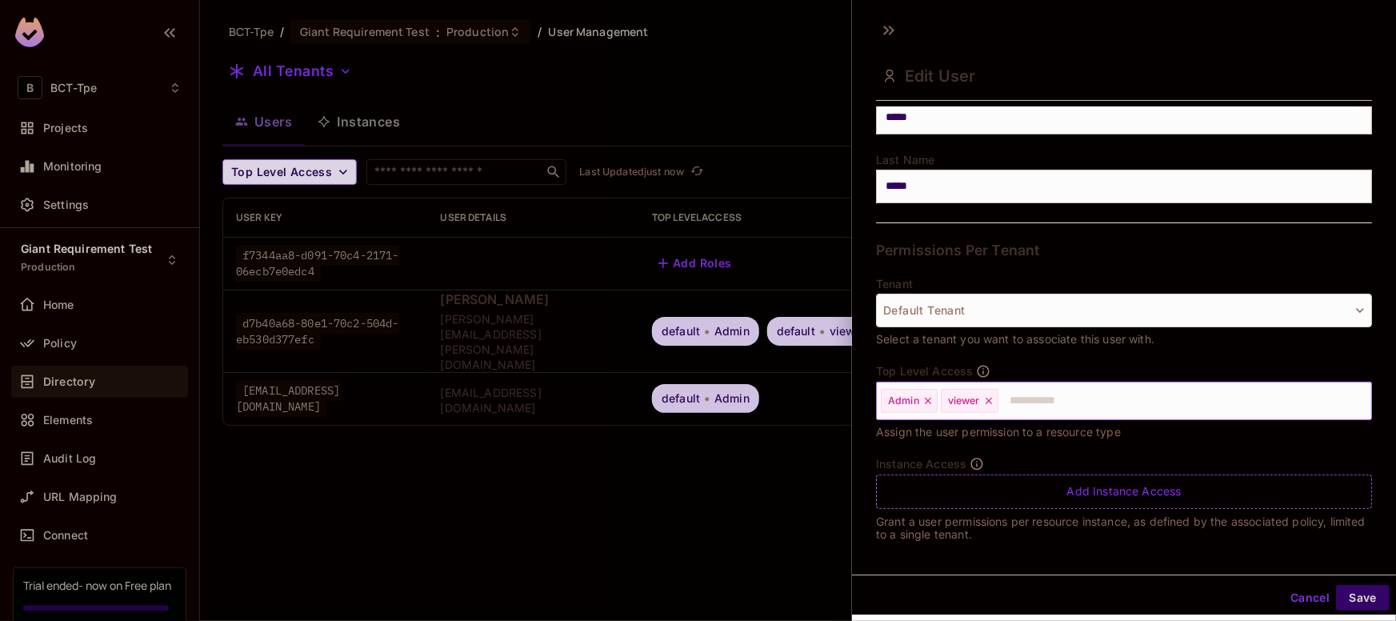
click at [1051, 404] on input "text" at bounding box center [1170, 401] width 341 height 32
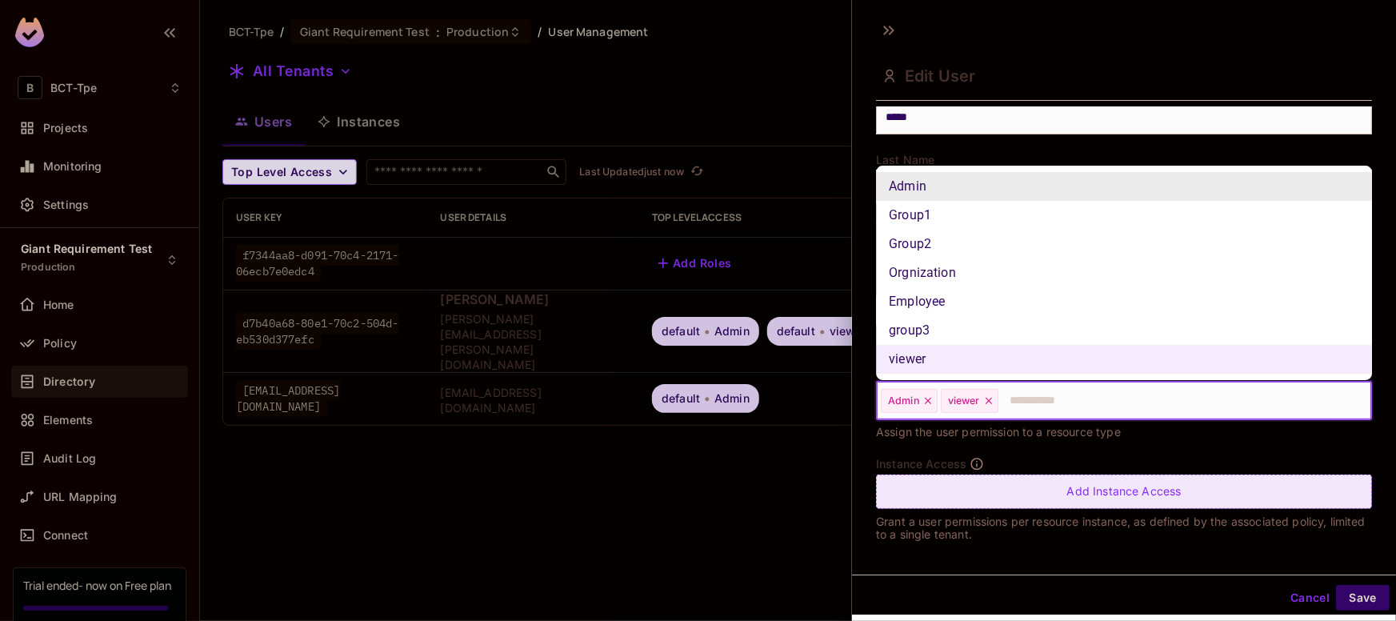
click at [1262, 485] on div "Add Instance Access" at bounding box center [1124, 491] width 496 height 34
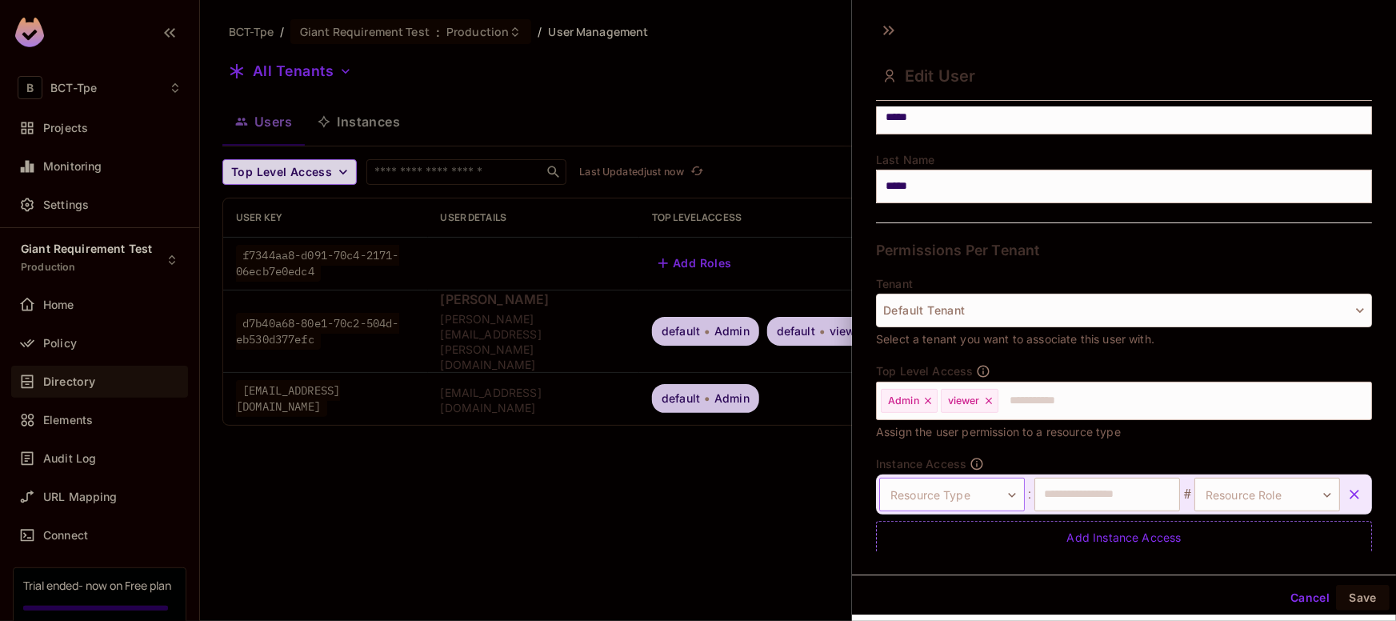
click at [1011, 490] on body "**********" at bounding box center [698, 310] width 1396 height 621
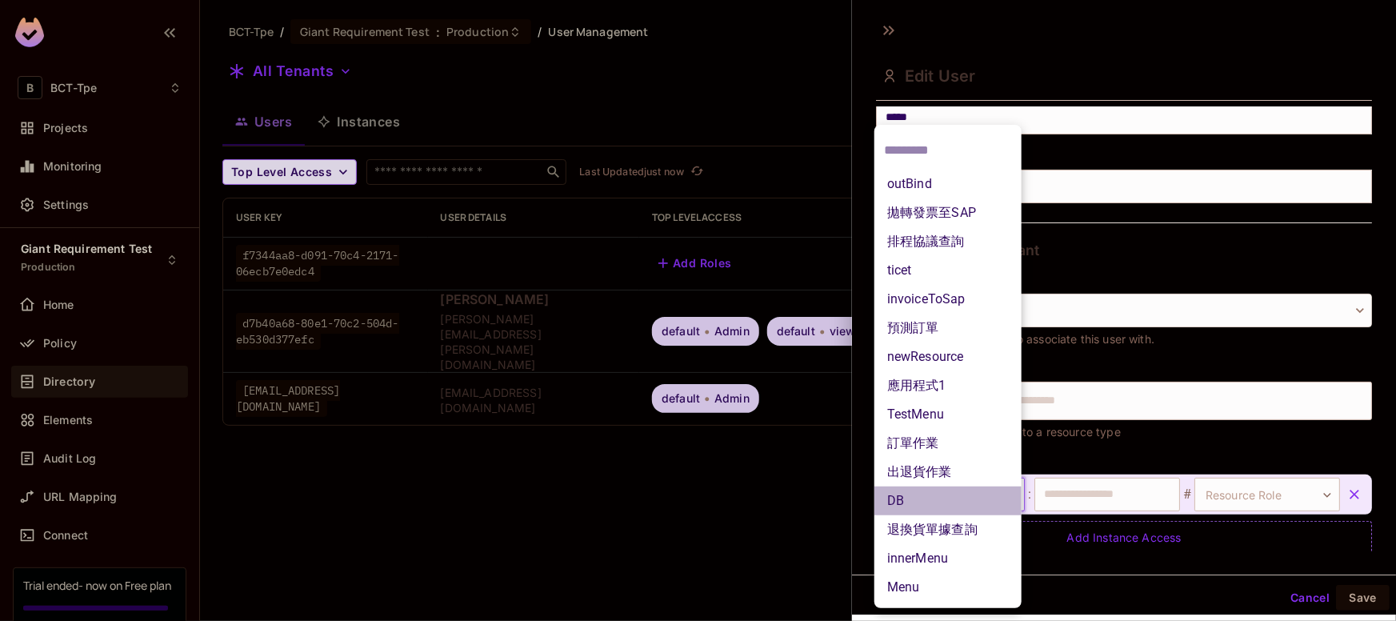
click at [954, 494] on li "DB" at bounding box center [948, 500] width 147 height 29
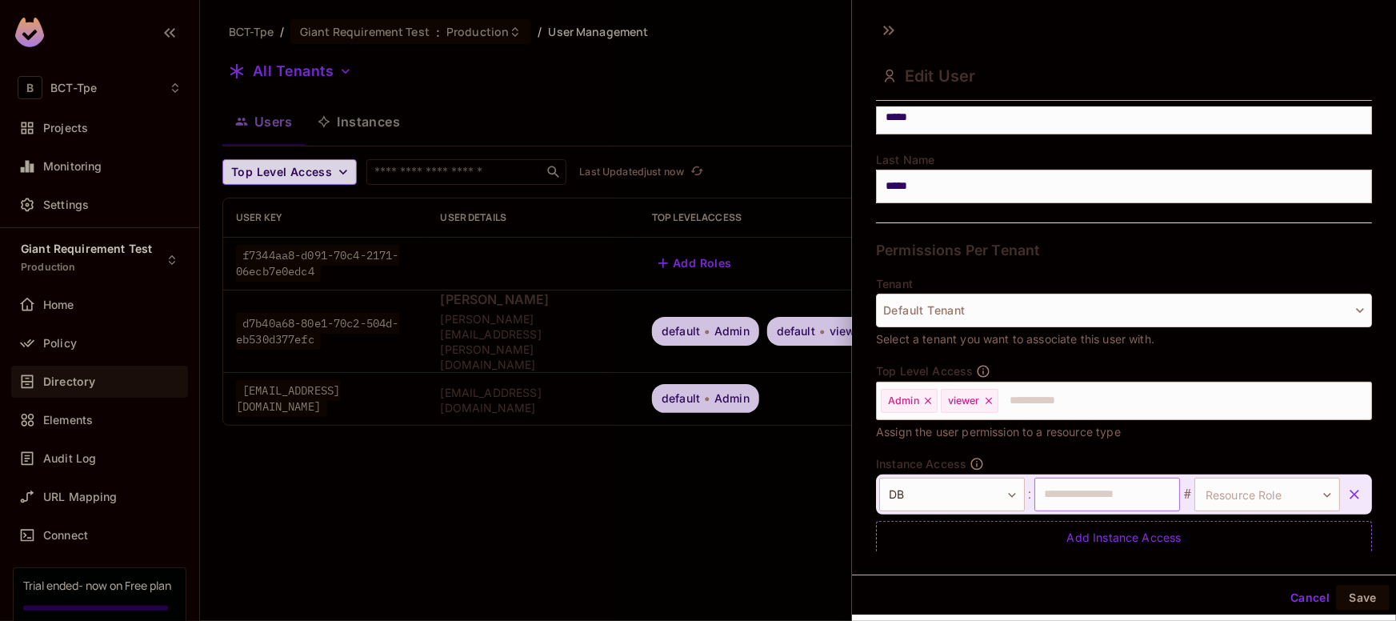
click at [1129, 502] on input "text" at bounding box center [1108, 495] width 146 height 34
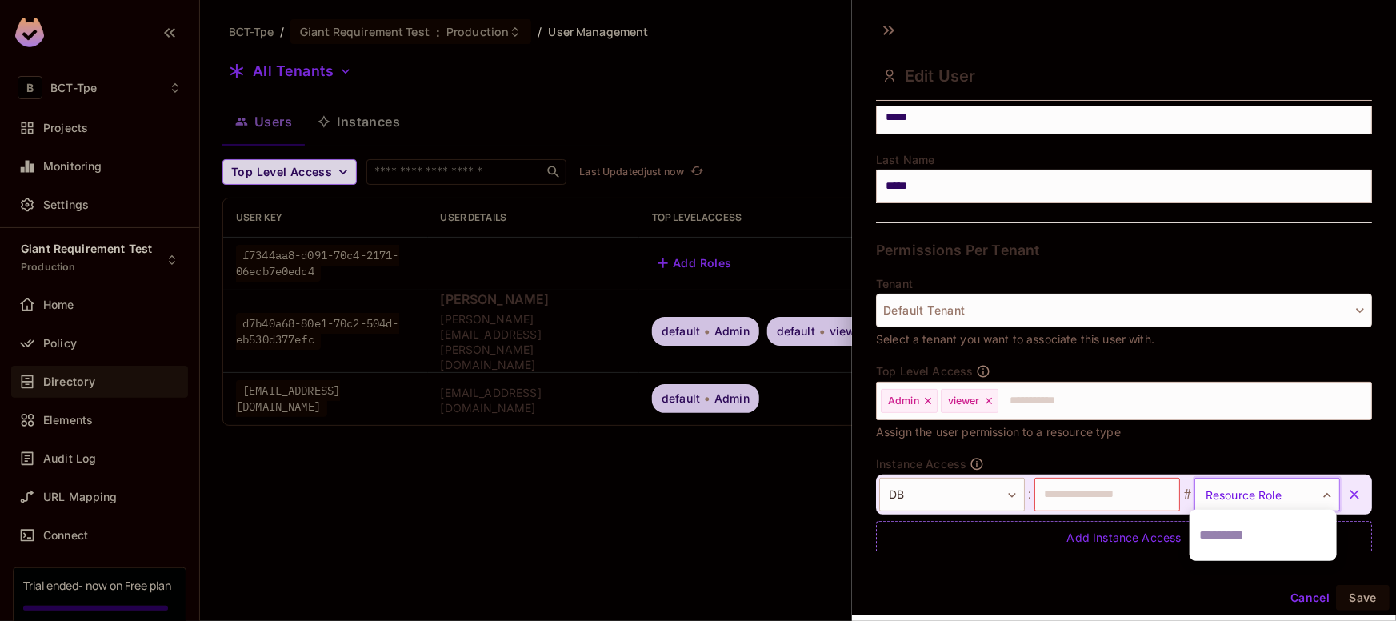
click at [1235, 502] on body "**********" at bounding box center [698, 310] width 1396 height 621
click at [1122, 487] on div at bounding box center [698, 310] width 1396 height 621
click at [1320, 490] on body "**********" at bounding box center [698, 310] width 1396 height 621
click at [1084, 478] on div at bounding box center [698, 310] width 1396 height 621
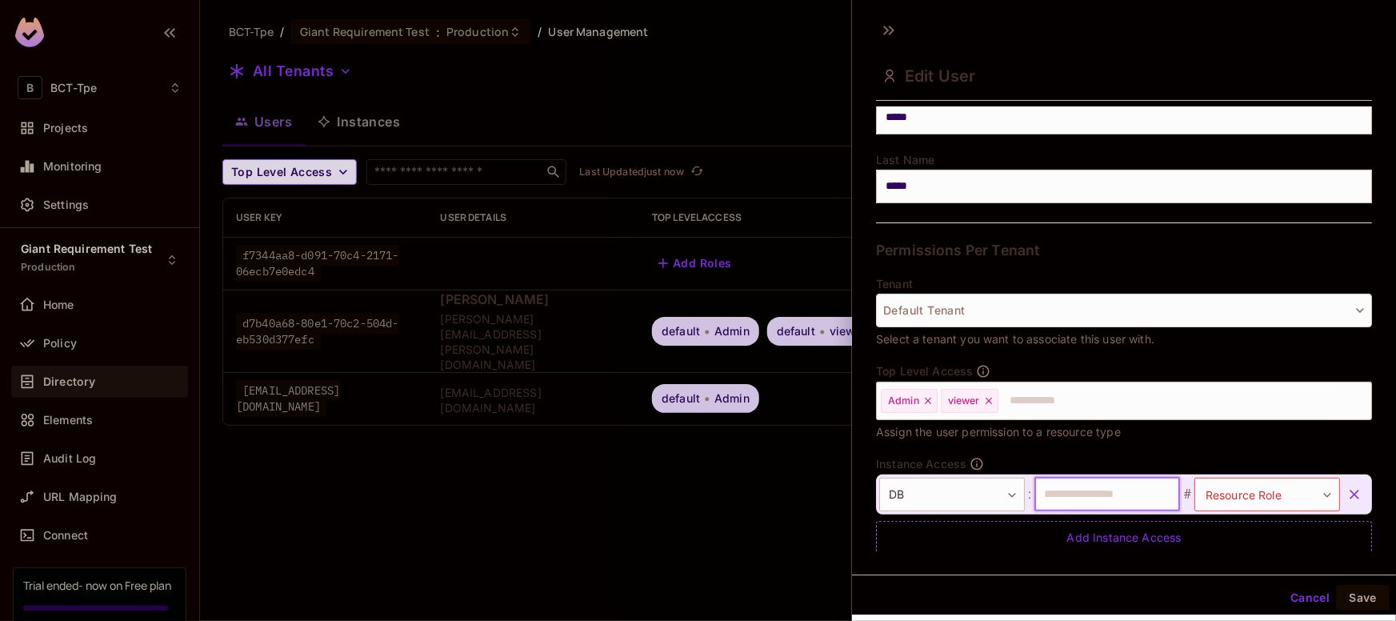
click at [1077, 492] on input "text" at bounding box center [1108, 495] width 146 height 34
click at [1101, 499] on input "text" at bounding box center [1108, 495] width 146 height 34
click at [1307, 594] on button "Cancel" at bounding box center [1310, 598] width 52 height 26
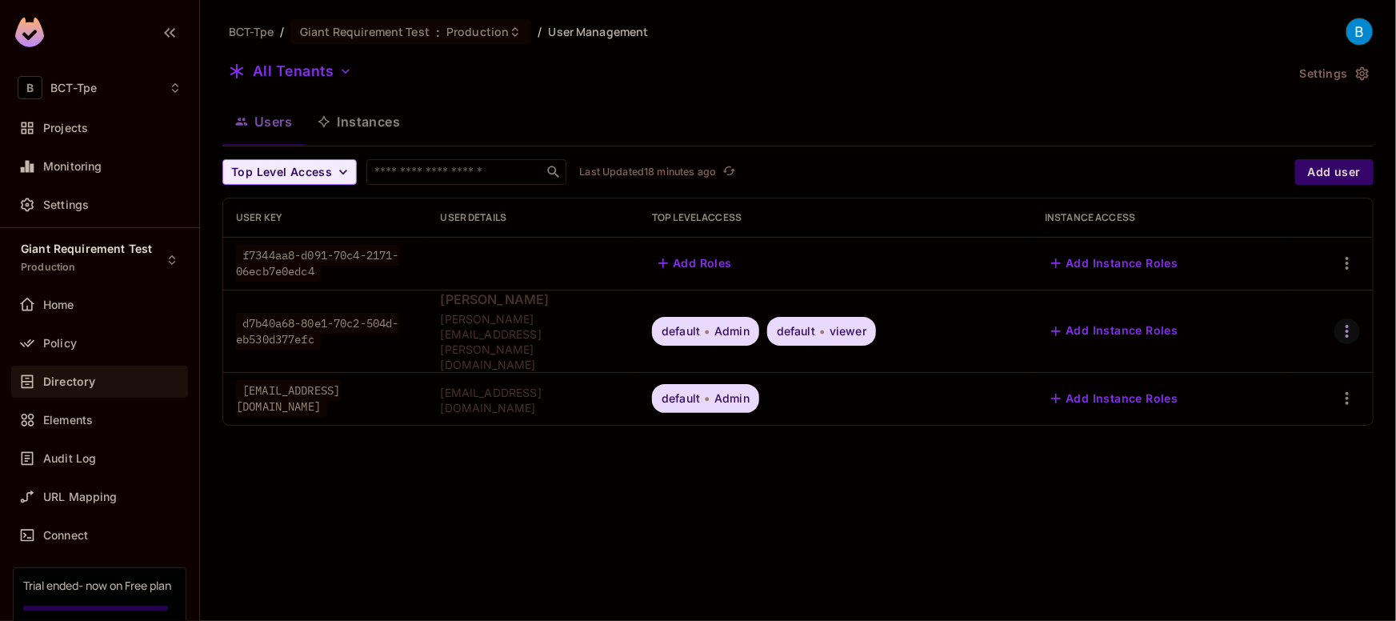
click at [1350, 322] on icon "button" at bounding box center [1347, 331] width 19 height 19
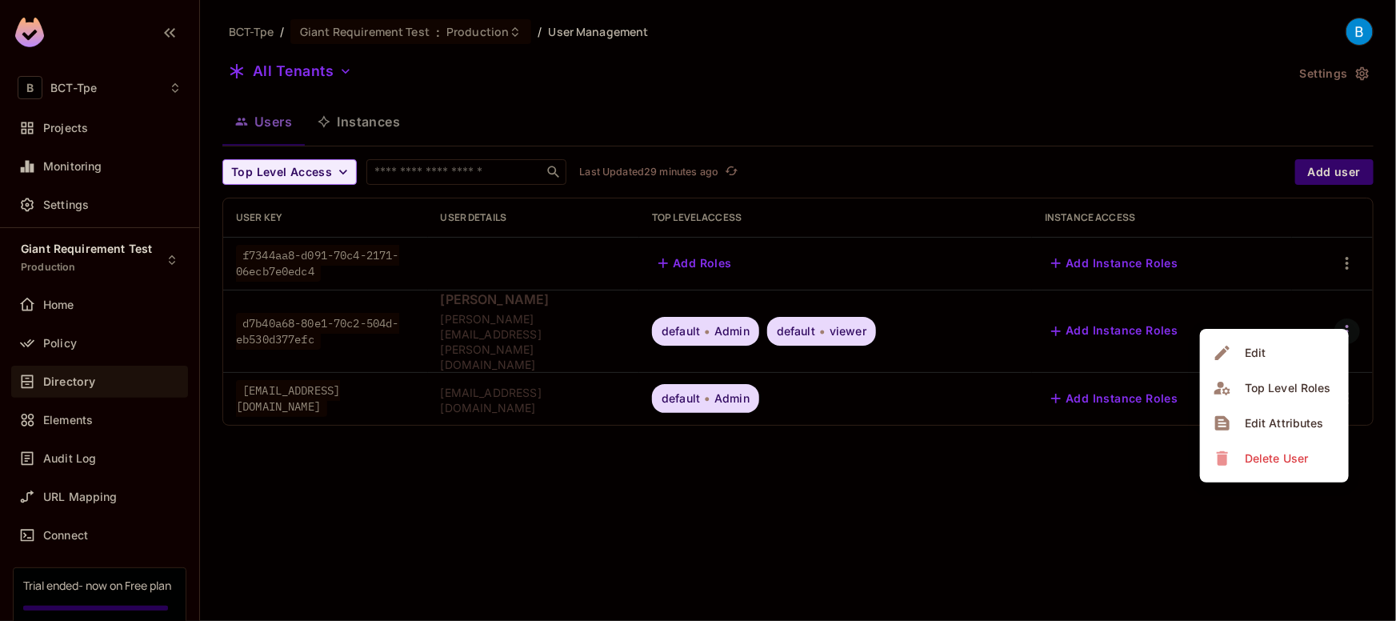
click at [943, 538] on div at bounding box center [698, 310] width 1396 height 621
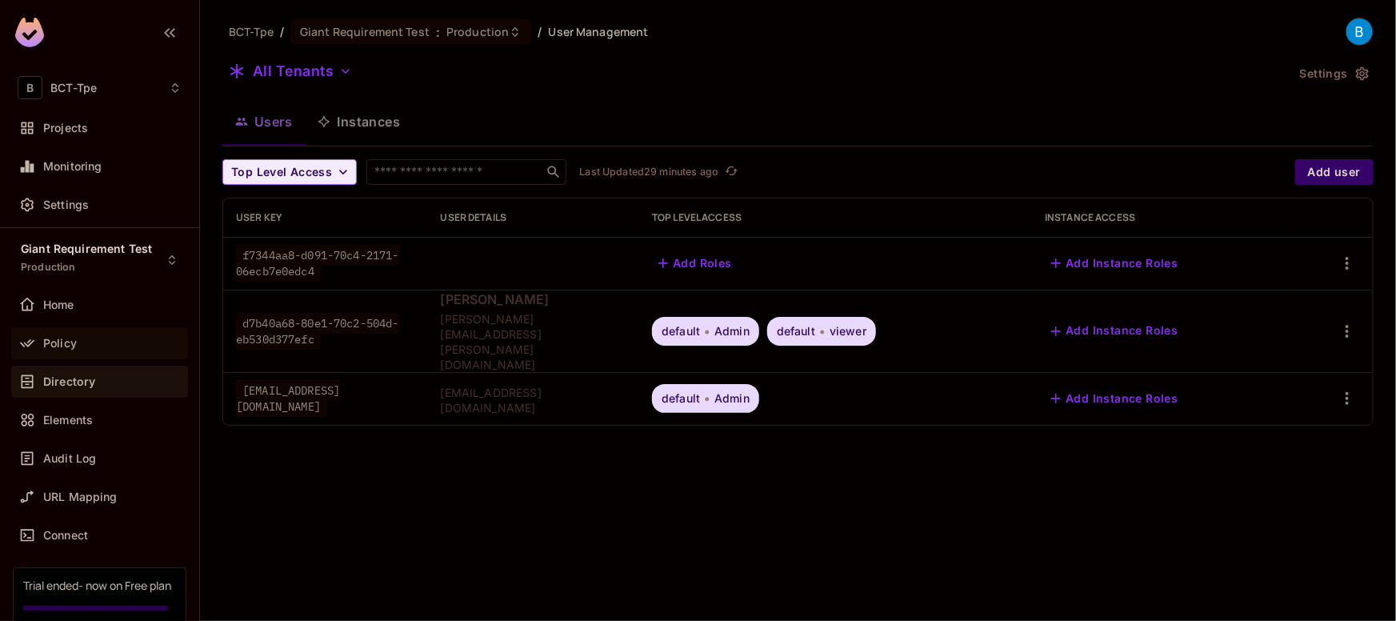
click at [74, 338] on span "Policy" at bounding box center [60, 343] width 34 height 13
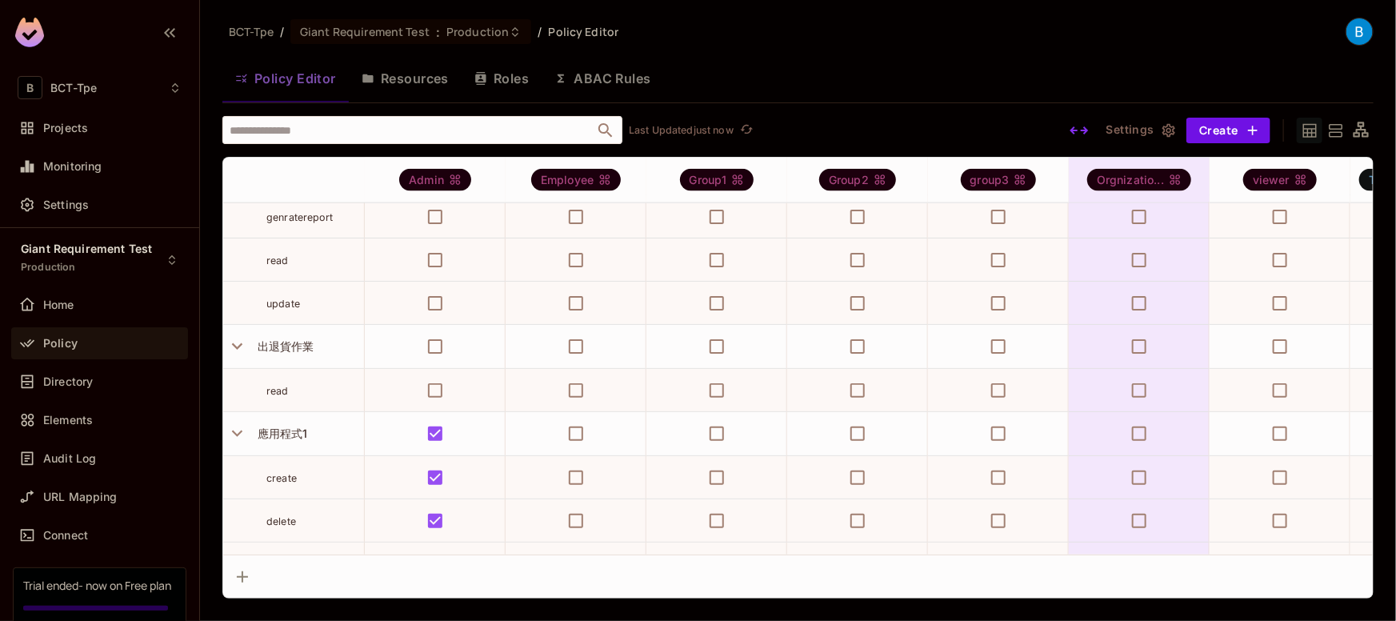
scroll to position [362, 0]
